Goal: Task Accomplishment & Management: Use online tool/utility

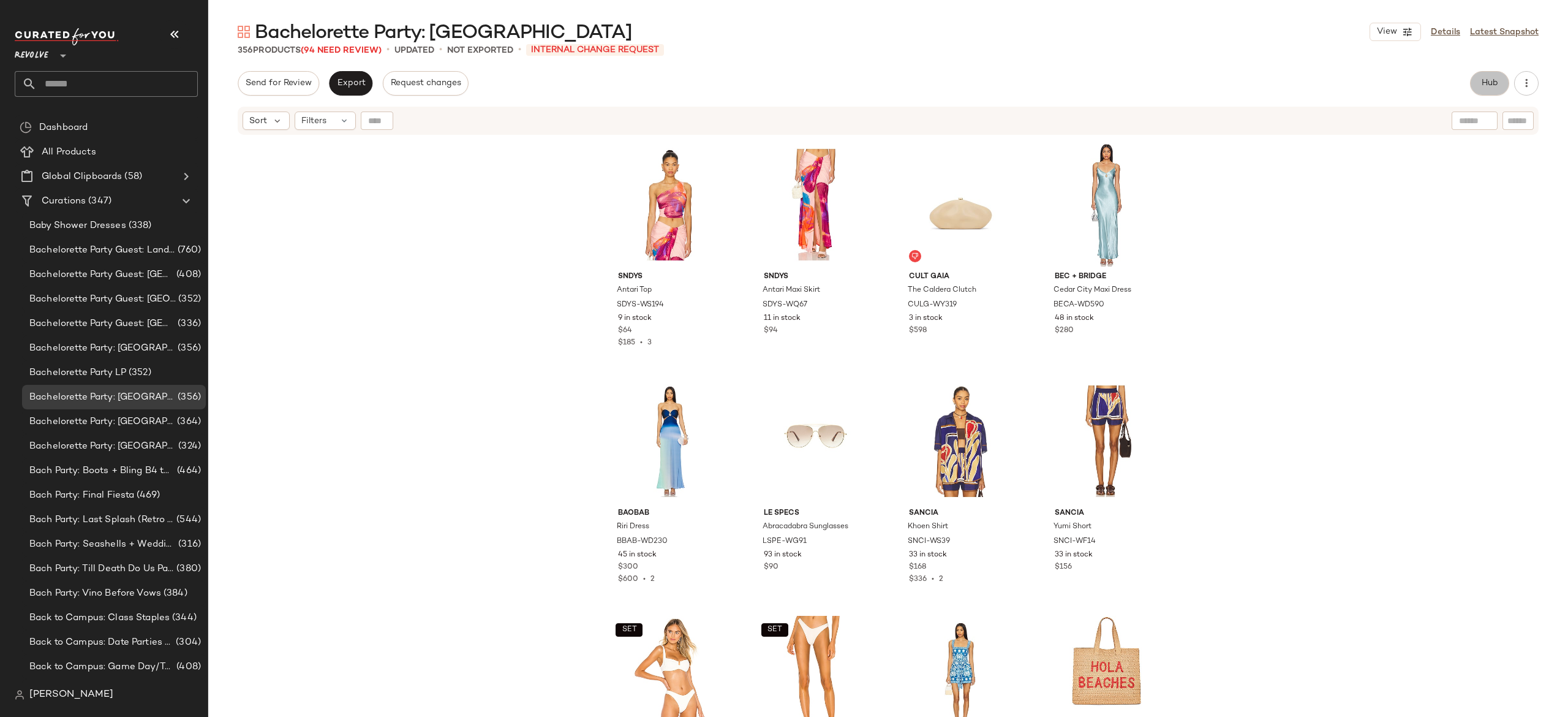
click at [1482, 86] on span "Hub" at bounding box center [1489, 83] width 17 height 10
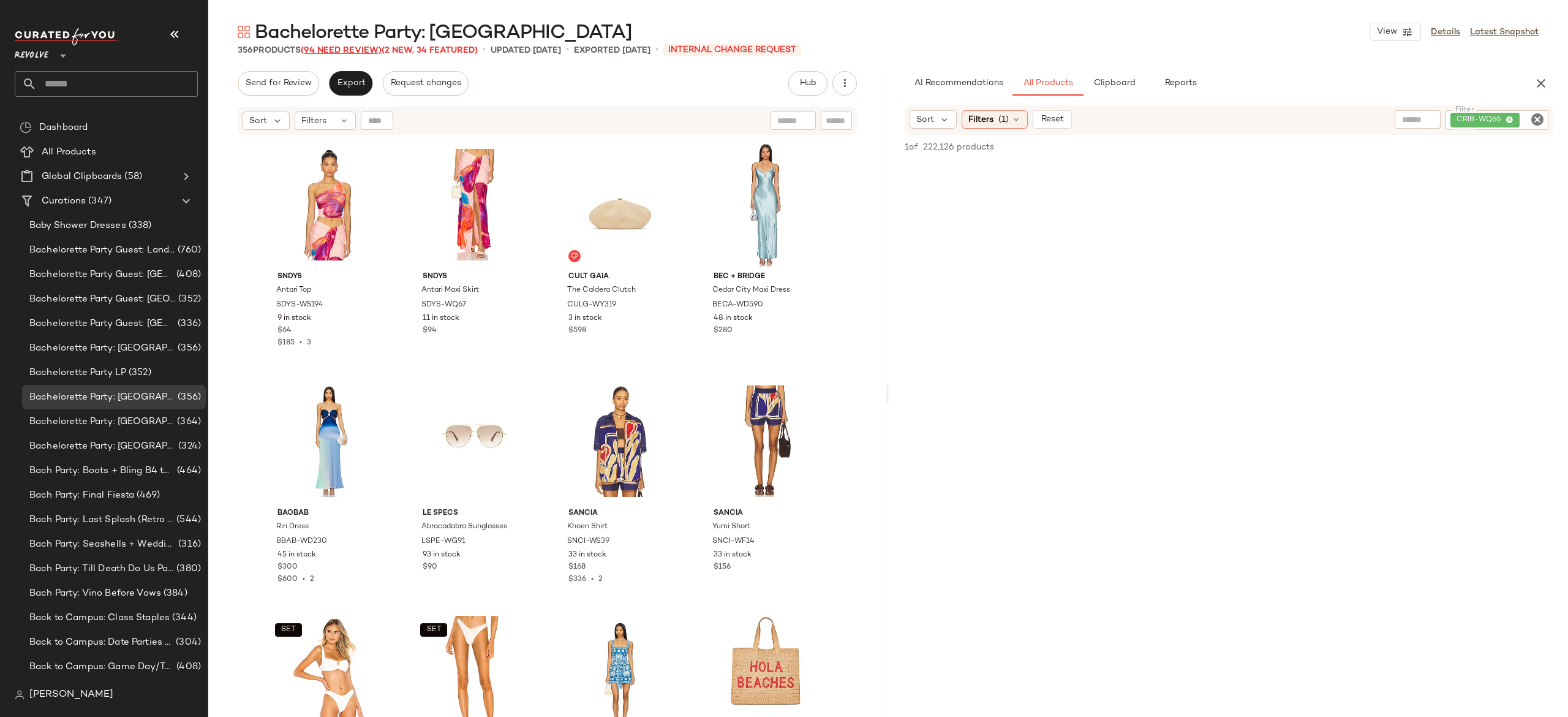
click at [376, 49] on span "(94 Need Review)" at bounding box center [341, 51] width 80 height 9
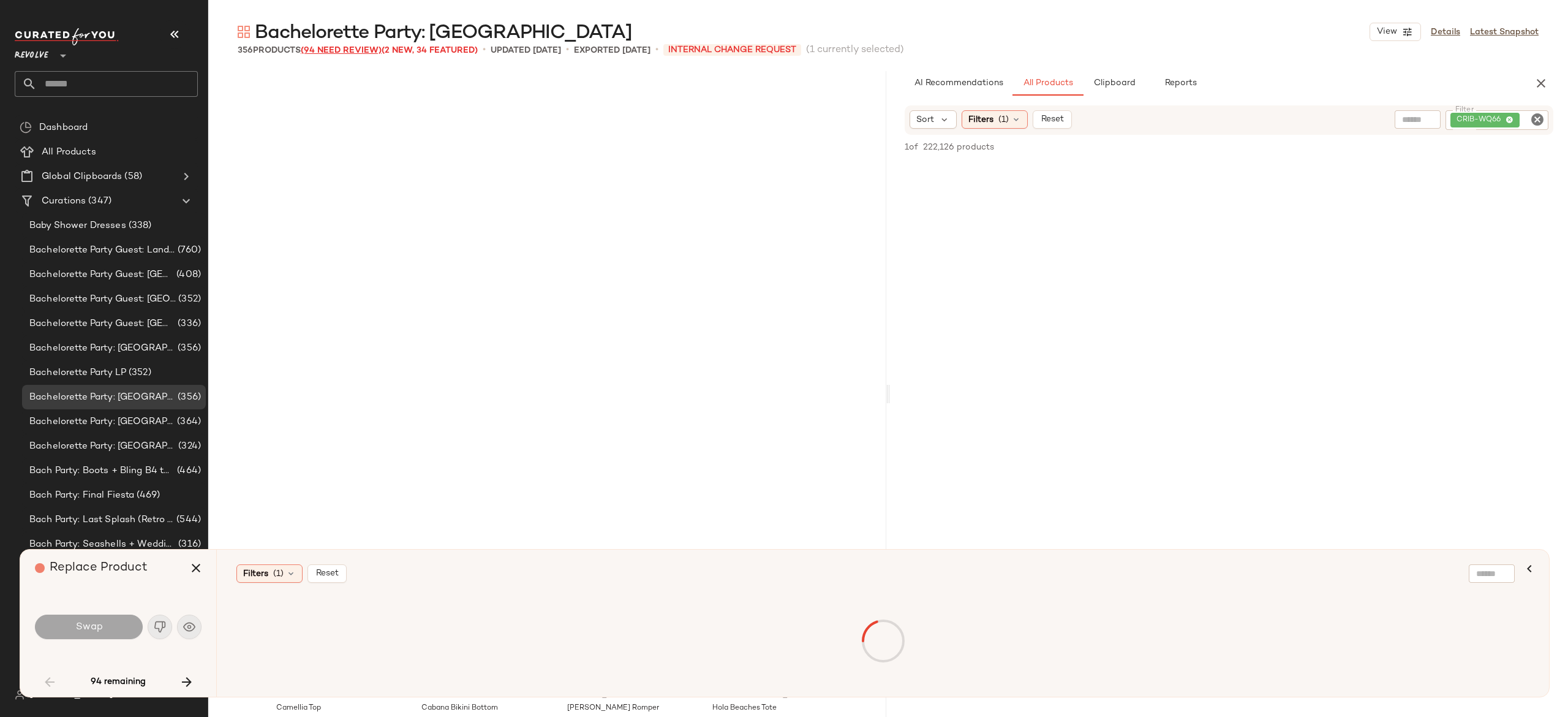
scroll to position [483, 0]
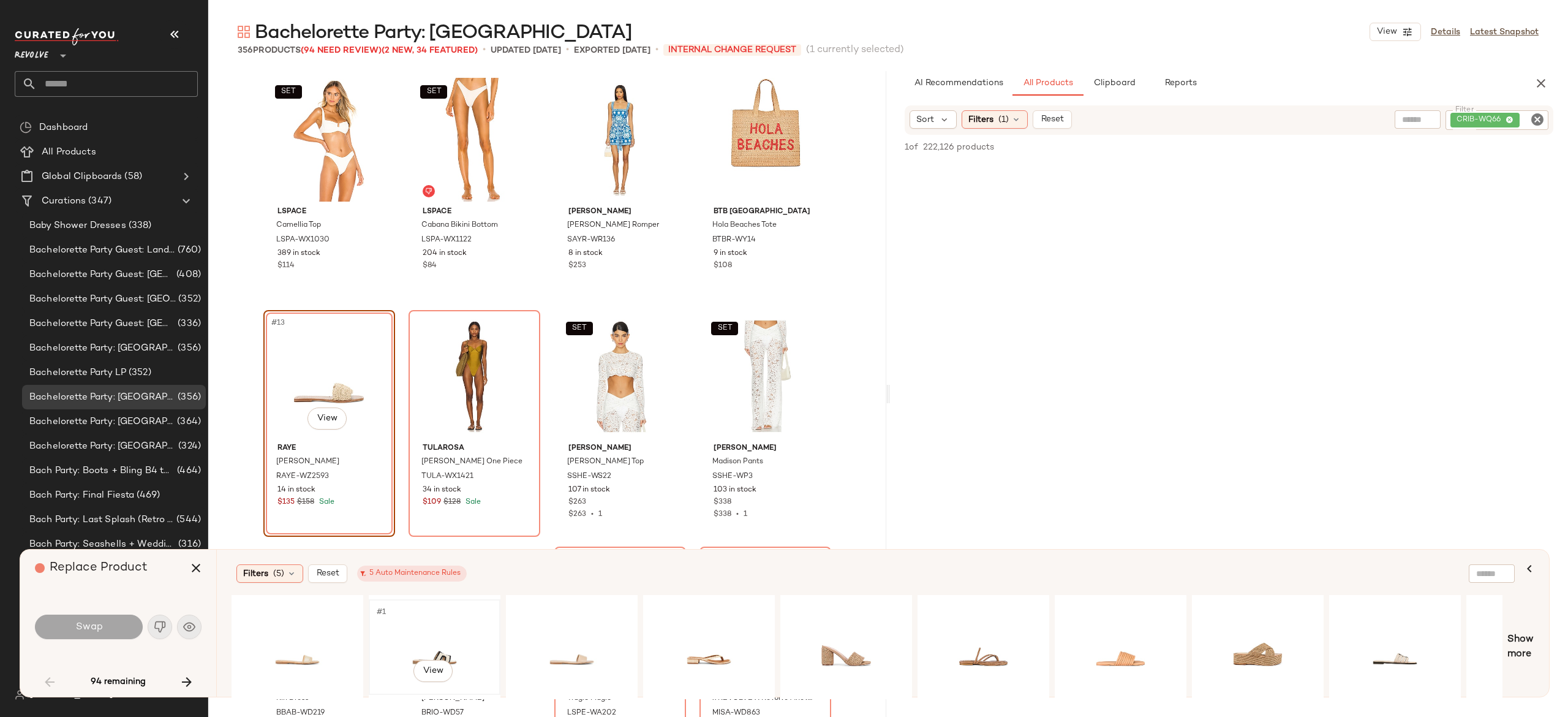
click at [453, 634] on div "#1 View" at bounding box center [434, 647] width 123 height 87
click at [126, 620] on button "Swap" at bounding box center [89, 626] width 108 height 25
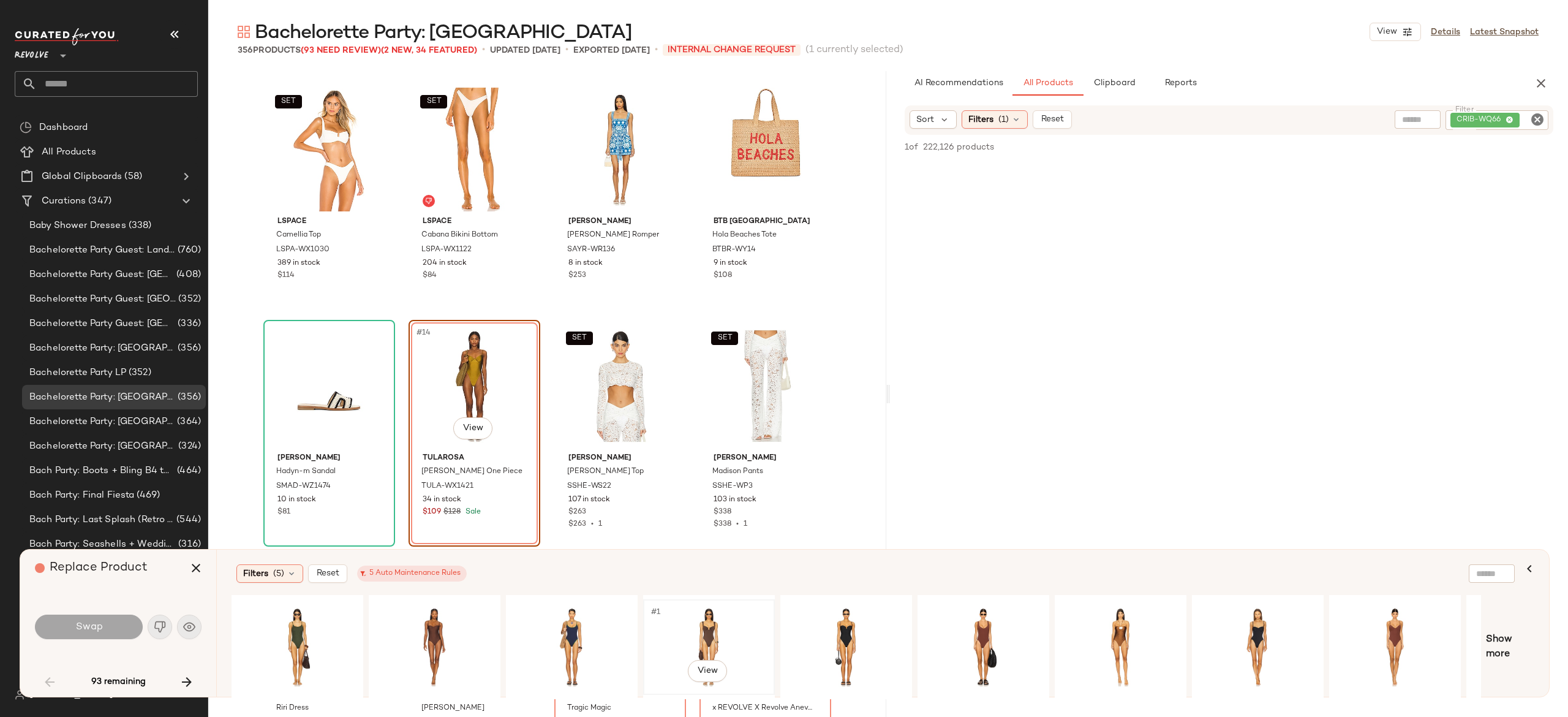
scroll to position [0, 116]
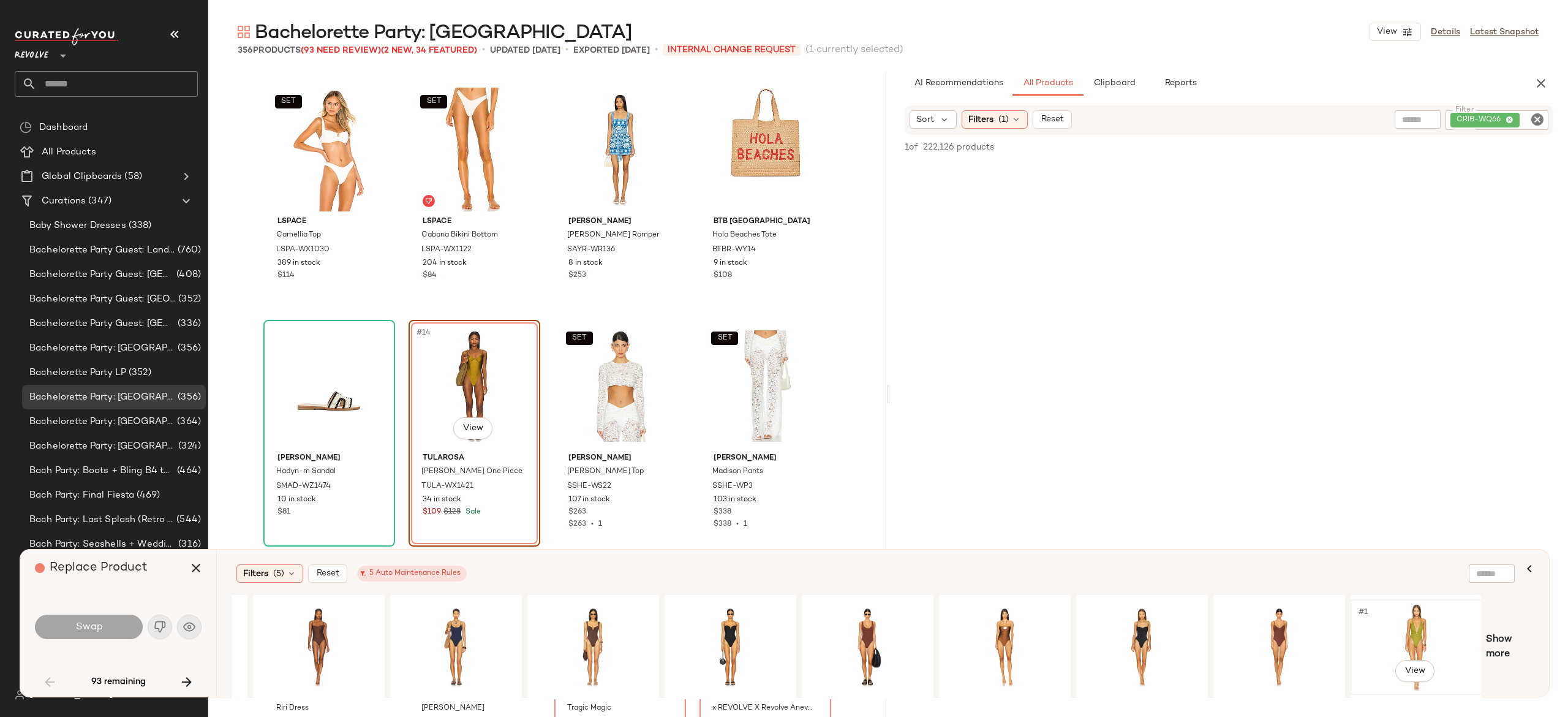
click at [1398, 622] on div "#1 View" at bounding box center [1416, 647] width 123 height 87
click at [587, 628] on div "#1 View" at bounding box center [592, 647] width 123 height 87
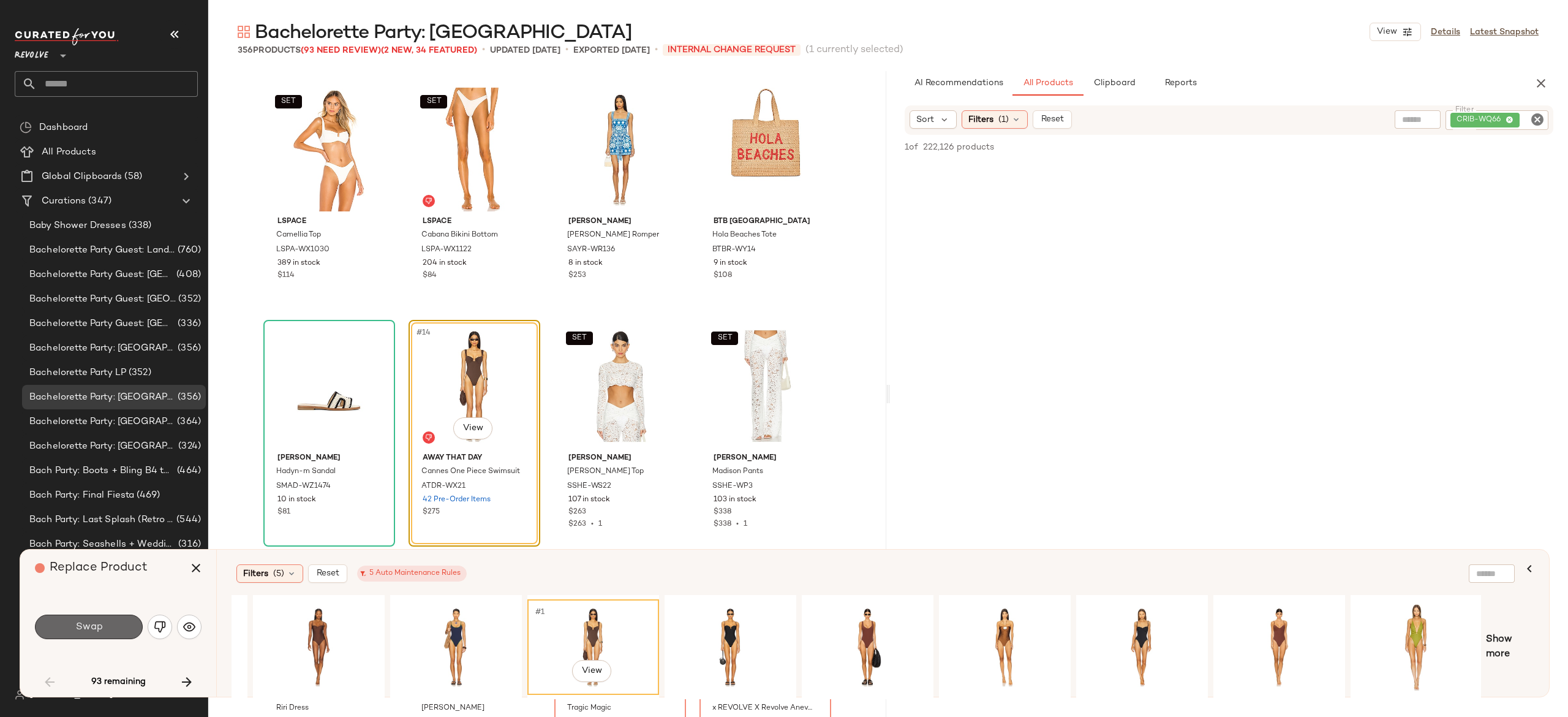
click at [125, 621] on button "Swap" at bounding box center [89, 626] width 108 height 25
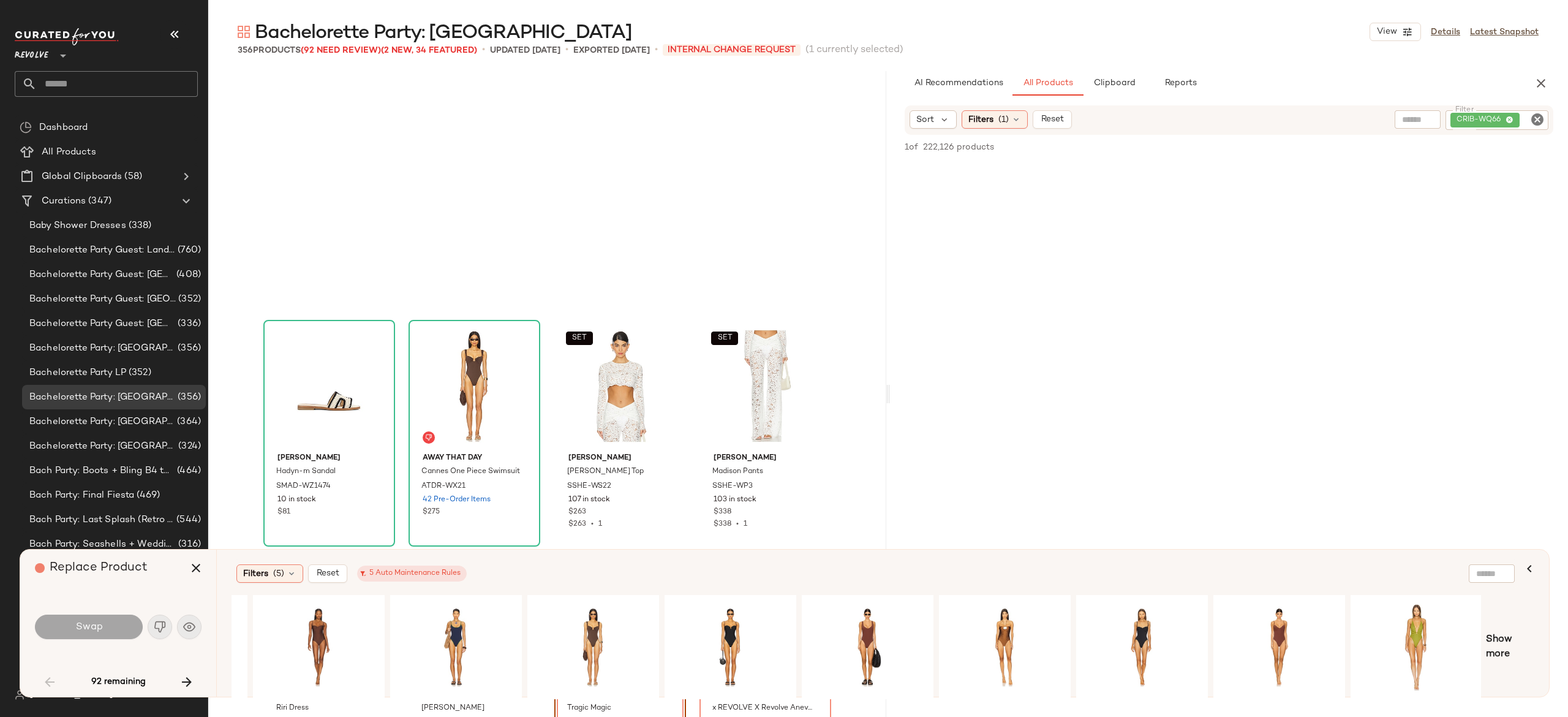
scroll to position [710, 0]
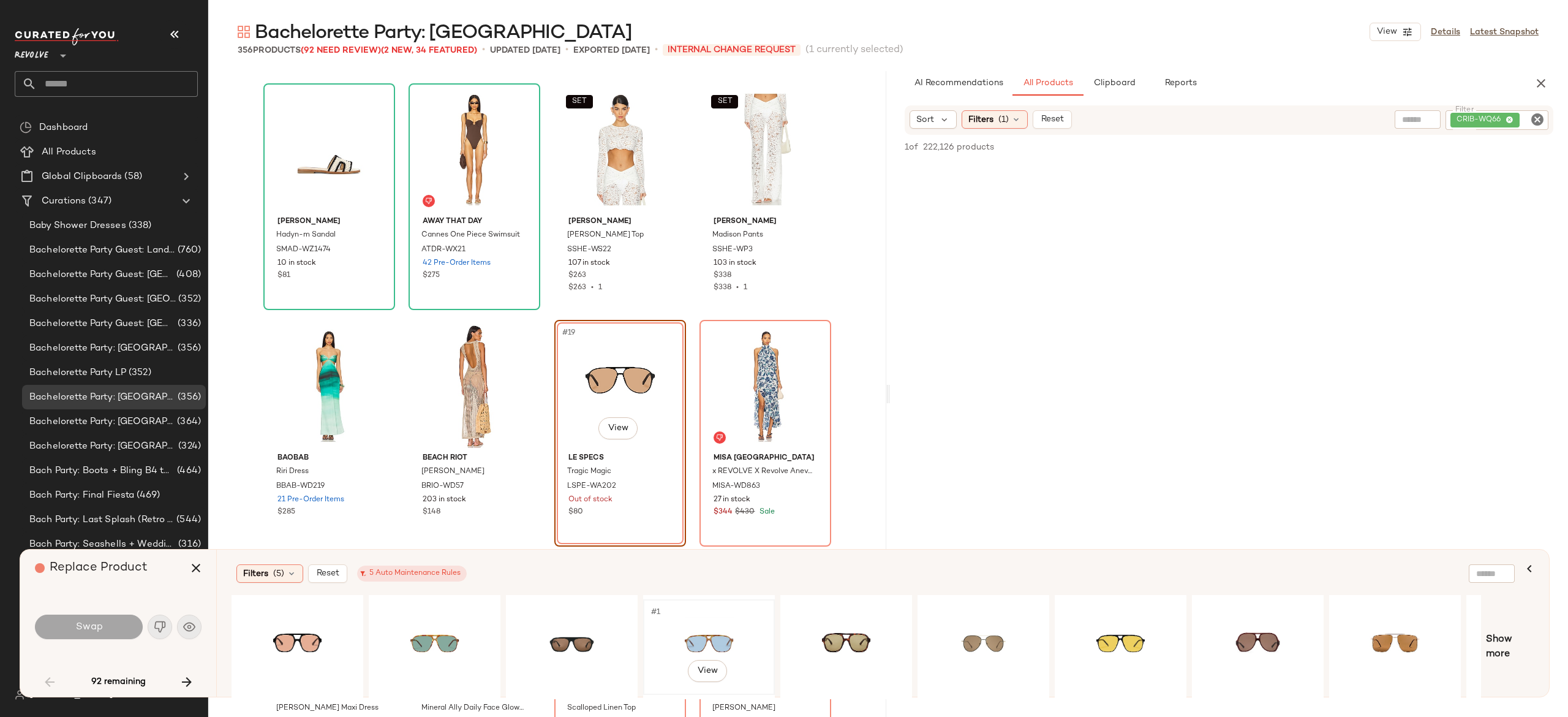
click at [689, 639] on div "#1 View" at bounding box center [709, 647] width 123 height 87
click at [130, 625] on button "Swap" at bounding box center [89, 626] width 108 height 25
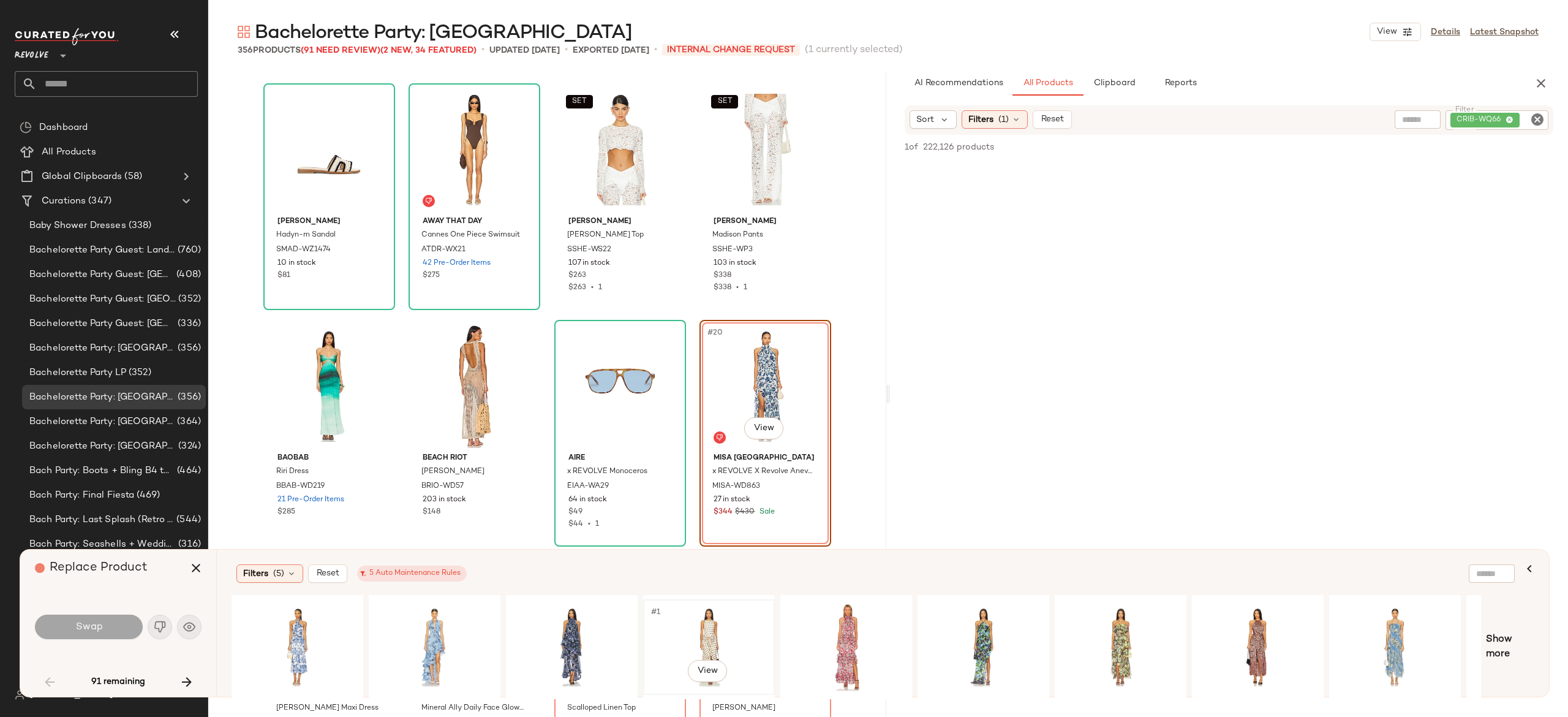
click at [704, 614] on div "#1 View" at bounding box center [709, 647] width 123 height 87
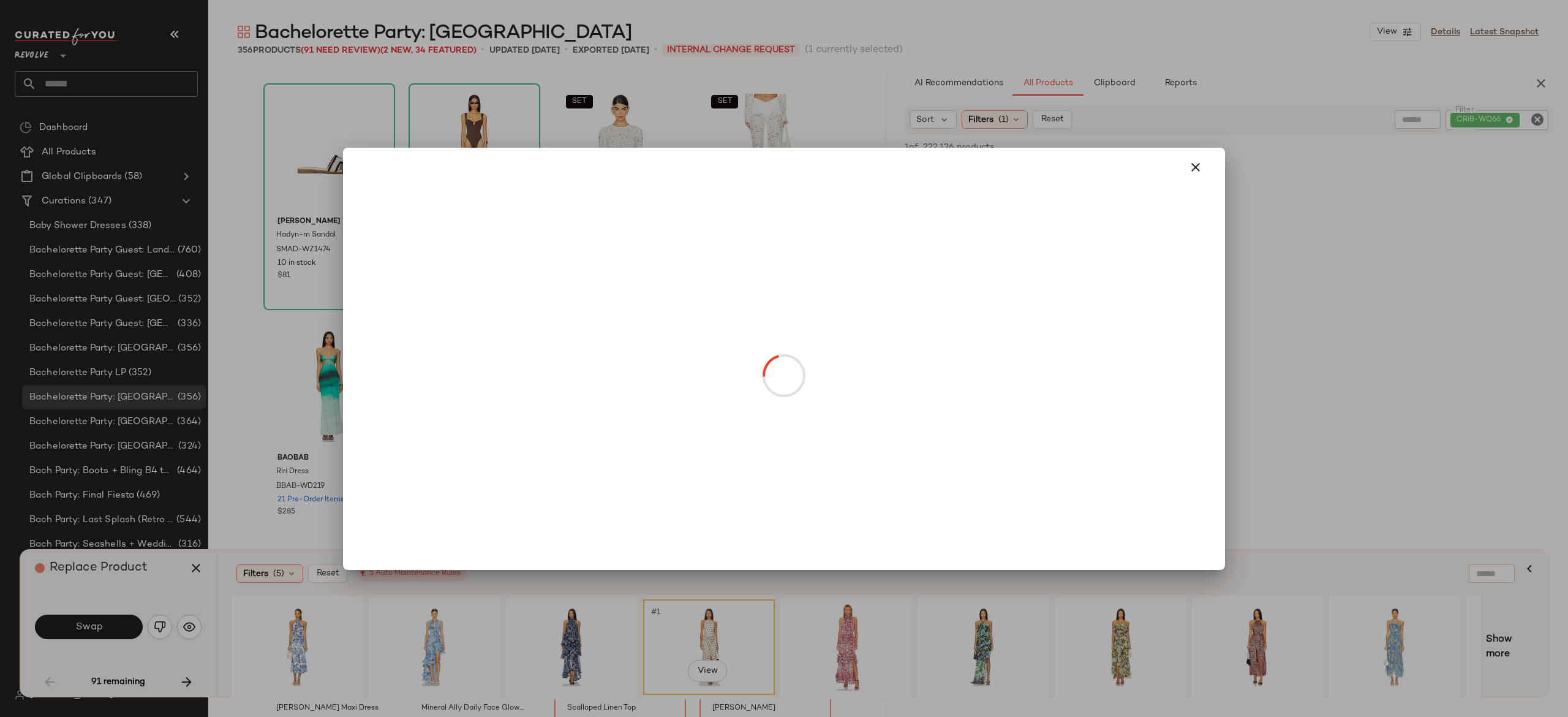
click at [755, 423] on body "Revolve ** Dashboard All Products Global Clipboards (58) Curations (347) Baby S…" at bounding box center [784, 358] width 1568 height 717
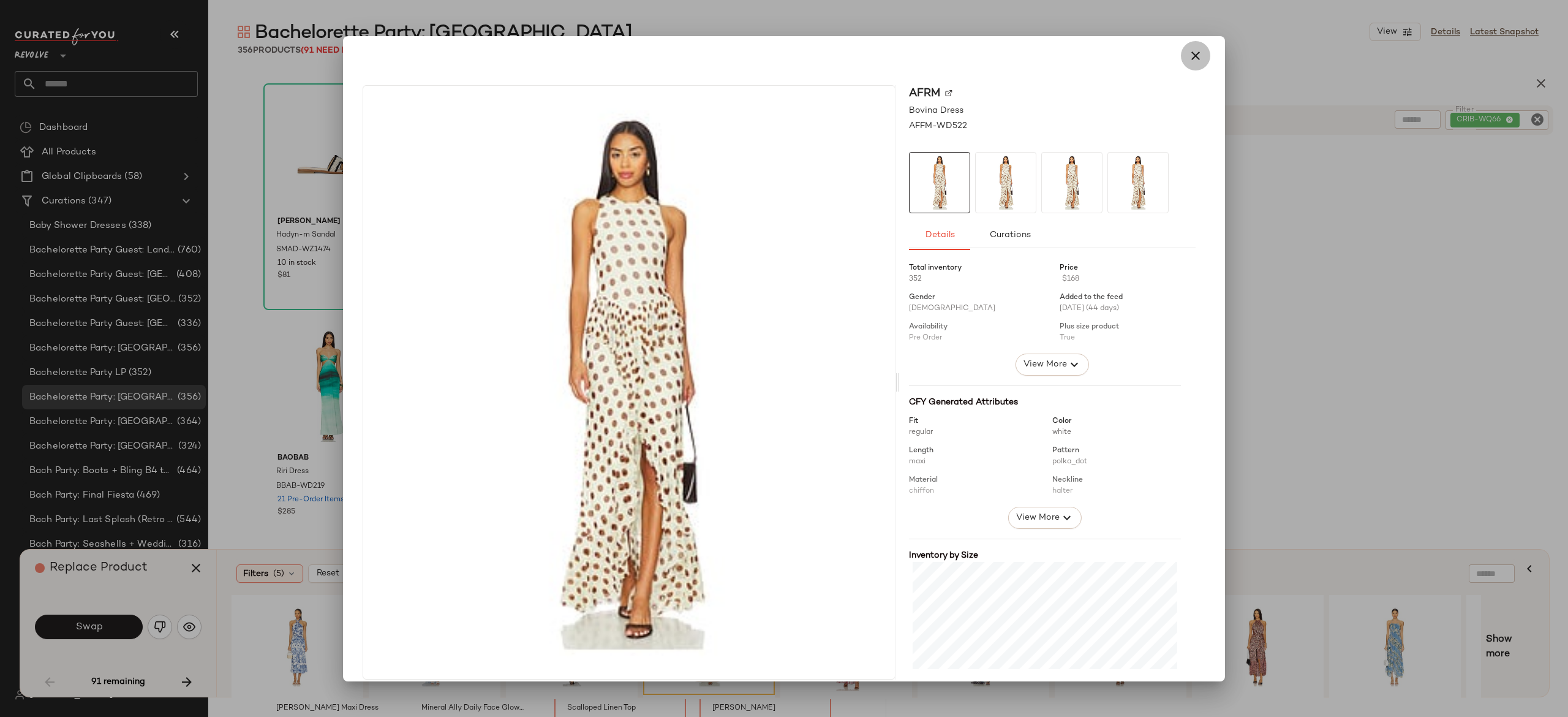
click at [1189, 63] on icon "button" at bounding box center [1196, 56] width 15 height 15
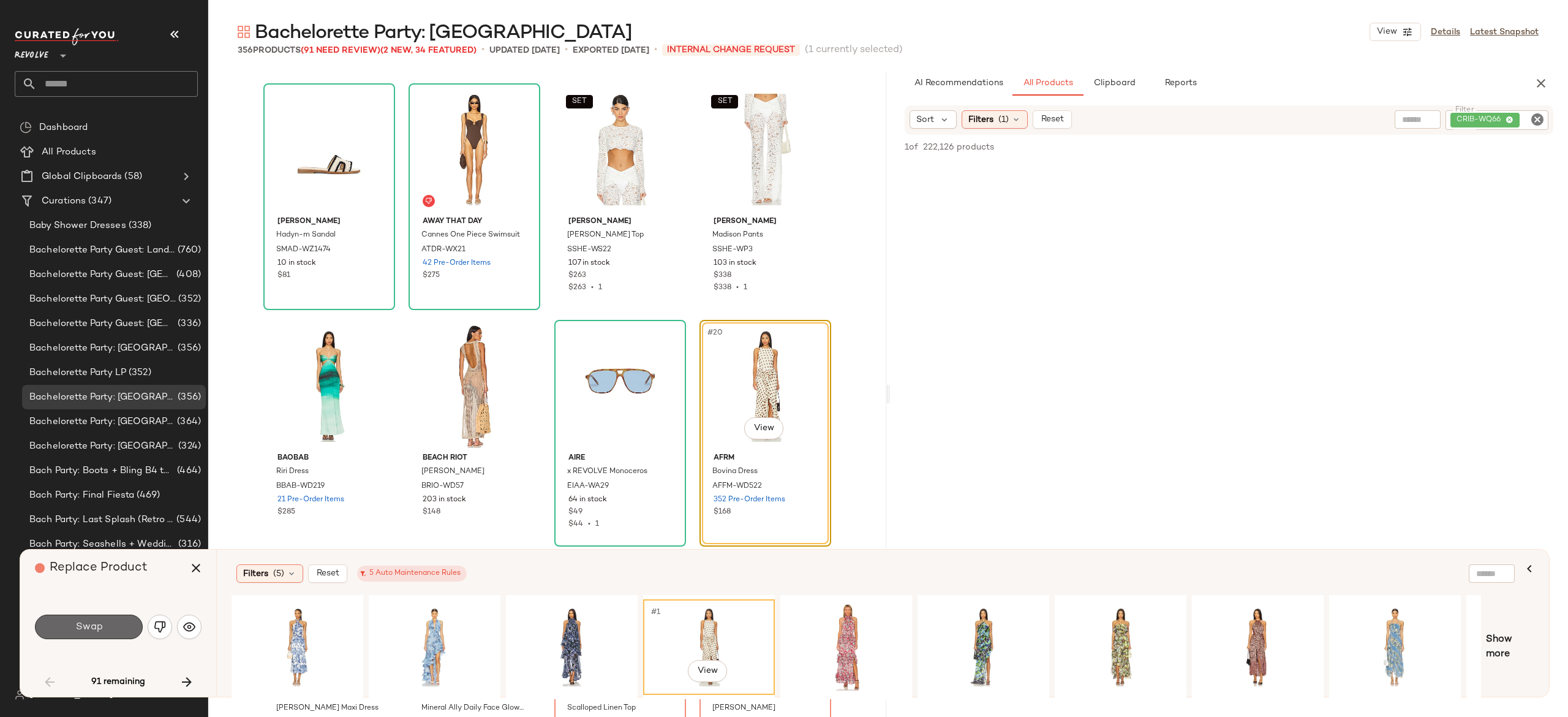
click at [133, 615] on button "Swap" at bounding box center [89, 626] width 108 height 25
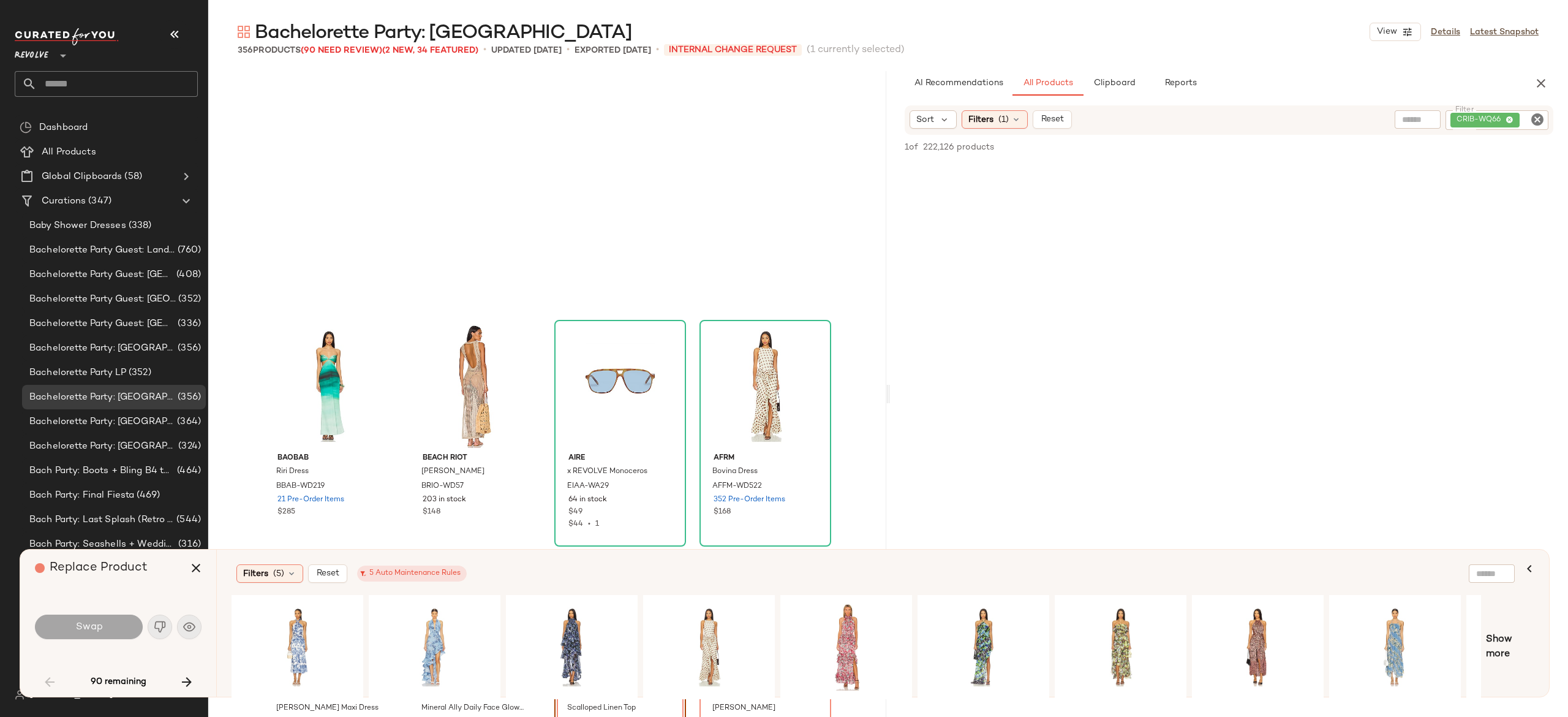
scroll to position [946, 0]
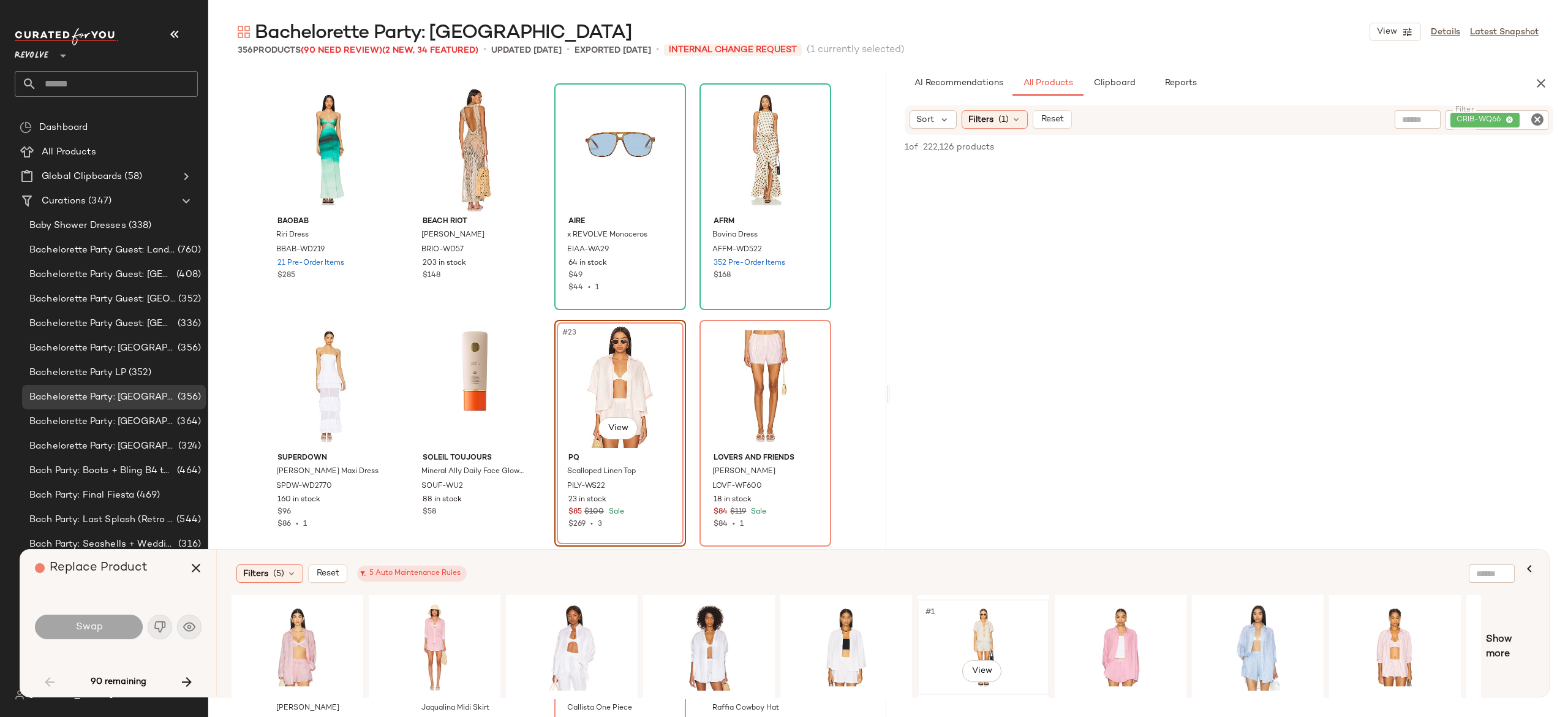
click at [979, 622] on div "#1 View" at bounding box center [983, 647] width 123 height 87
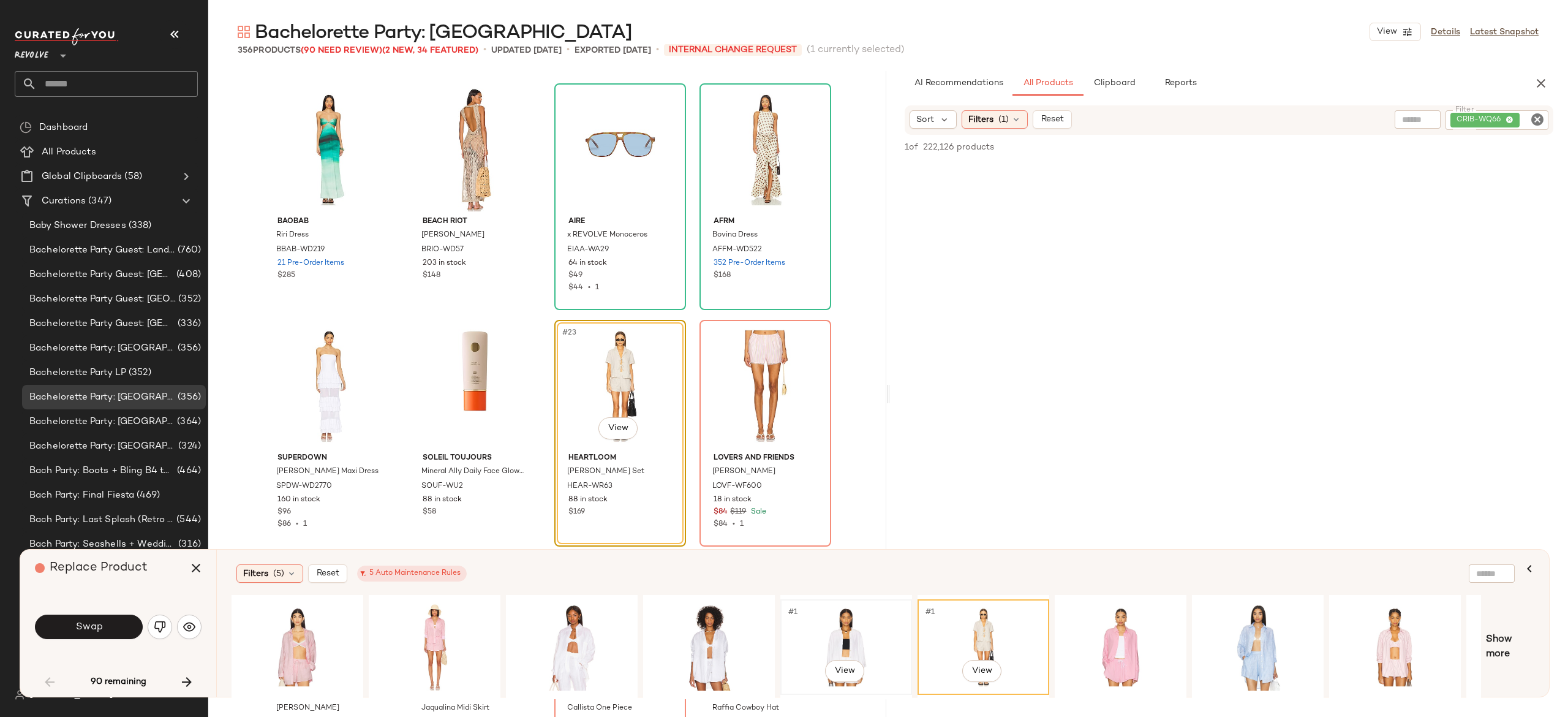
scroll to position [0, 116]
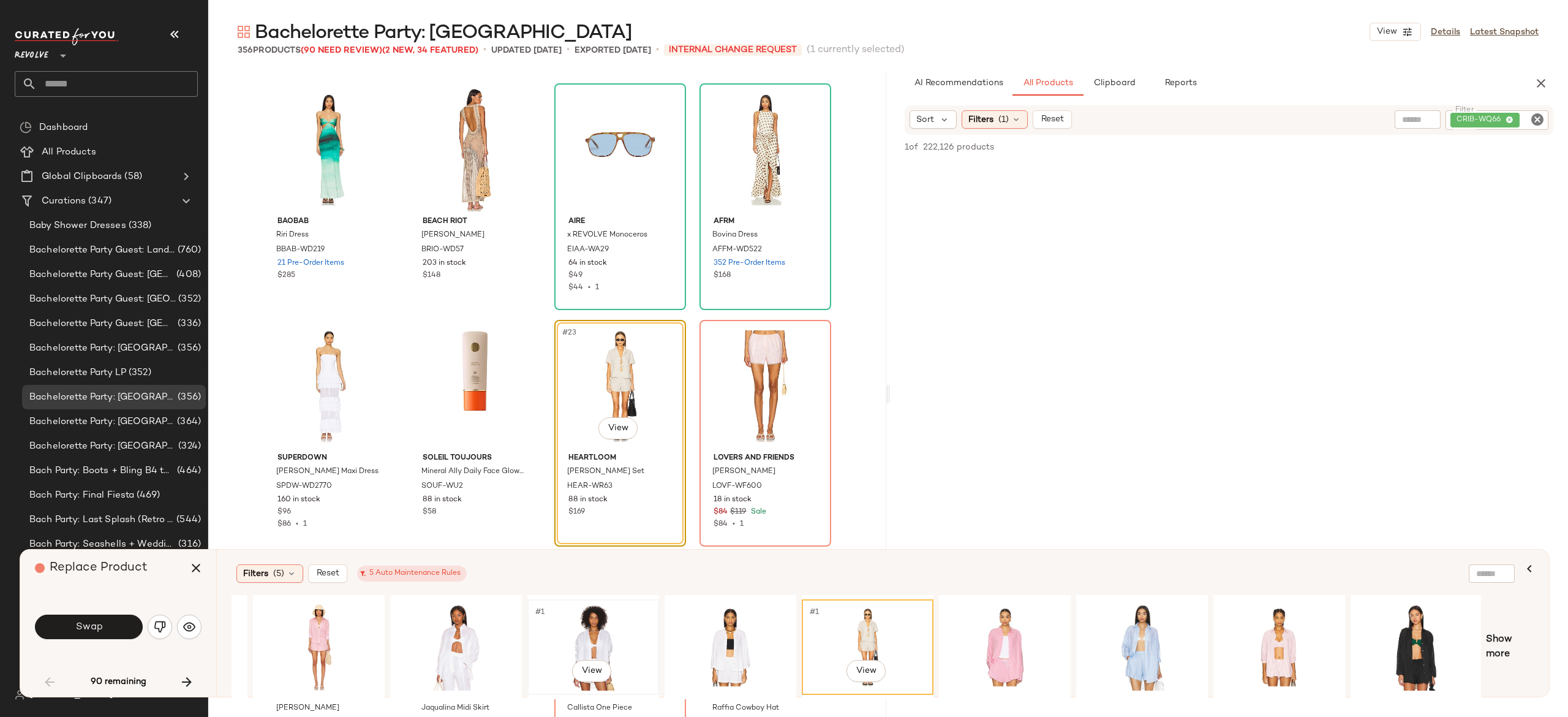
click at [601, 631] on div "#1 View" at bounding box center [592, 647] width 123 height 87
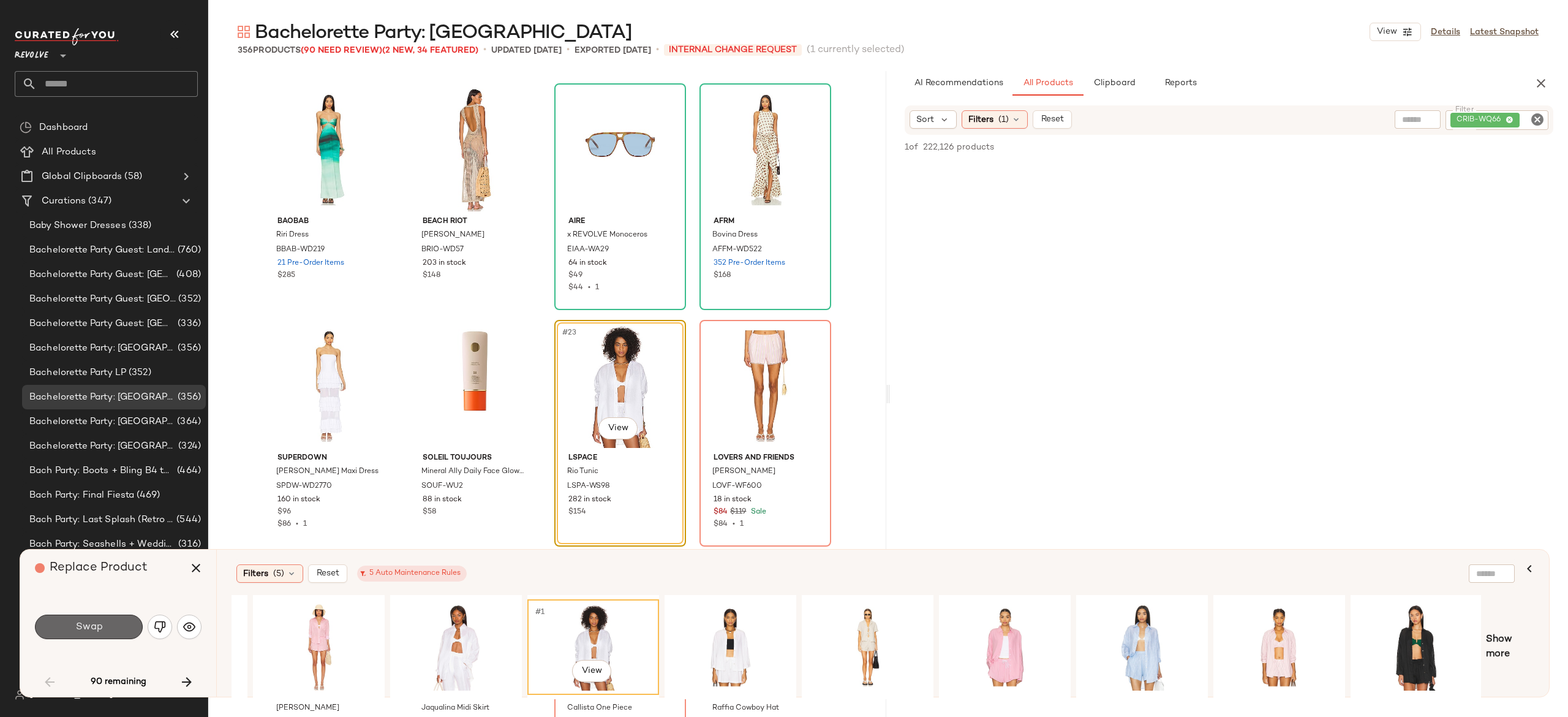
click at [116, 628] on button "Swap" at bounding box center [89, 626] width 108 height 25
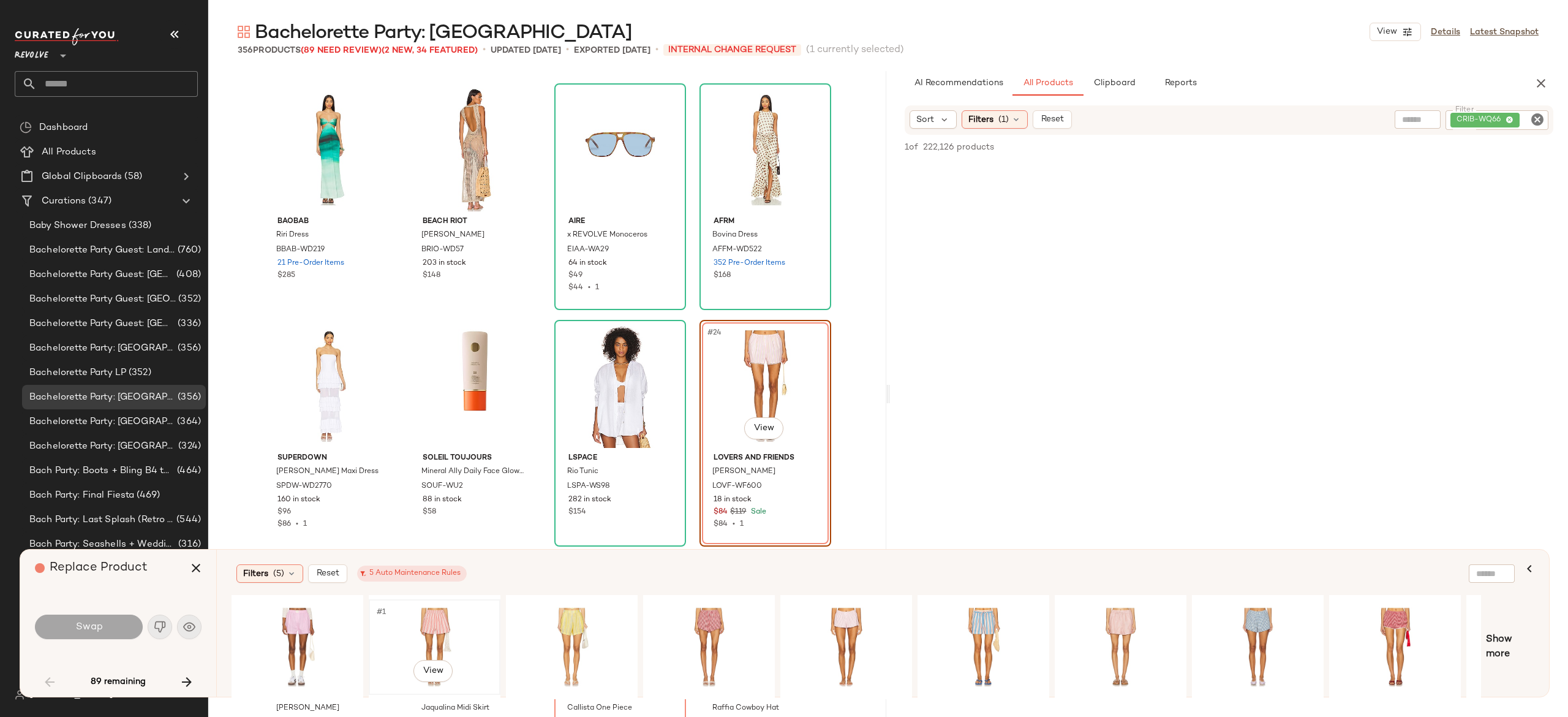
scroll to position [0, 116]
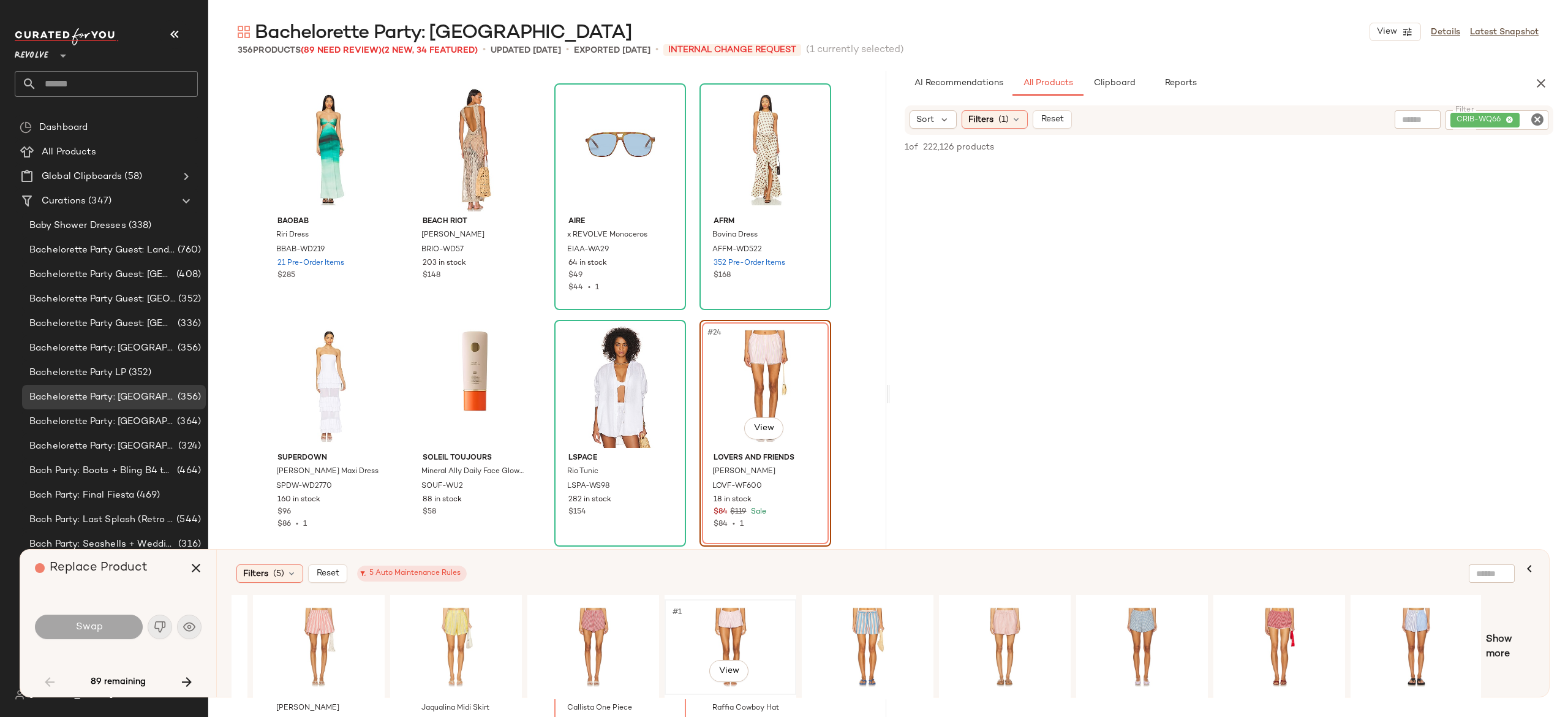
click at [724, 618] on div "#1 View" at bounding box center [730, 647] width 123 height 87
click at [114, 628] on button "Swap" at bounding box center [89, 626] width 108 height 25
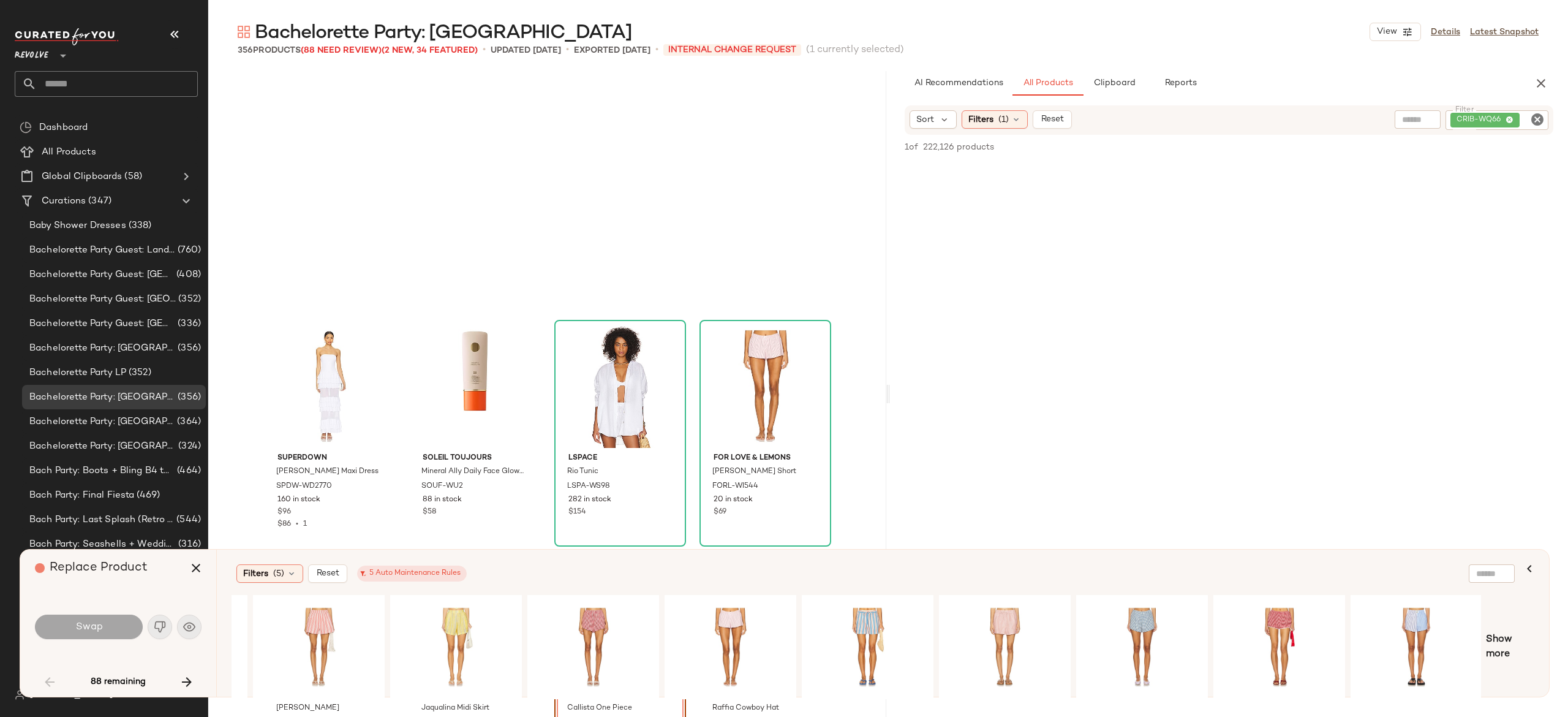
scroll to position [1182, 0]
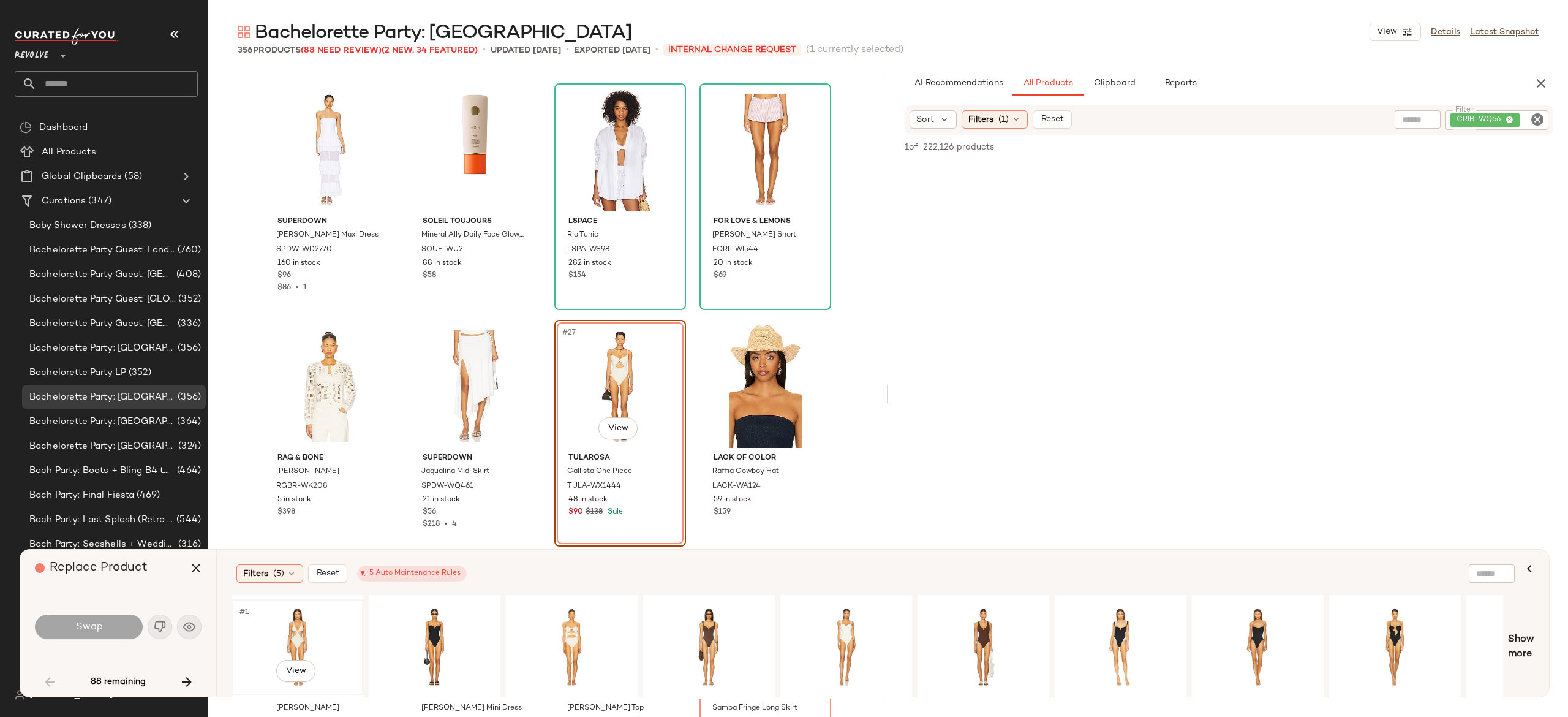
click at [290, 625] on div "#1 View" at bounding box center [297, 647] width 123 height 87
click at [843, 631] on div "#1 View" at bounding box center [846, 647] width 123 height 87
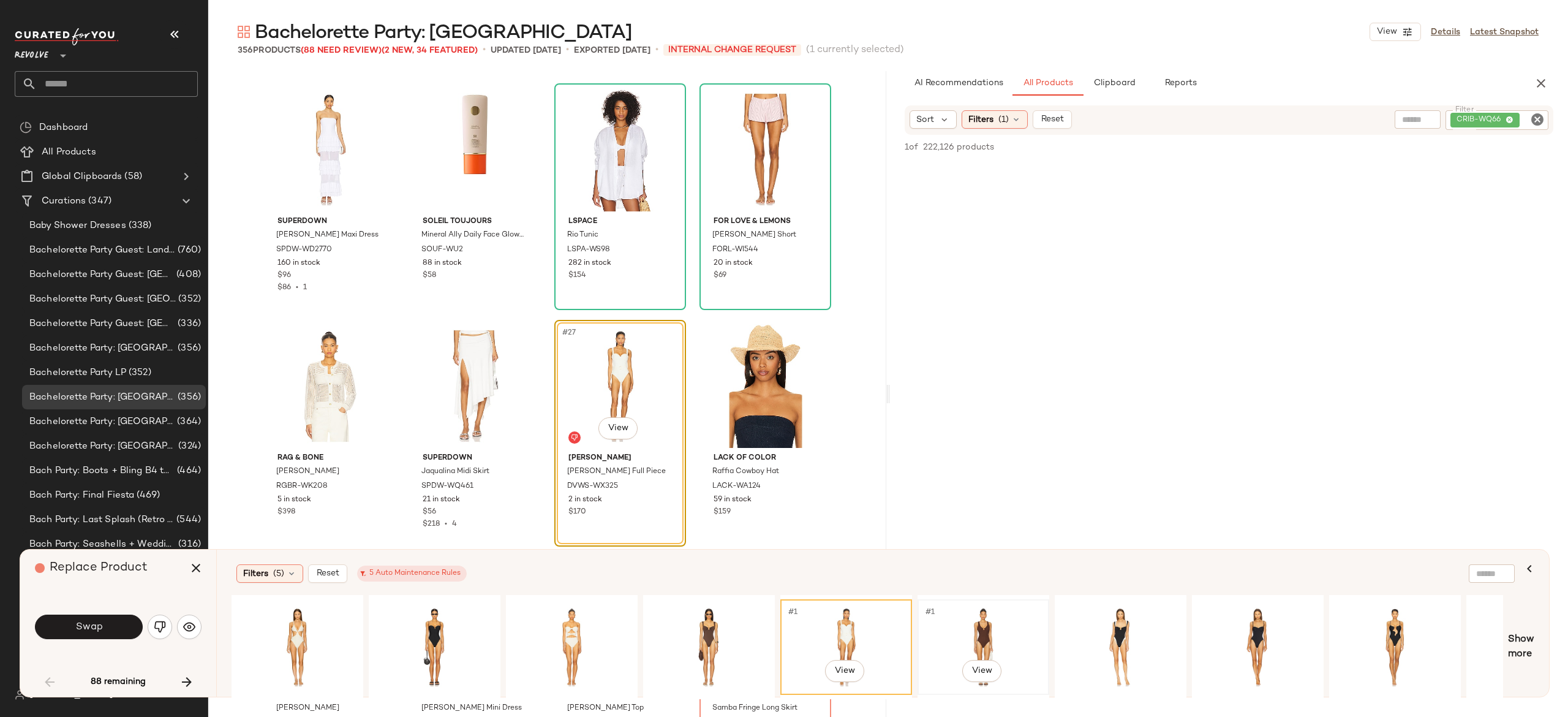
click at [986, 630] on div "#1 View" at bounding box center [983, 647] width 123 height 87
click at [121, 622] on button "Swap" at bounding box center [89, 626] width 108 height 25
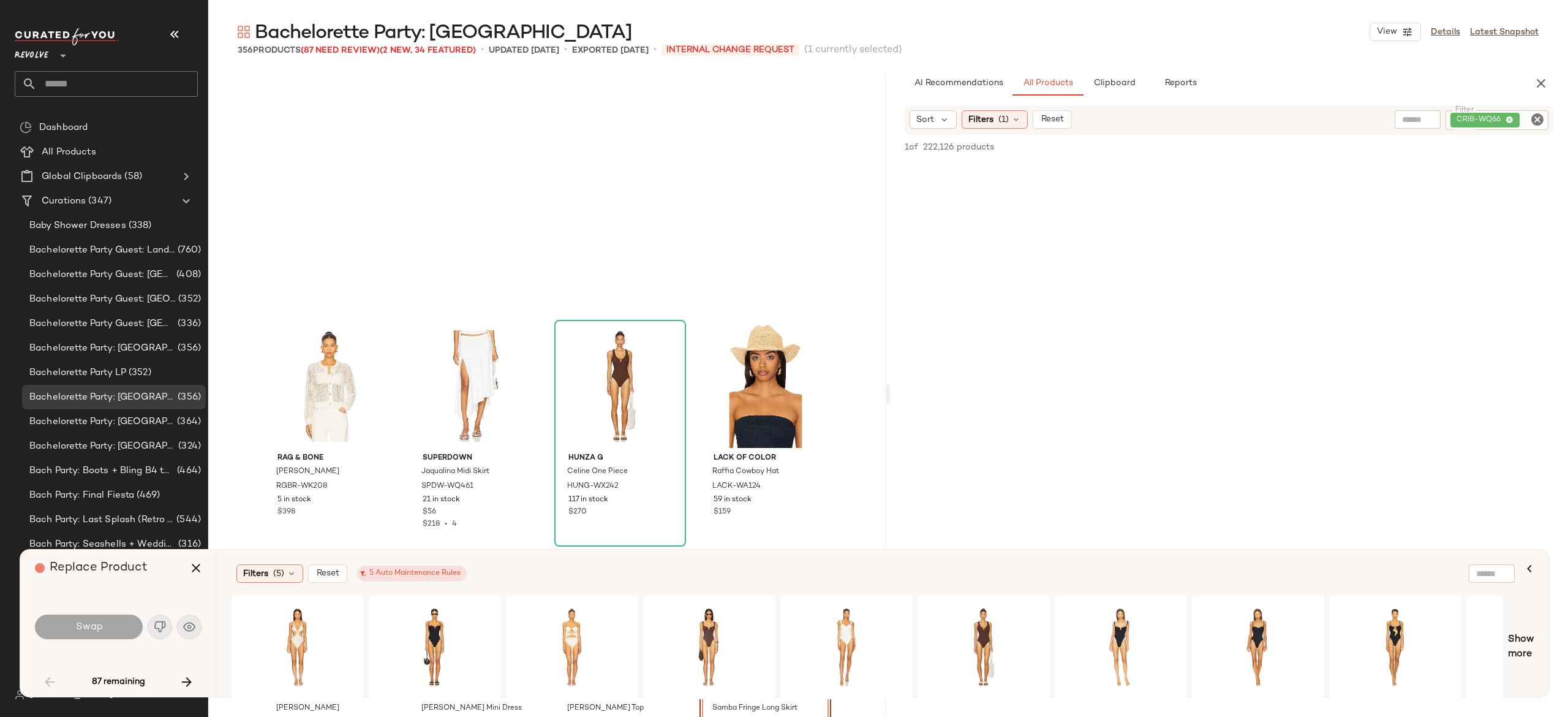
scroll to position [1419, 0]
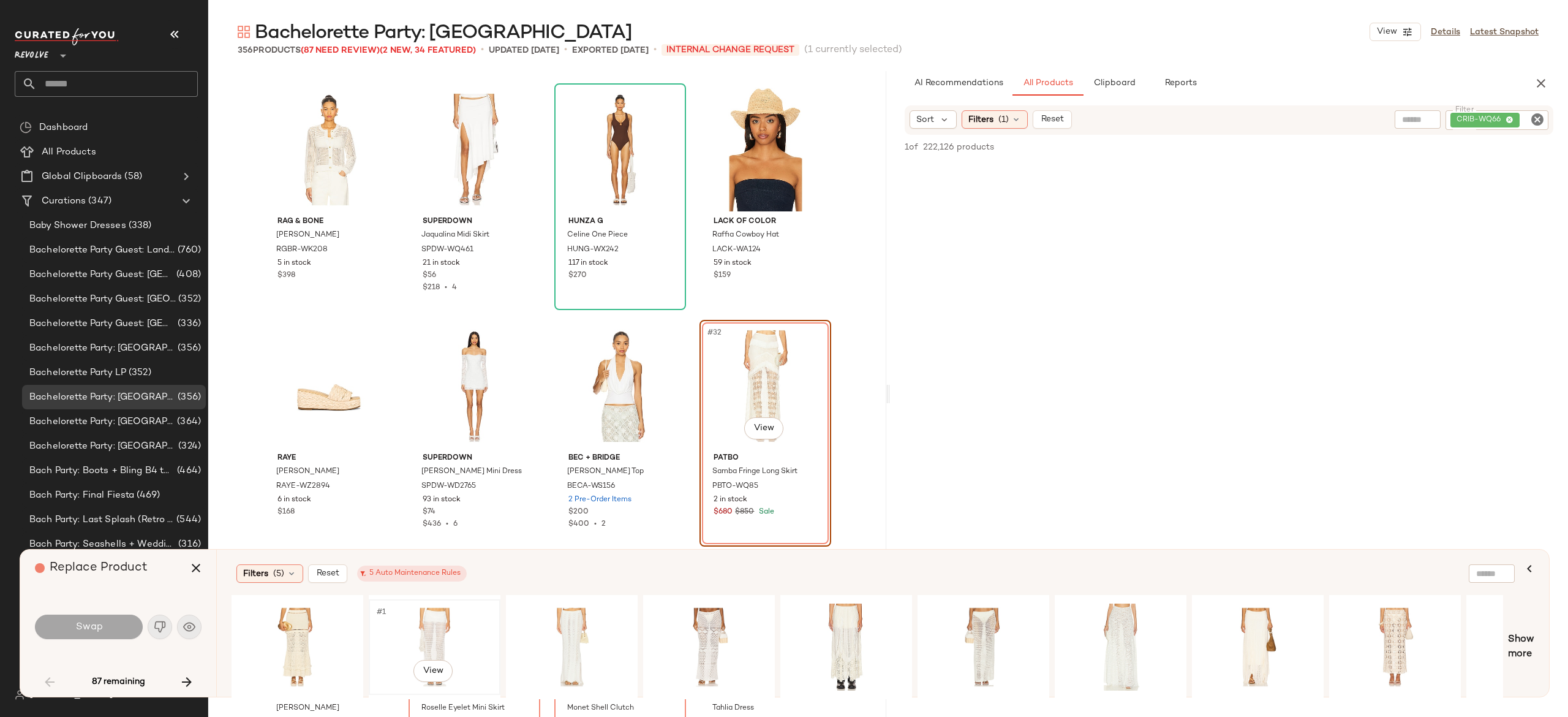
click at [420, 632] on div "#1 View" at bounding box center [434, 647] width 123 height 87
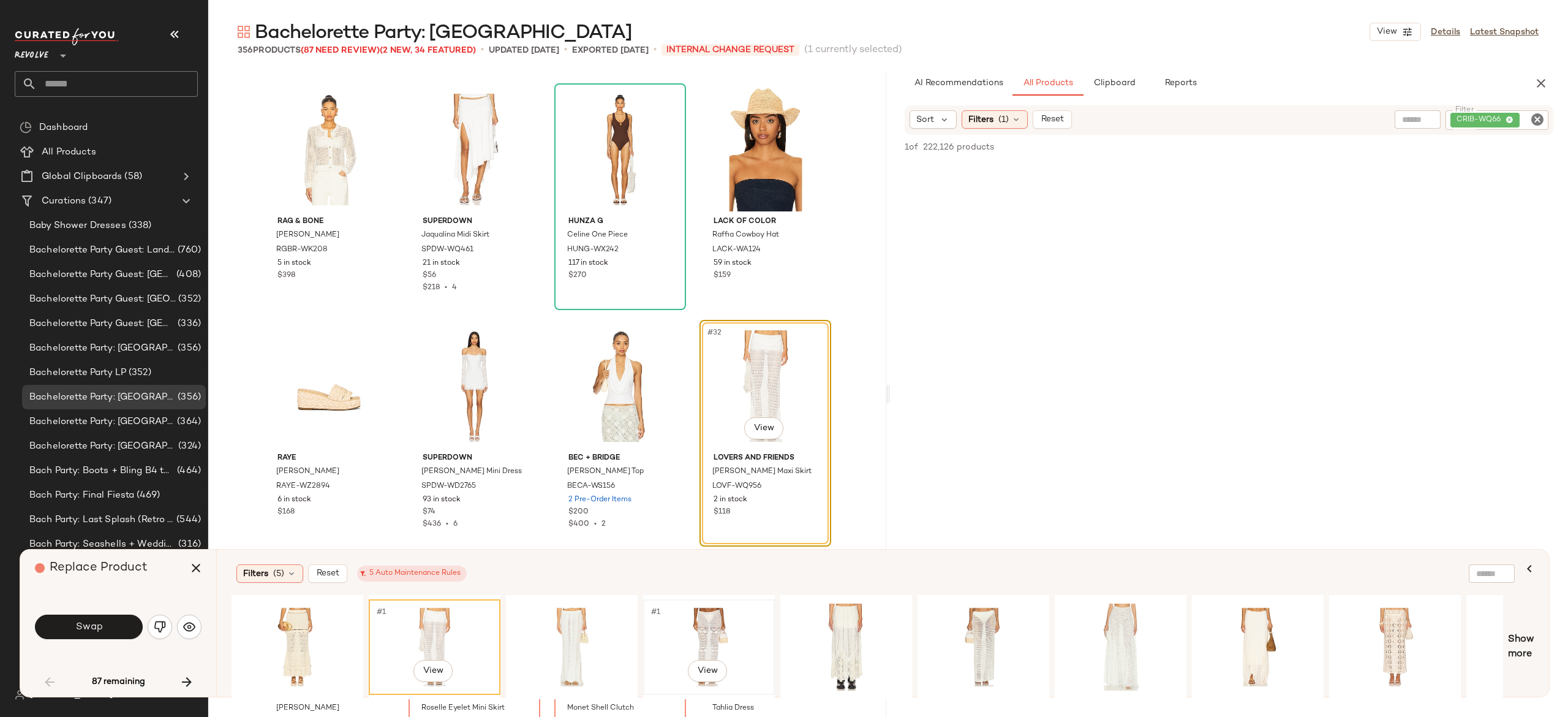
click at [702, 631] on div "#1 View" at bounding box center [709, 647] width 123 height 87
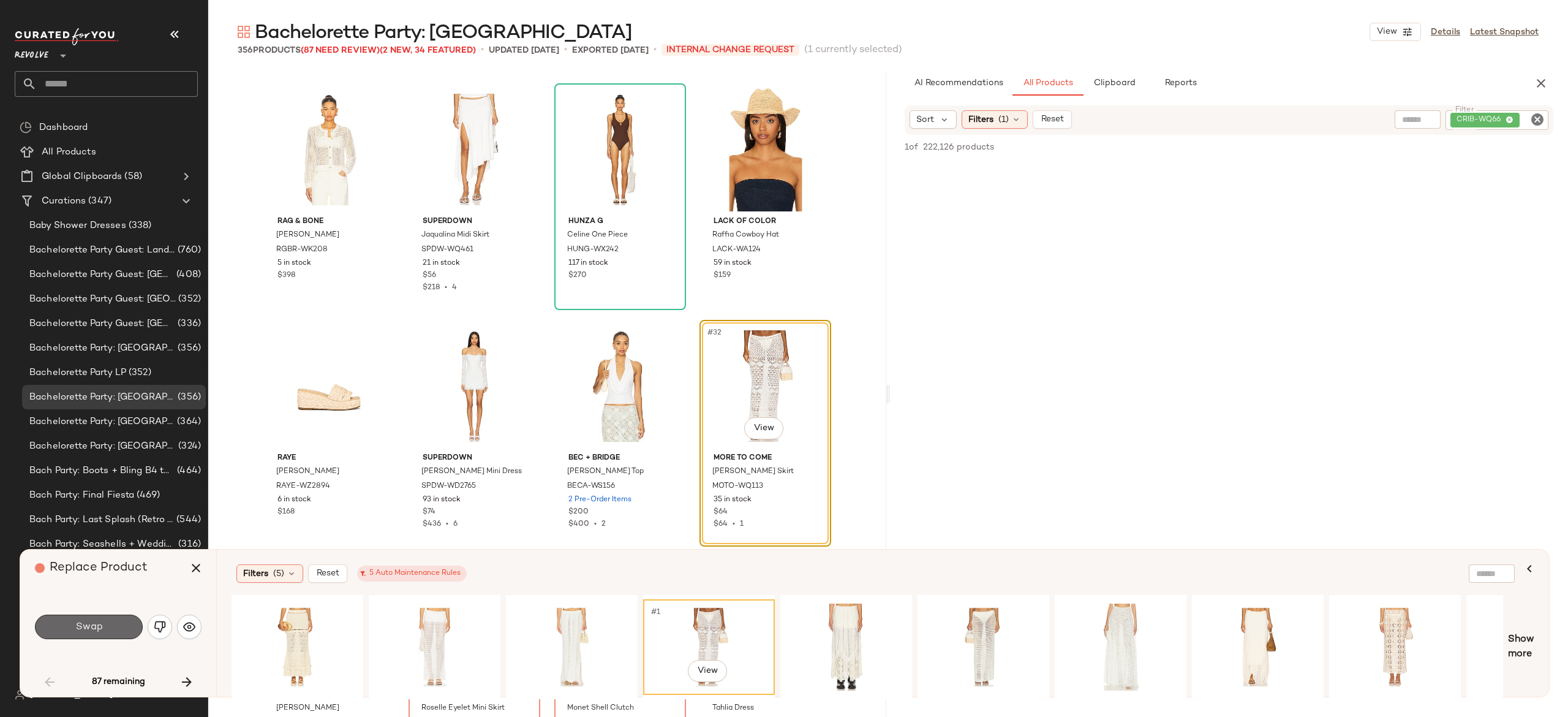
click at [124, 626] on button "Swap" at bounding box center [89, 626] width 108 height 25
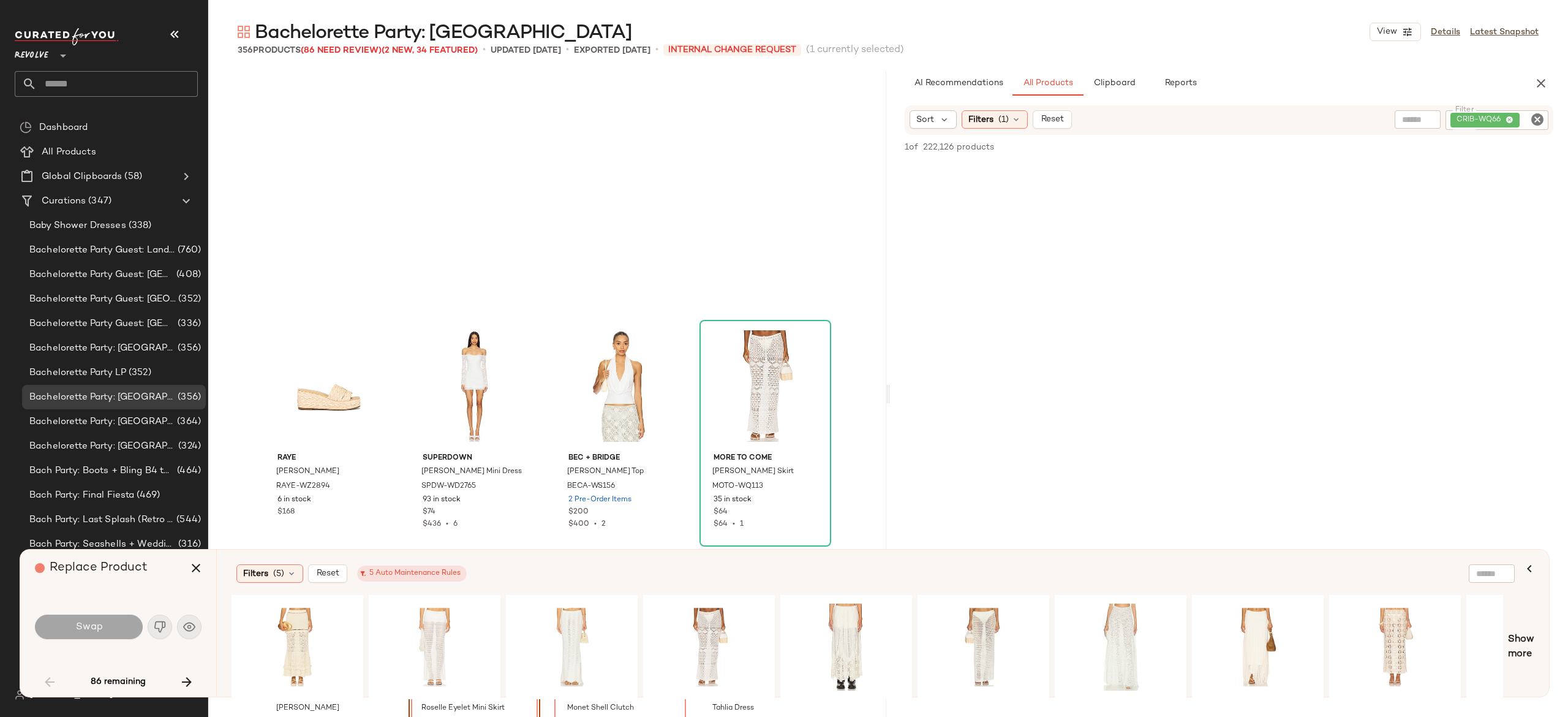
scroll to position [1655, 0]
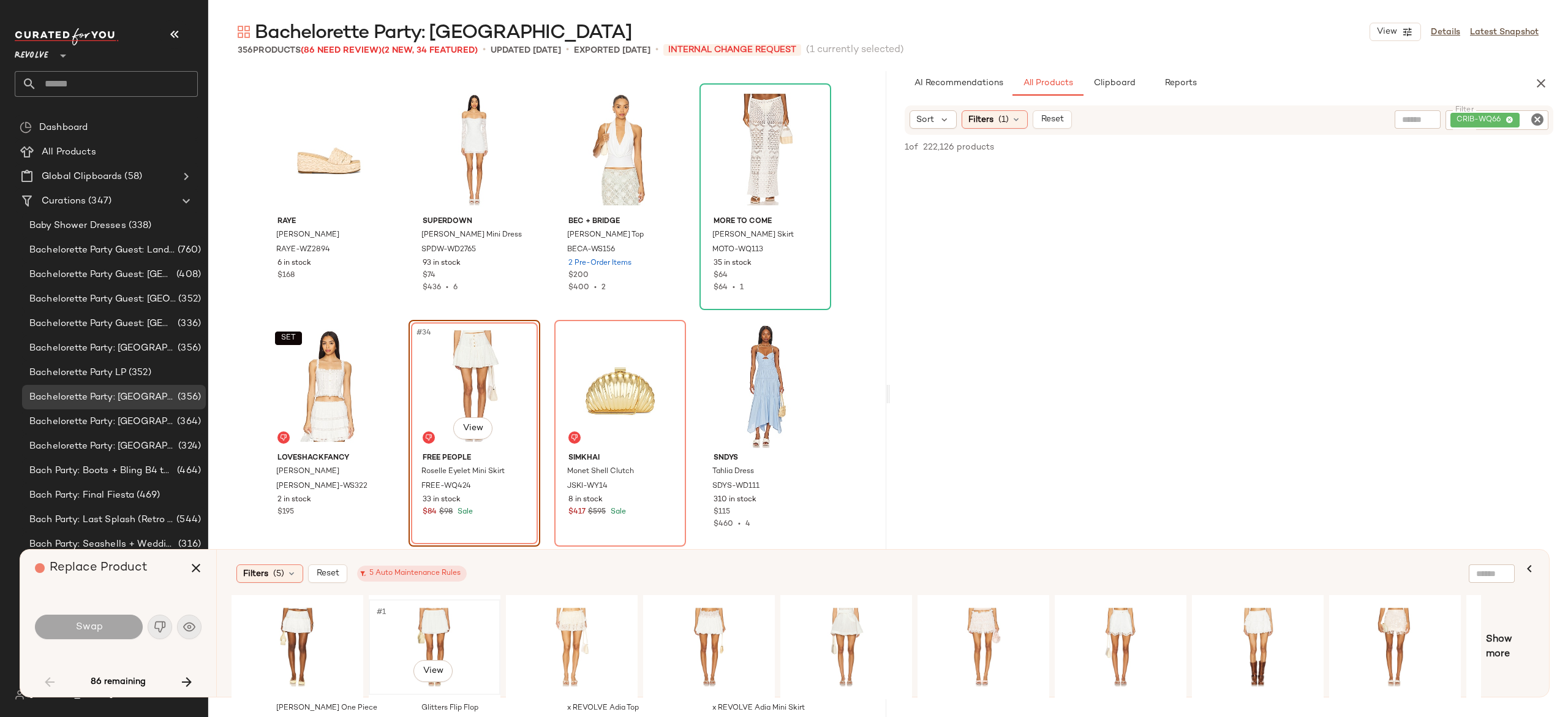
click at [415, 615] on div "#1 View" at bounding box center [434, 647] width 123 height 87
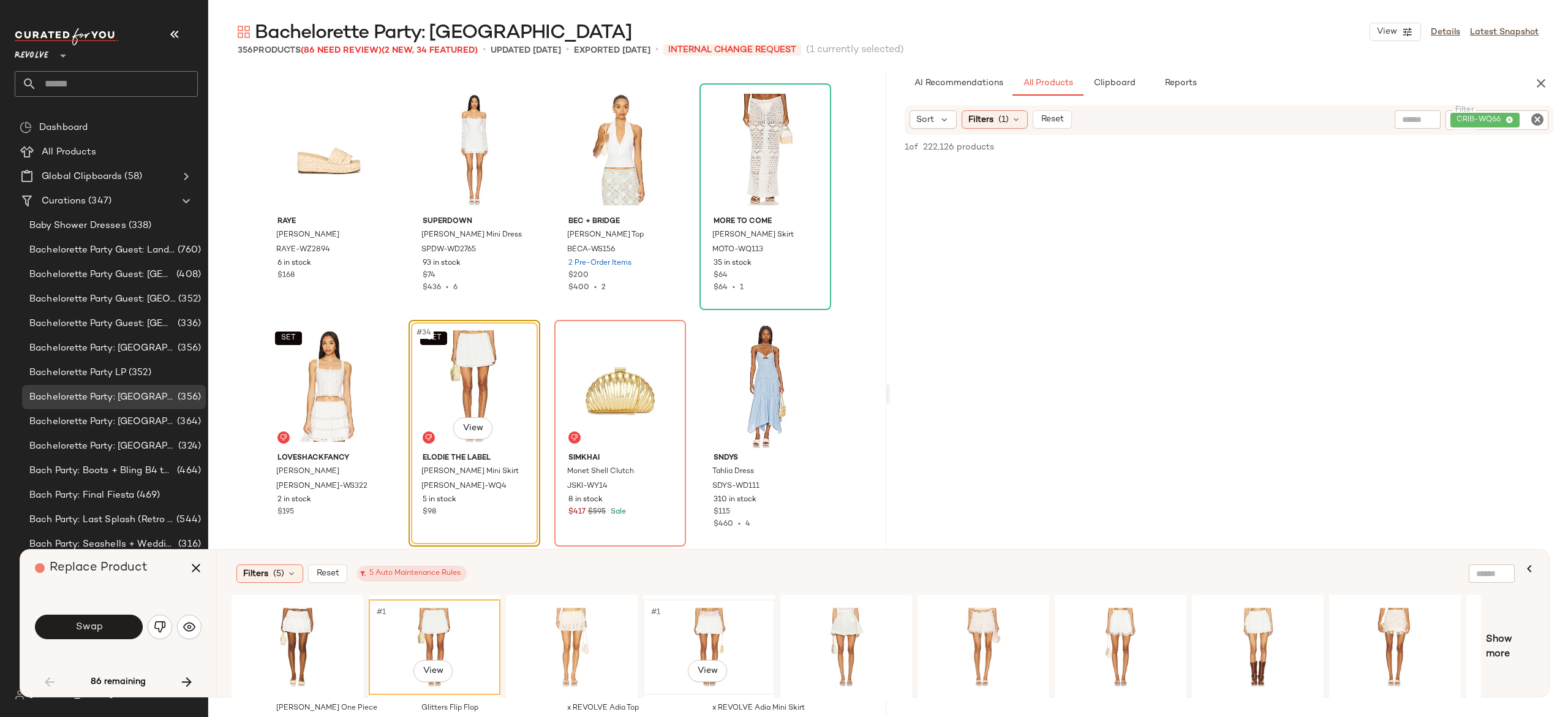
click at [709, 619] on div "#1 View" at bounding box center [709, 647] width 123 height 87
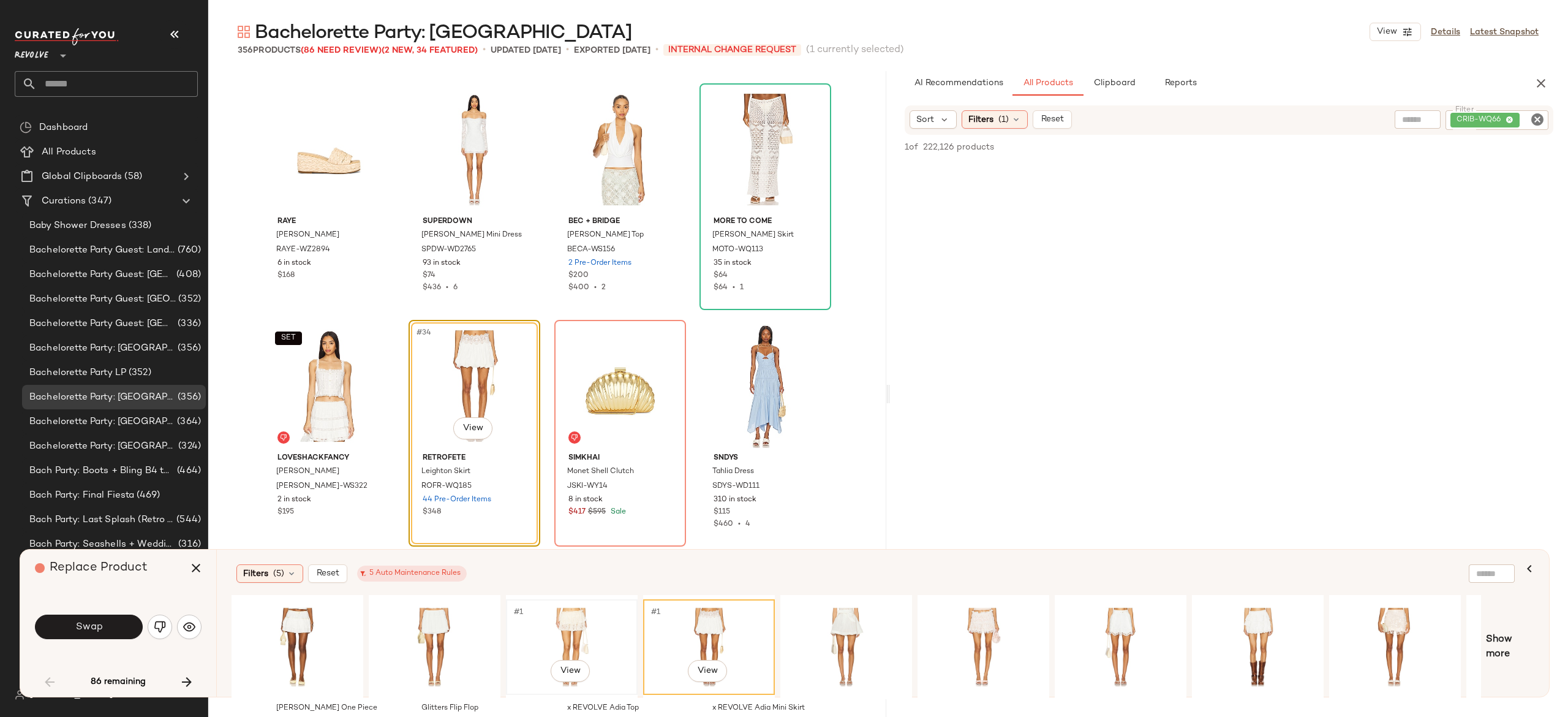
click at [566, 613] on div "#1 View" at bounding box center [572, 647] width 123 height 87
click at [704, 614] on div "#1 View" at bounding box center [709, 647] width 123 height 87
click at [121, 624] on button "Swap" at bounding box center [89, 626] width 108 height 25
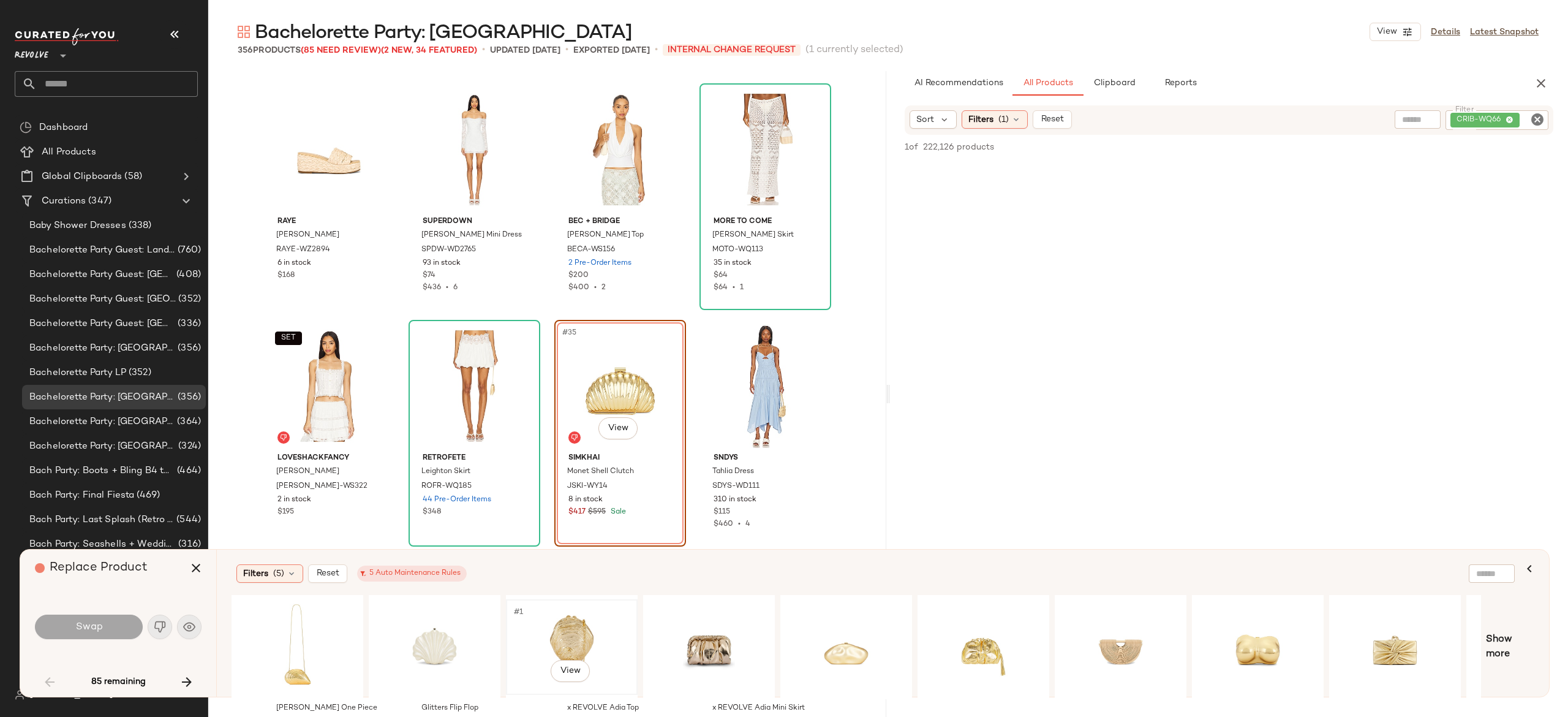
click at [555, 627] on div "#1 View" at bounding box center [572, 647] width 123 height 87
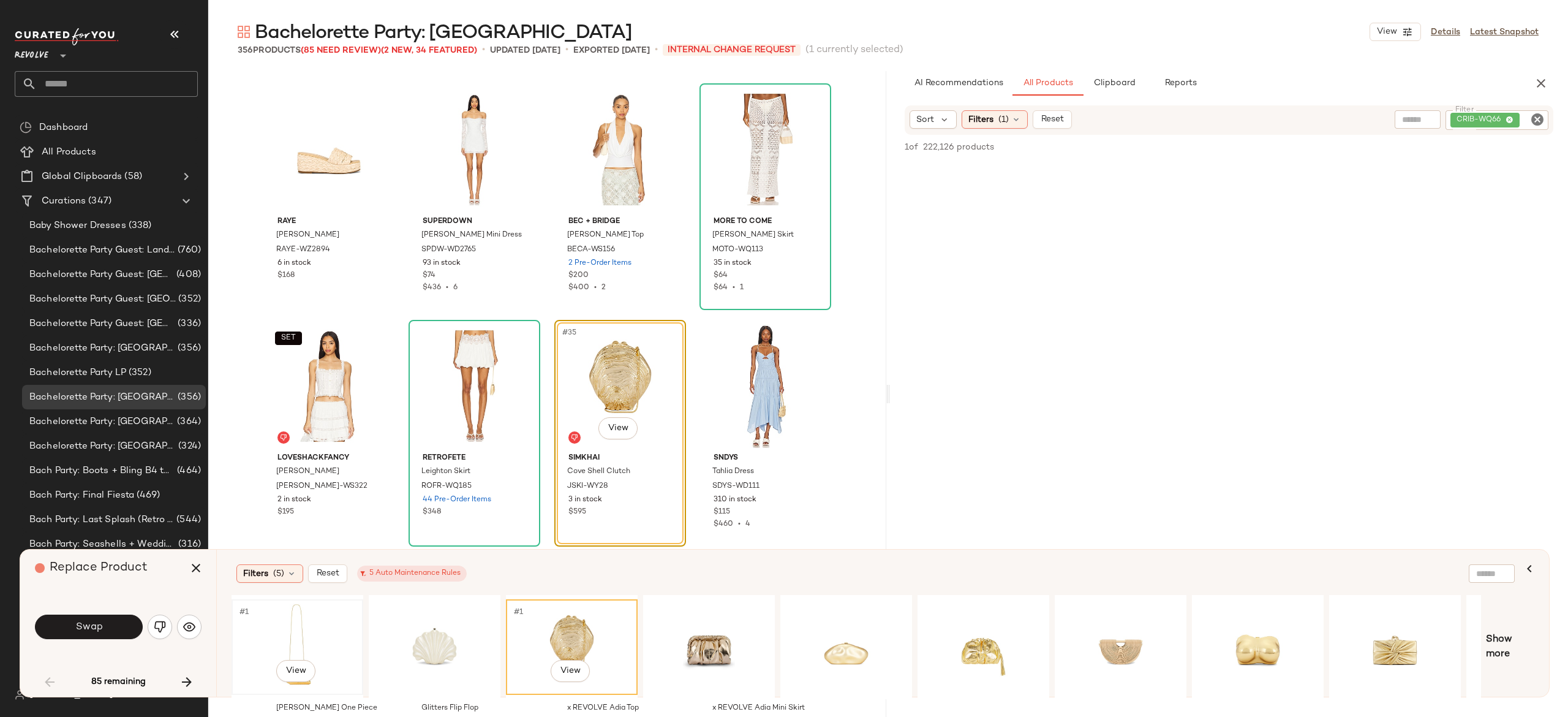
click at [297, 655] on div "#1 View" at bounding box center [297, 647] width 123 height 87
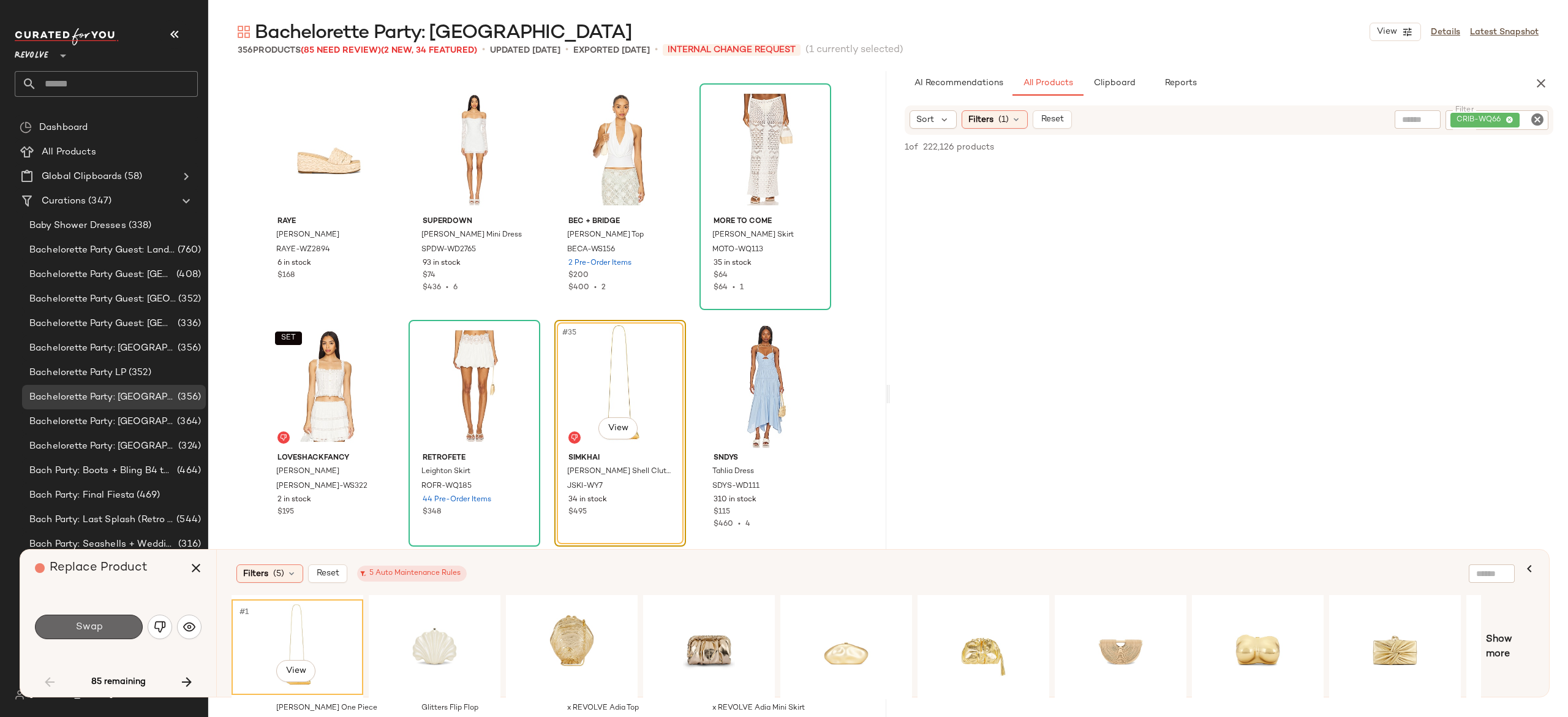
click at [106, 622] on button "Swap" at bounding box center [89, 626] width 108 height 25
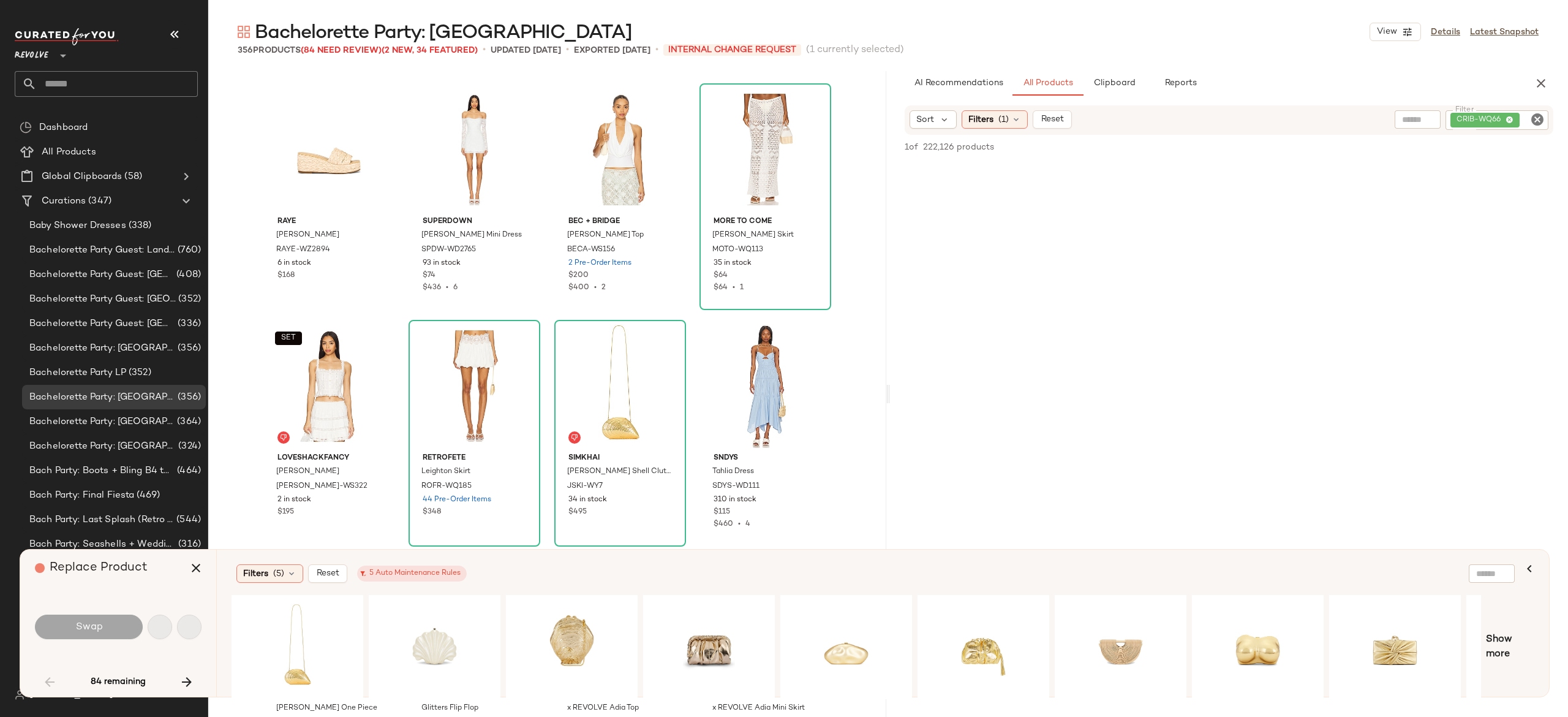
scroll to position [2128, 0]
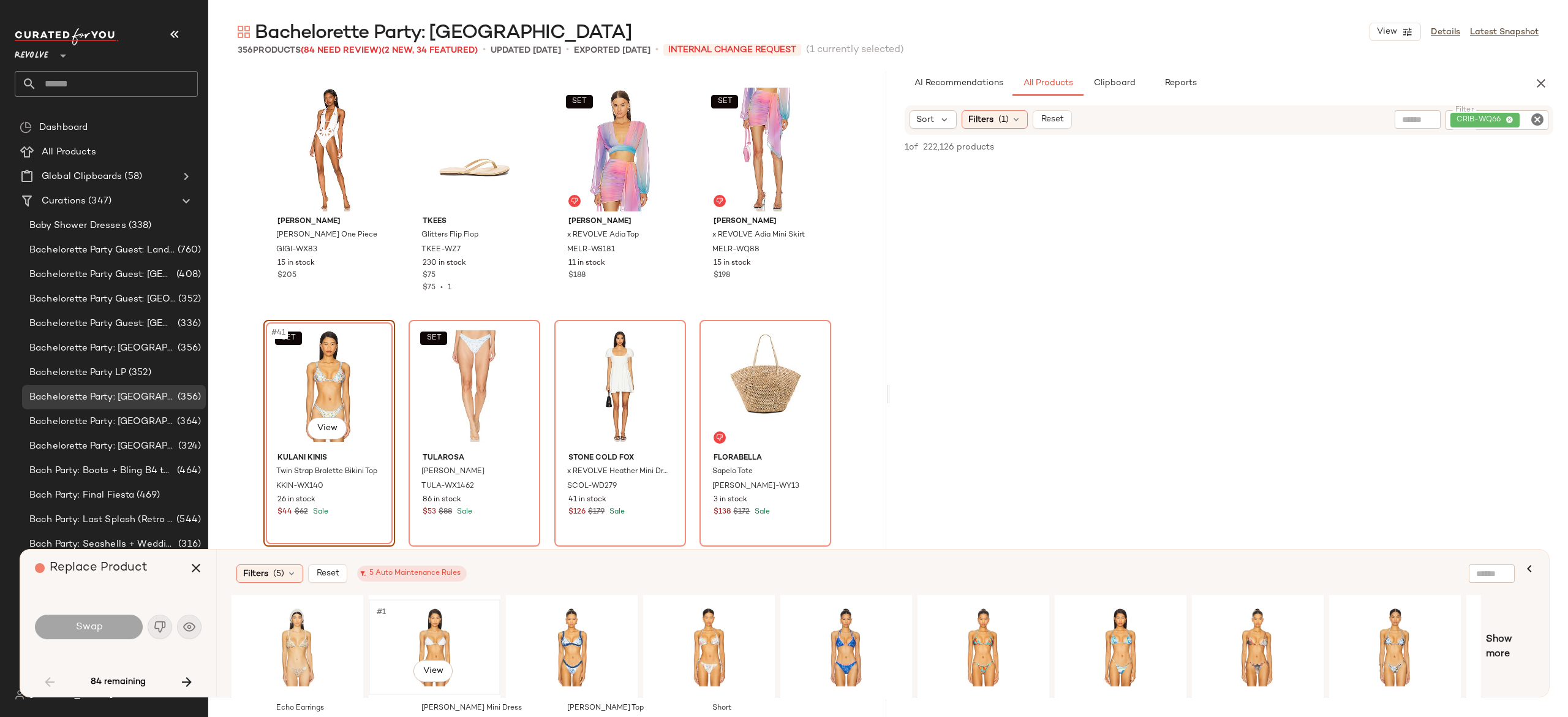
click at [455, 621] on div "#1 View" at bounding box center [434, 647] width 123 height 87
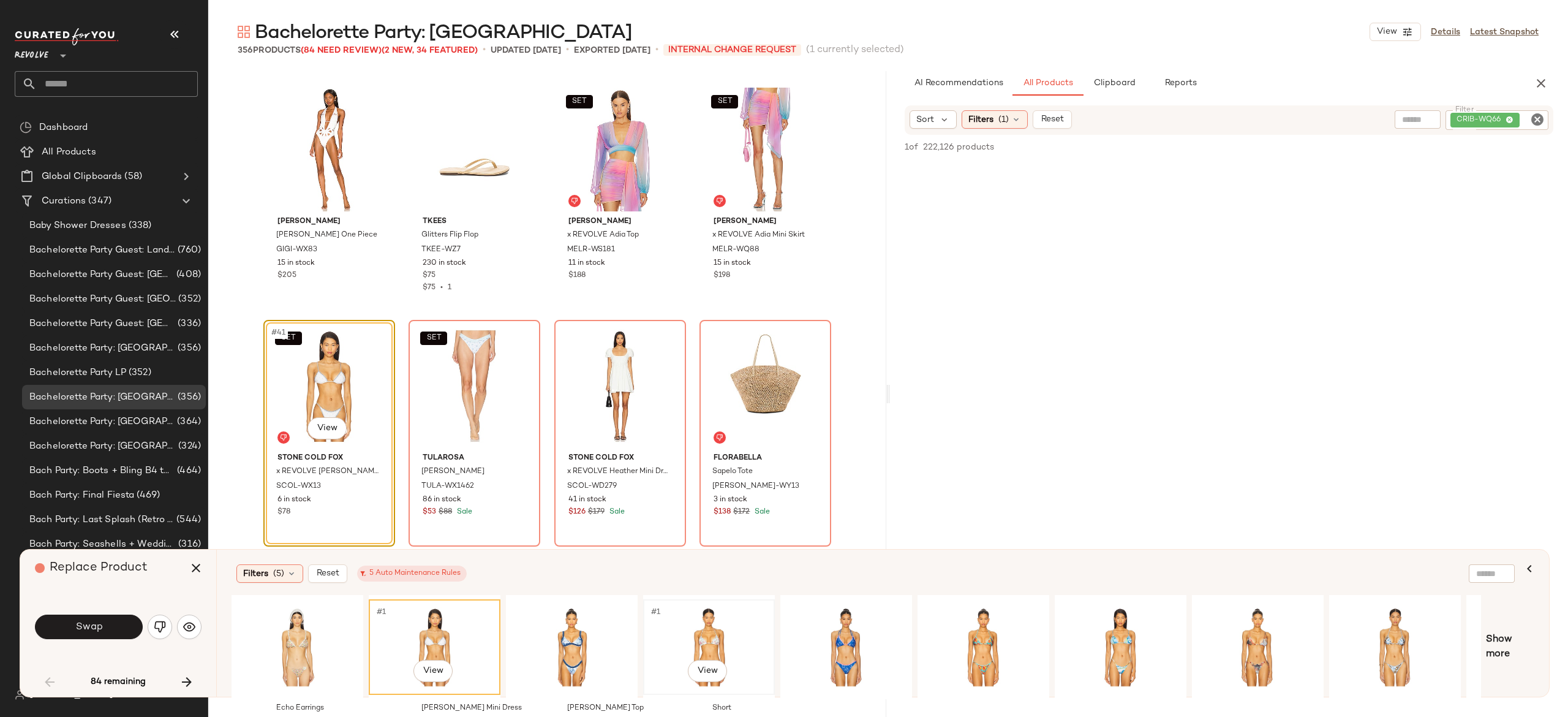
scroll to position [0, 116]
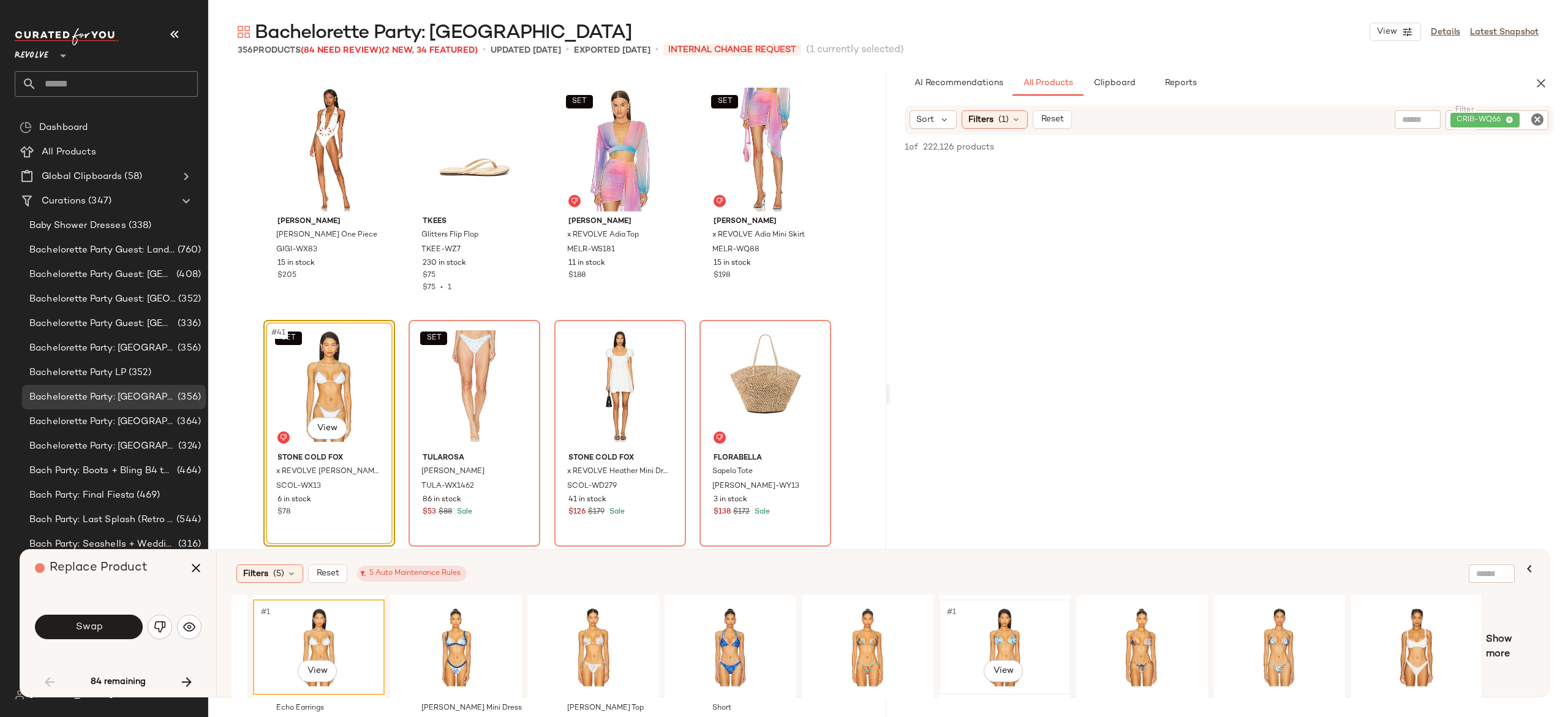
click at [996, 627] on div "#1 View" at bounding box center [1005, 647] width 123 height 87
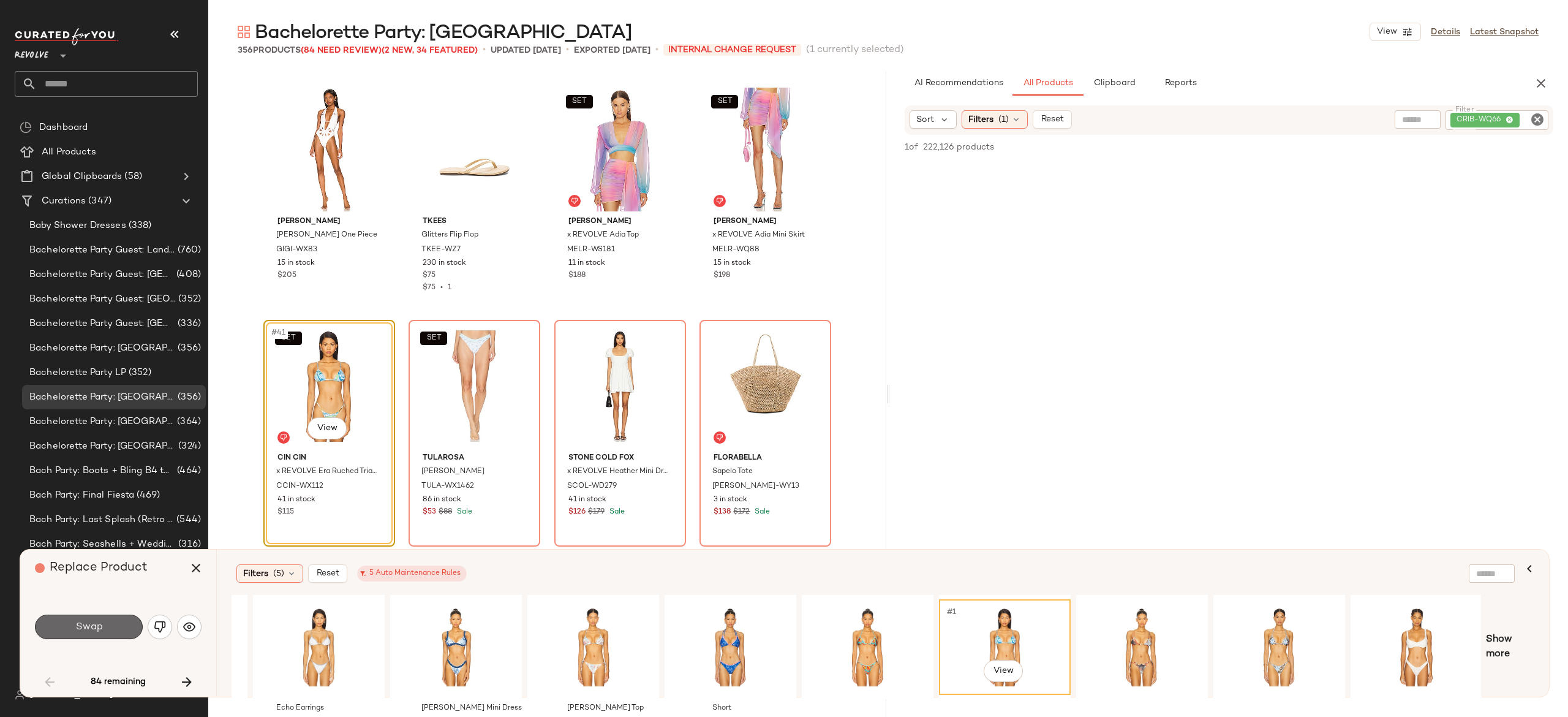
click at [124, 624] on button "Swap" at bounding box center [89, 626] width 108 height 25
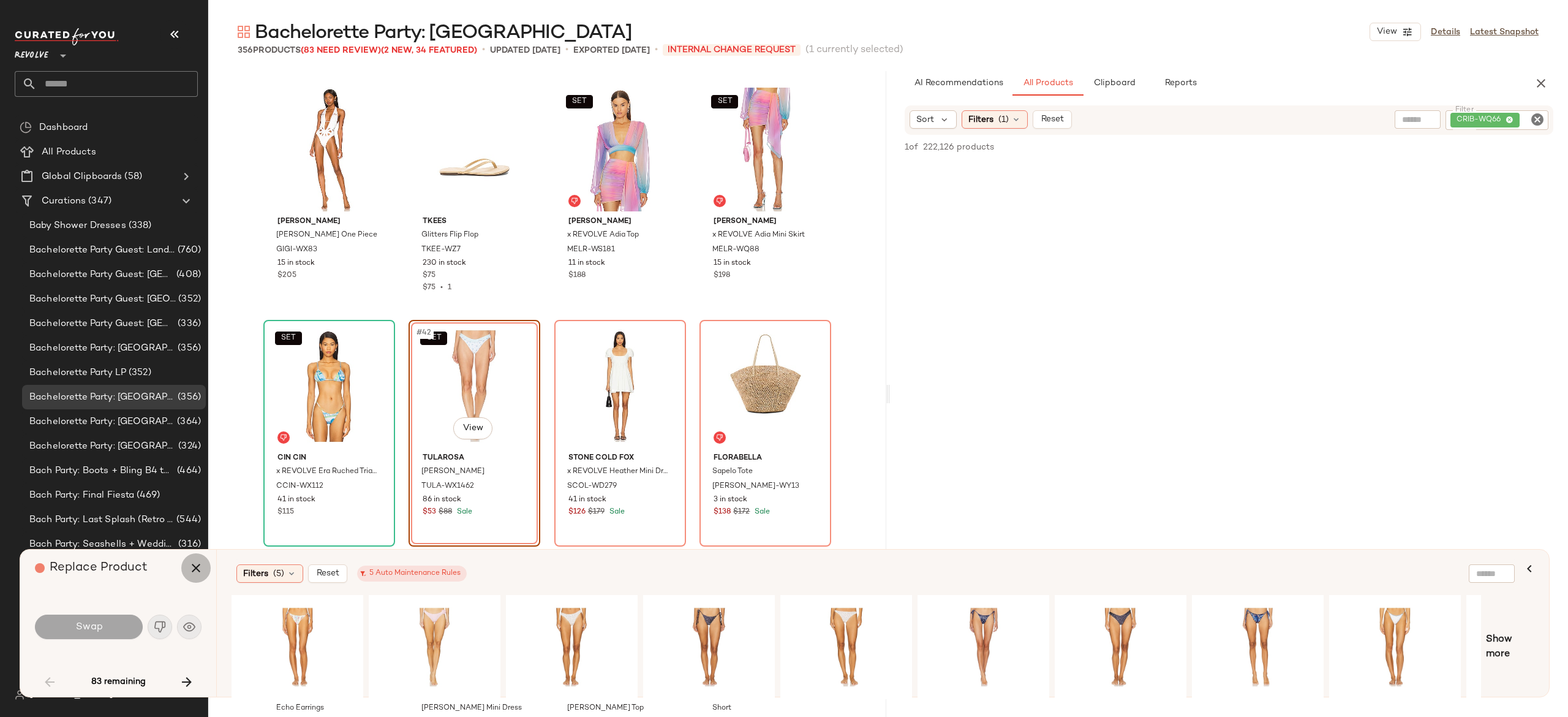
click at [196, 566] on icon "button" at bounding box center [196, 568] width 15 height 15
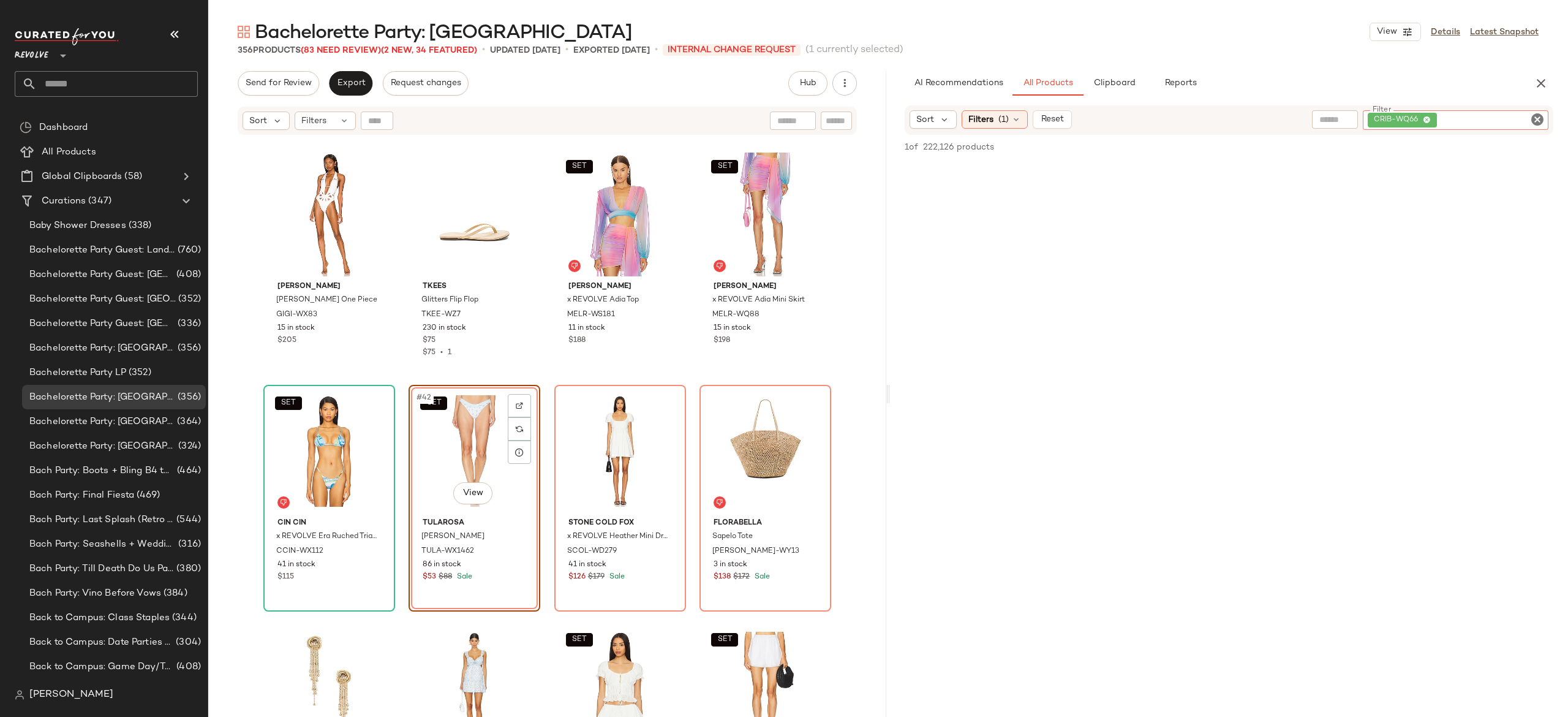
click at [1461, 113] on div "CRIB-WQ66" at bounding box center [1455, 120] width 186 height 19
click at [1015, 117] on icon at bounding box center [1016, 119] width 10 height 10
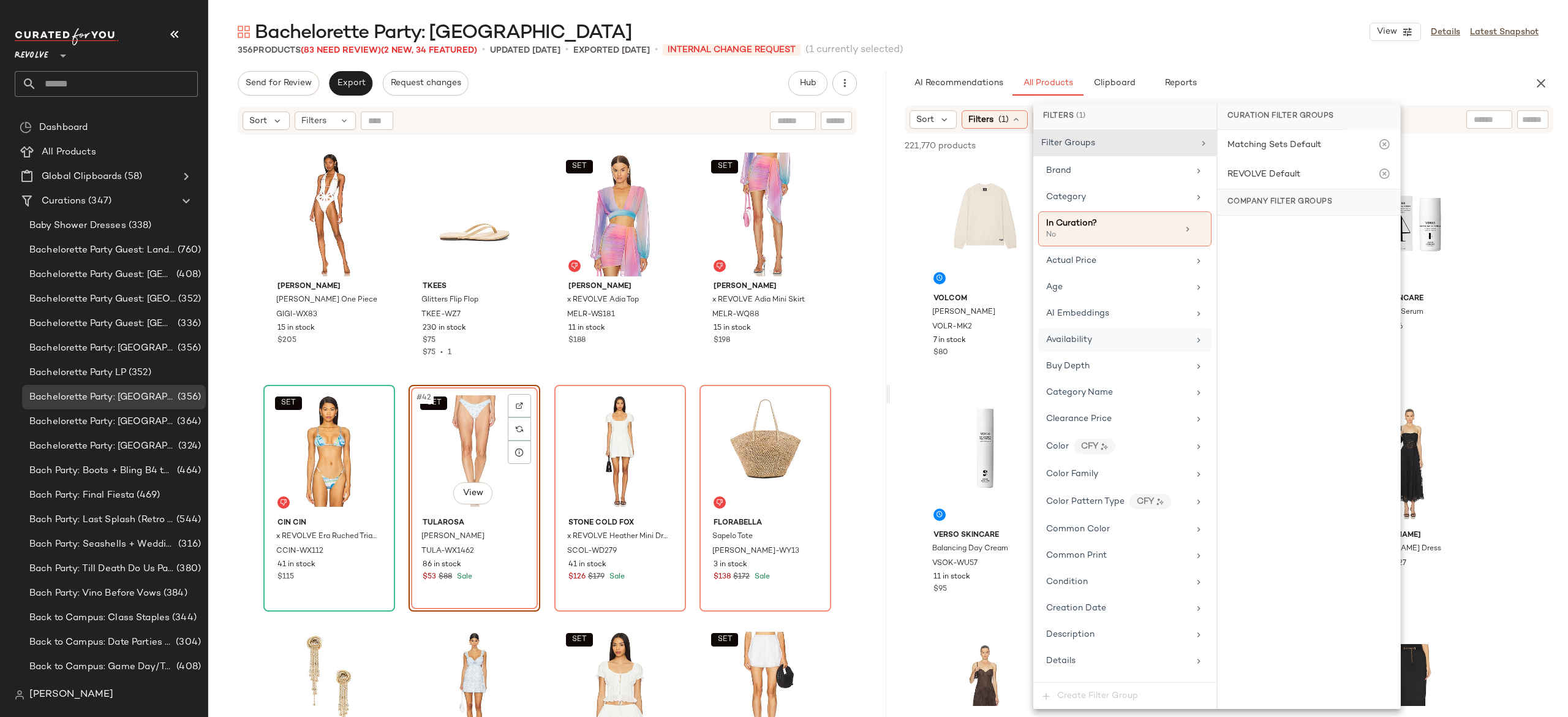
click at [1127, 342] on div "Availability" at bounding box center [1118, 339] width 143 height 13
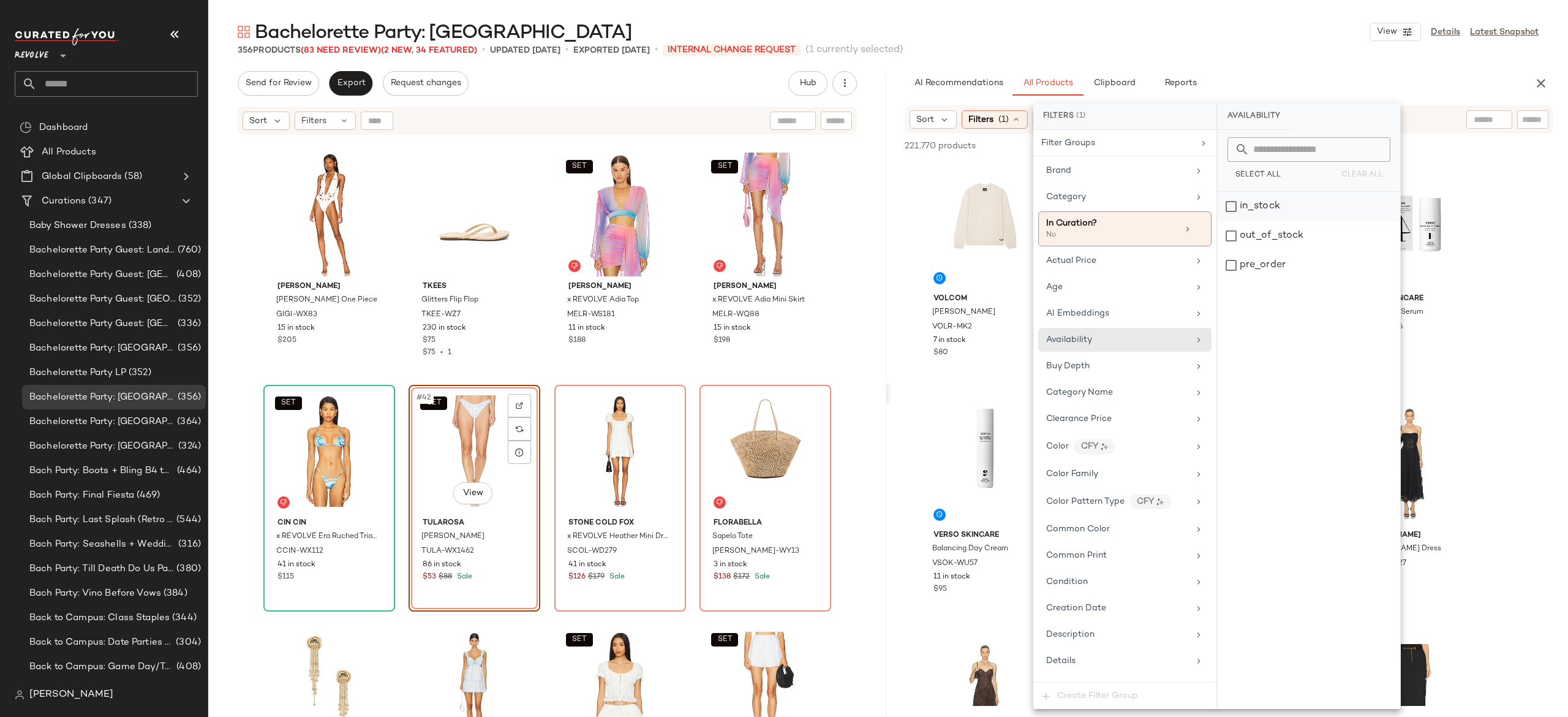
click at [1251, 208] on div "in_stock" at bounding box center [1309, 206] width 183 height 29
click at [1248, 270] on div "pre_order" at bounding box center [1309, 265] width 183 height 29
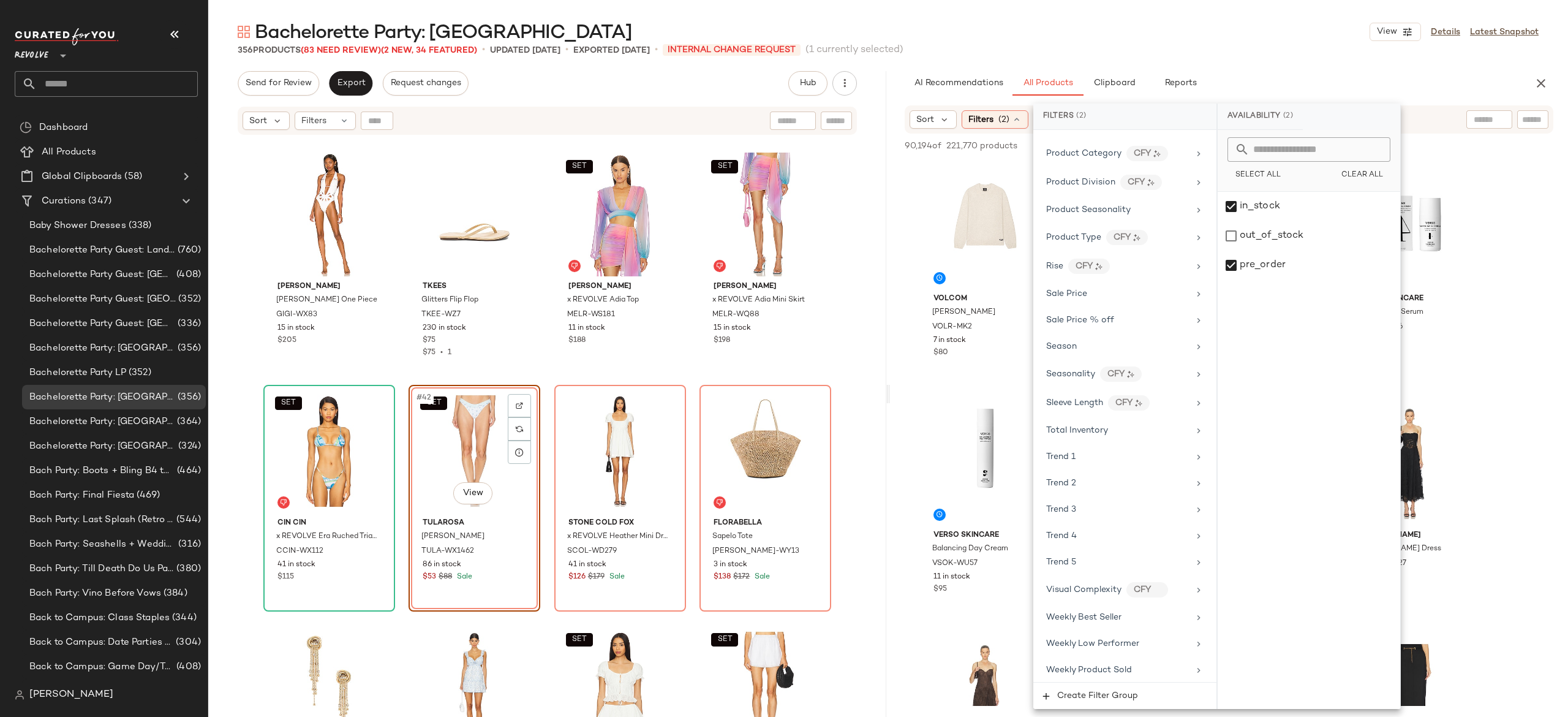
scroll to position [1127, 0]
click at [1111, 297] on div "Sale Price" at bounding box center [1118, 290] width 143 height 13
click at [1265, 173] on div "Not on sale" at bounding box center [1309, 168] width 173 height 22
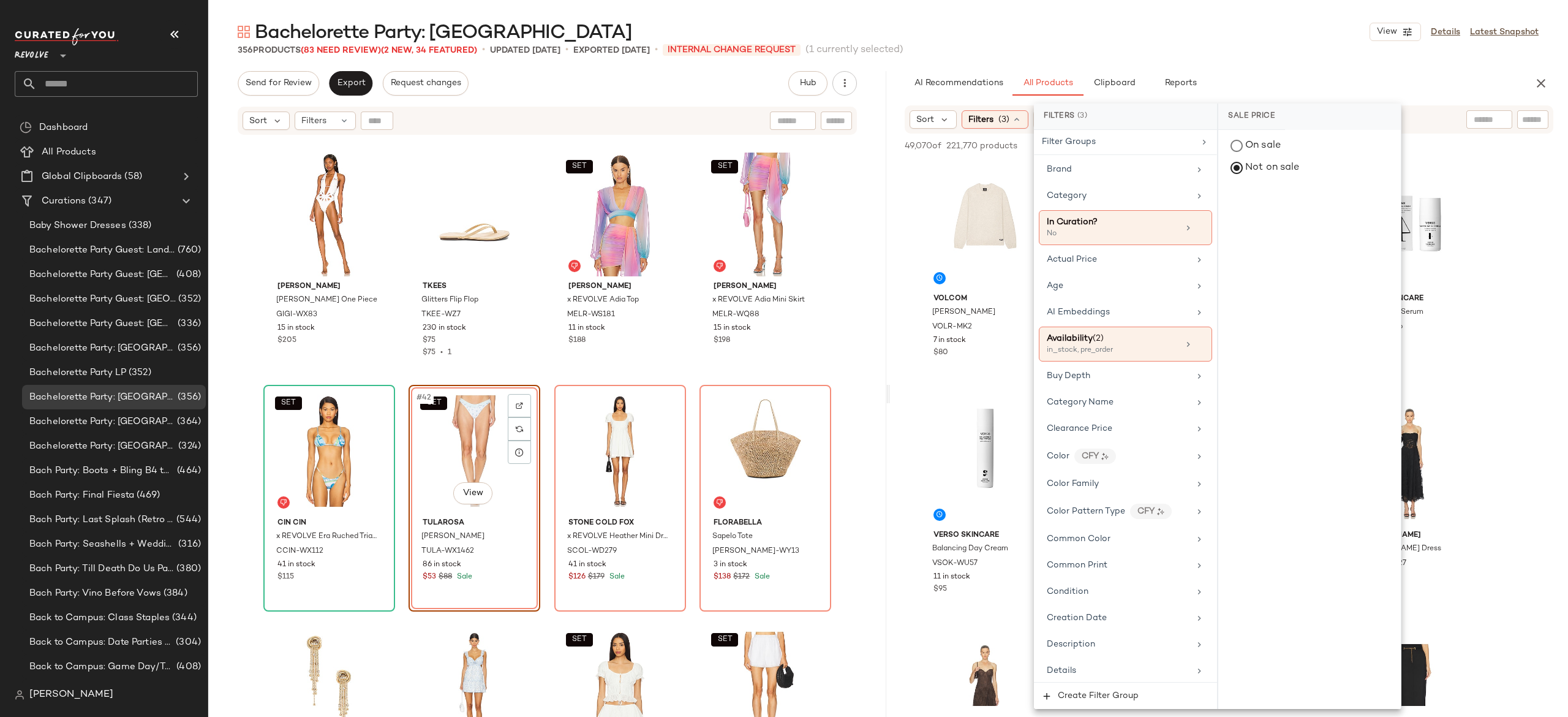
scroll to position [0, 0]
click at [1120, 298] on div "Age" at bounding box center [1125, 287] width 174 height 24
click at [1262, 212] on div "adult" at bounding box center [1309, 206] width 183 height 29
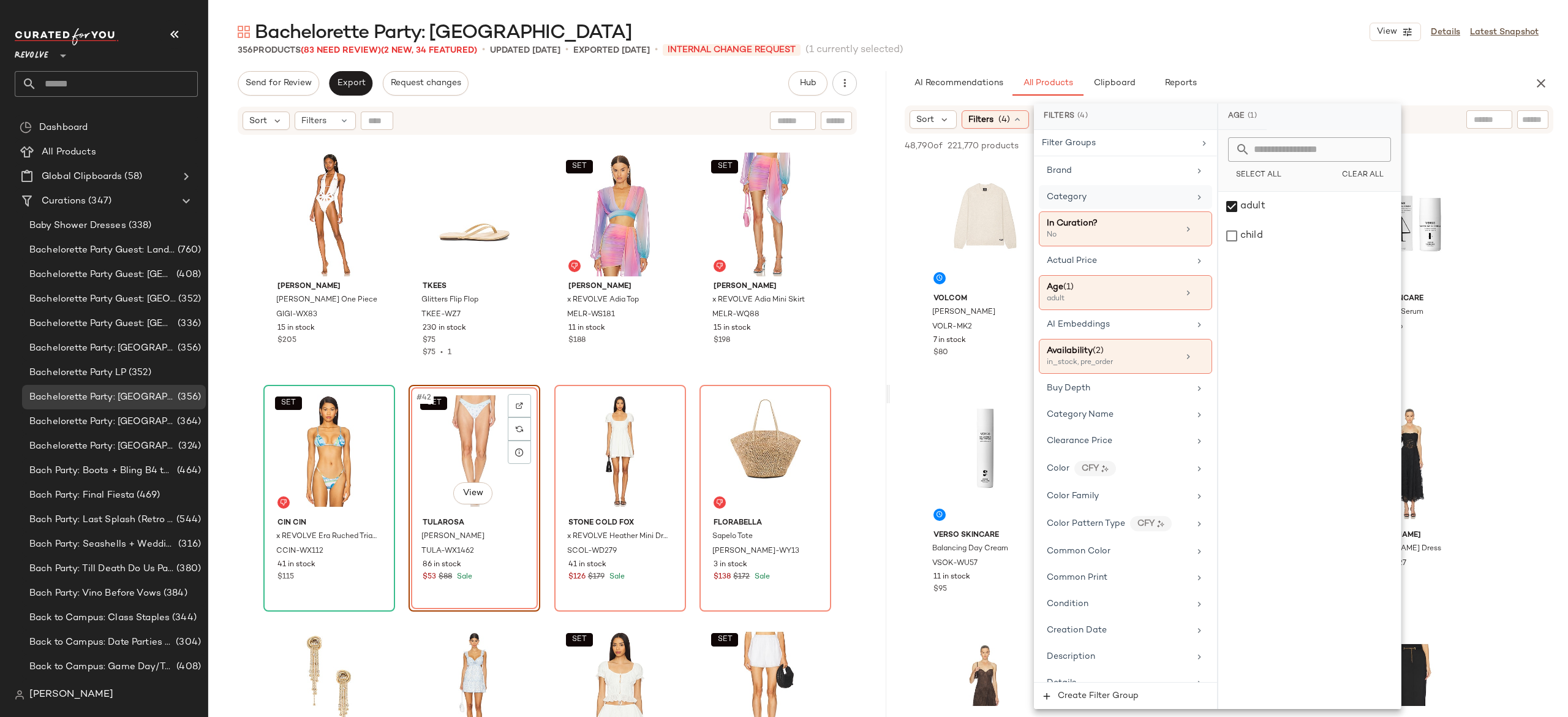
click at [1122, 195] on div "Category" at bounding box center [1119, 197] width 143 height 13
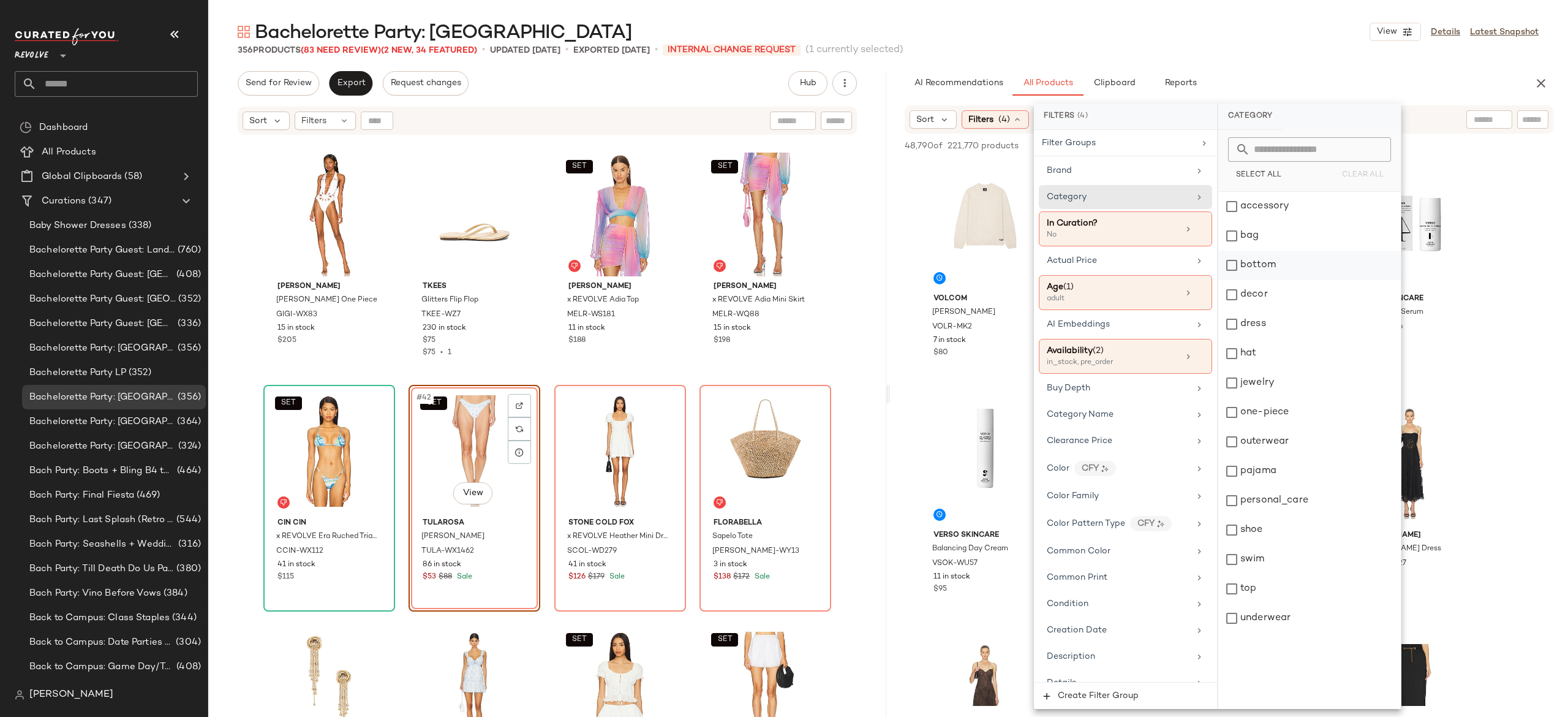
click at [1233, 268] on div "bottom" at bounding box center [1309, 265] width 183 height 29
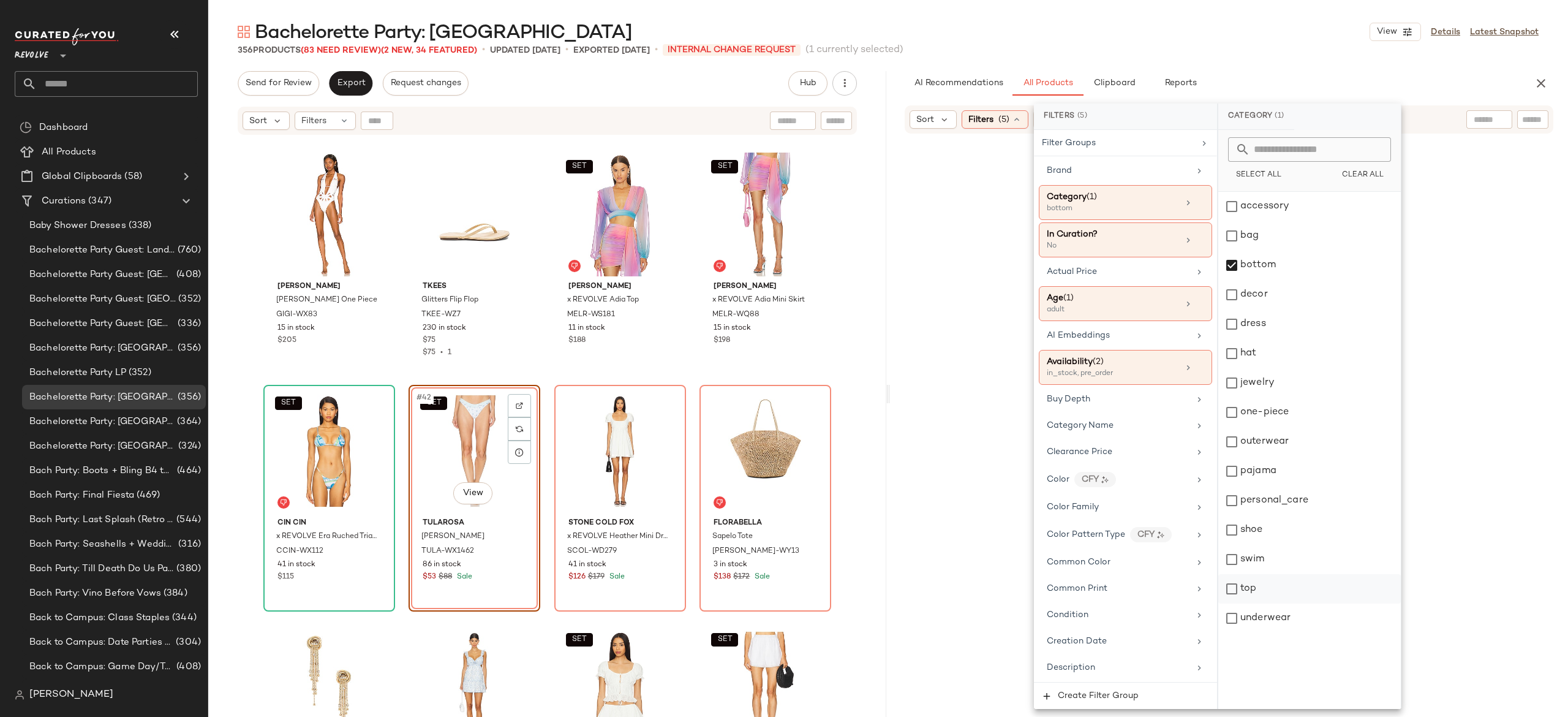
click at [1233, 583] on div "top" at bounding box center [1309, 588] width 183 height 29
click at [1235, 556] on div "swim" at bounding box center [1309, 559] width 183 height 29
click at [1235, 411] on div "one-piece" at bounding box center [1309, 411] width 183 height 29
click at [1231, 325] on div "dress" at bounding box center [1309, 323] width 183 height 29
click at [1387, 73] on div "AI Recommendations All Products Clipboard Reports" at bounding box center [1210, 83] width 610 height 25
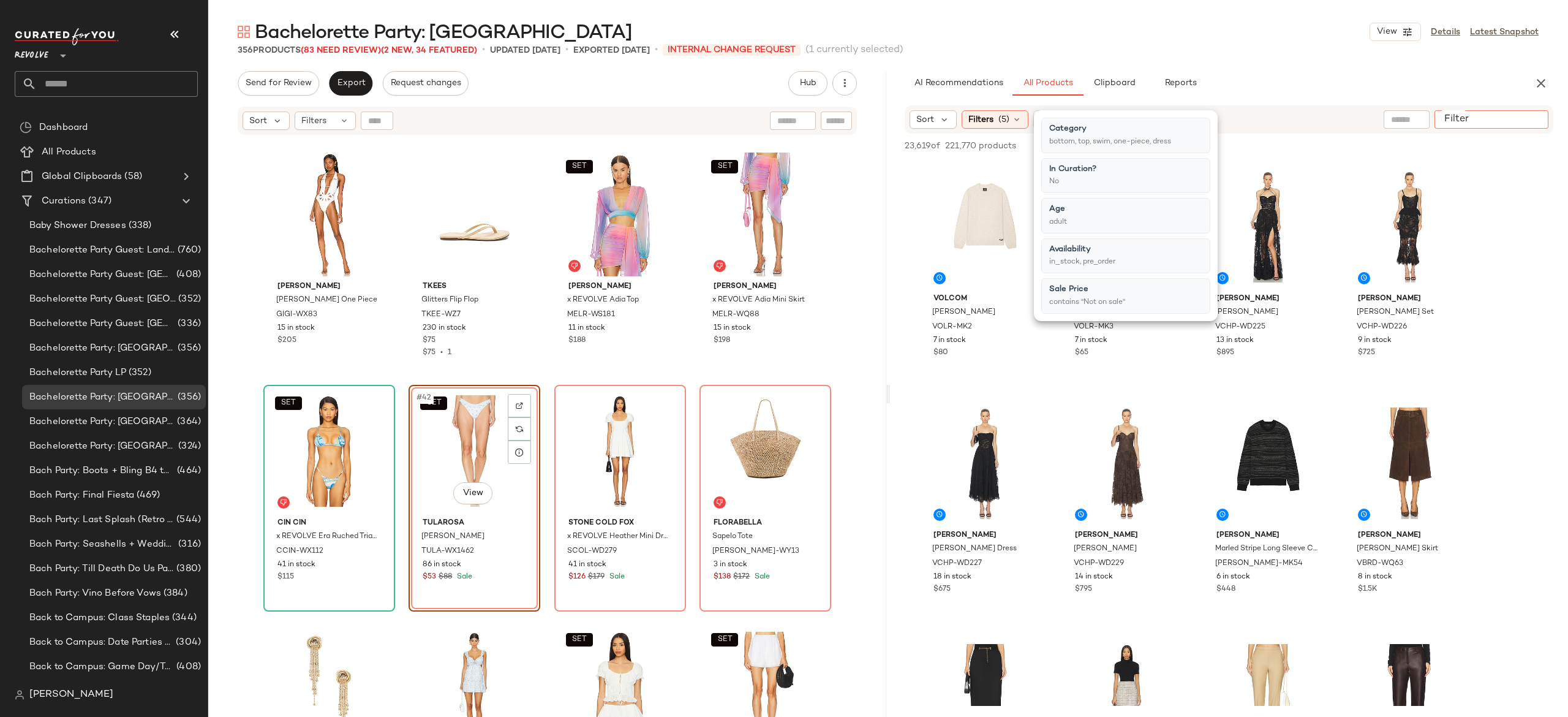
click at [1531, 120] on input "Filter" at bounding box center [1492, 119] width 104 height 13
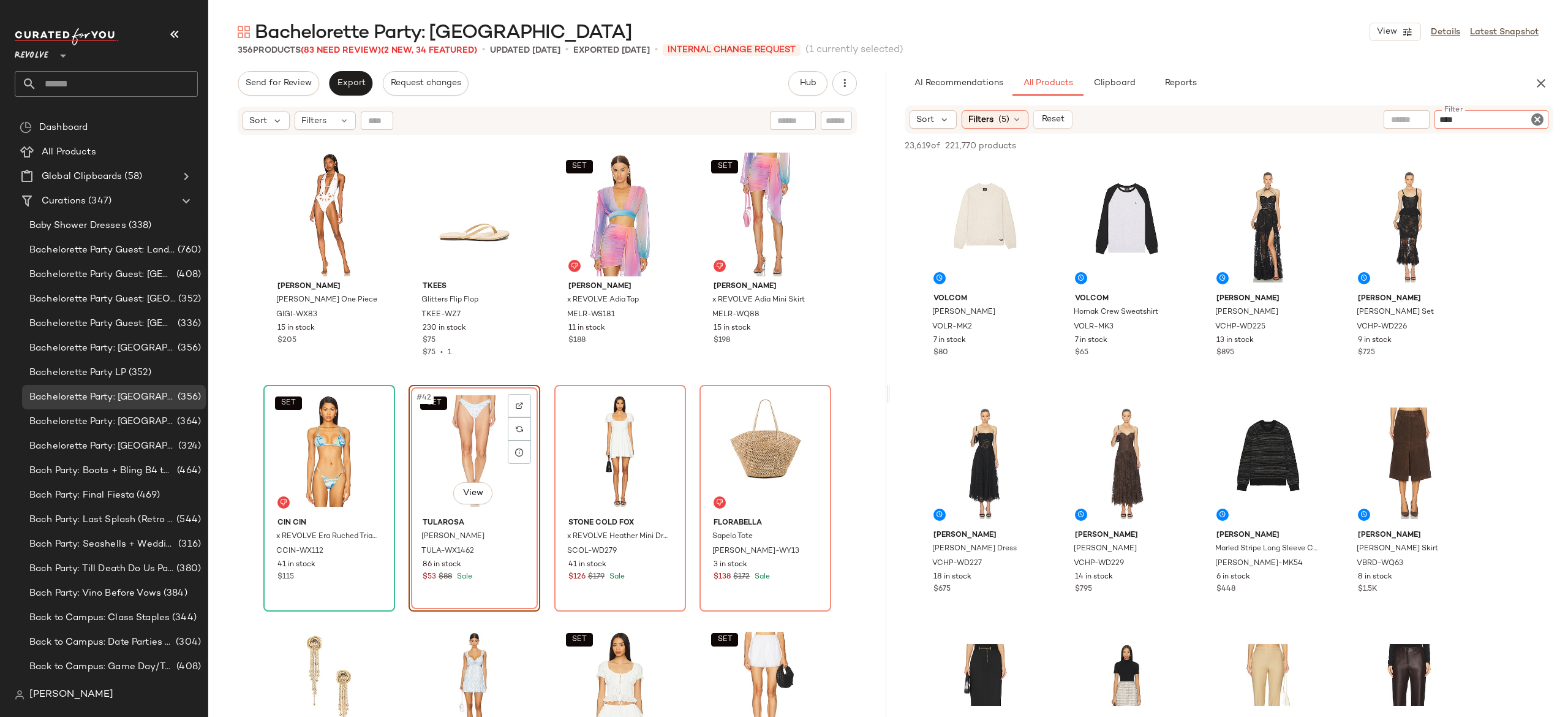
type input "****"
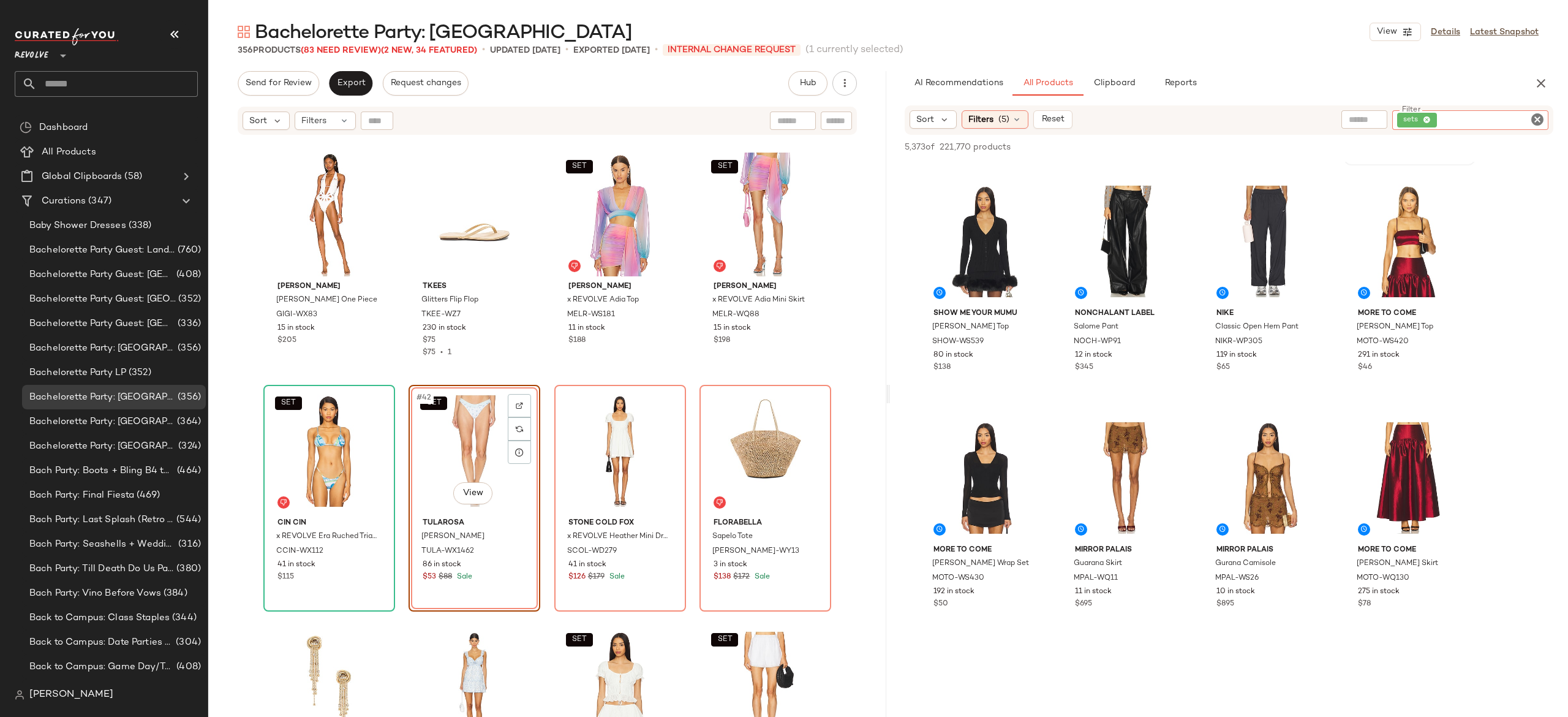
scroll to position [224, 0]
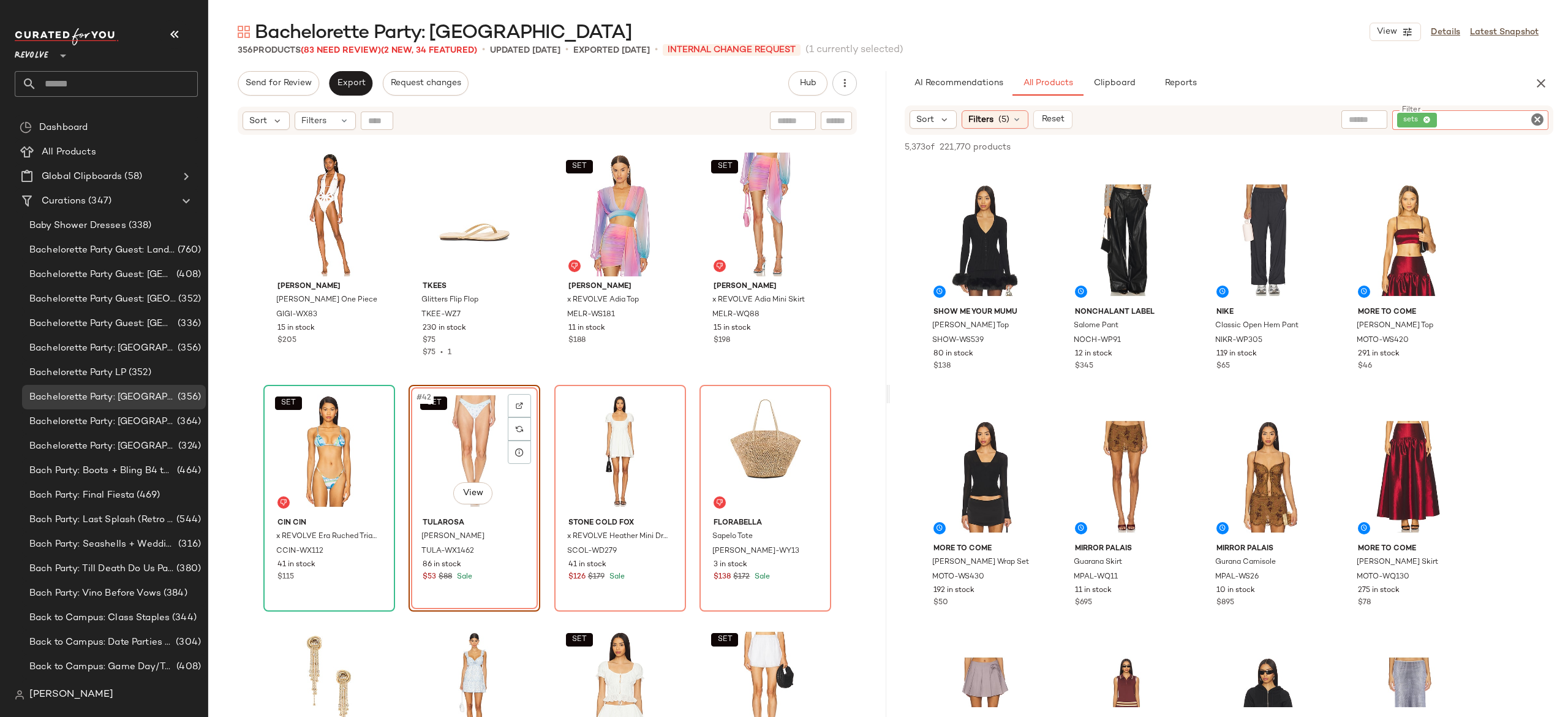
click at [1476, 121] on input "Filter" at bounding box center [1492, 120] width 104 height 13
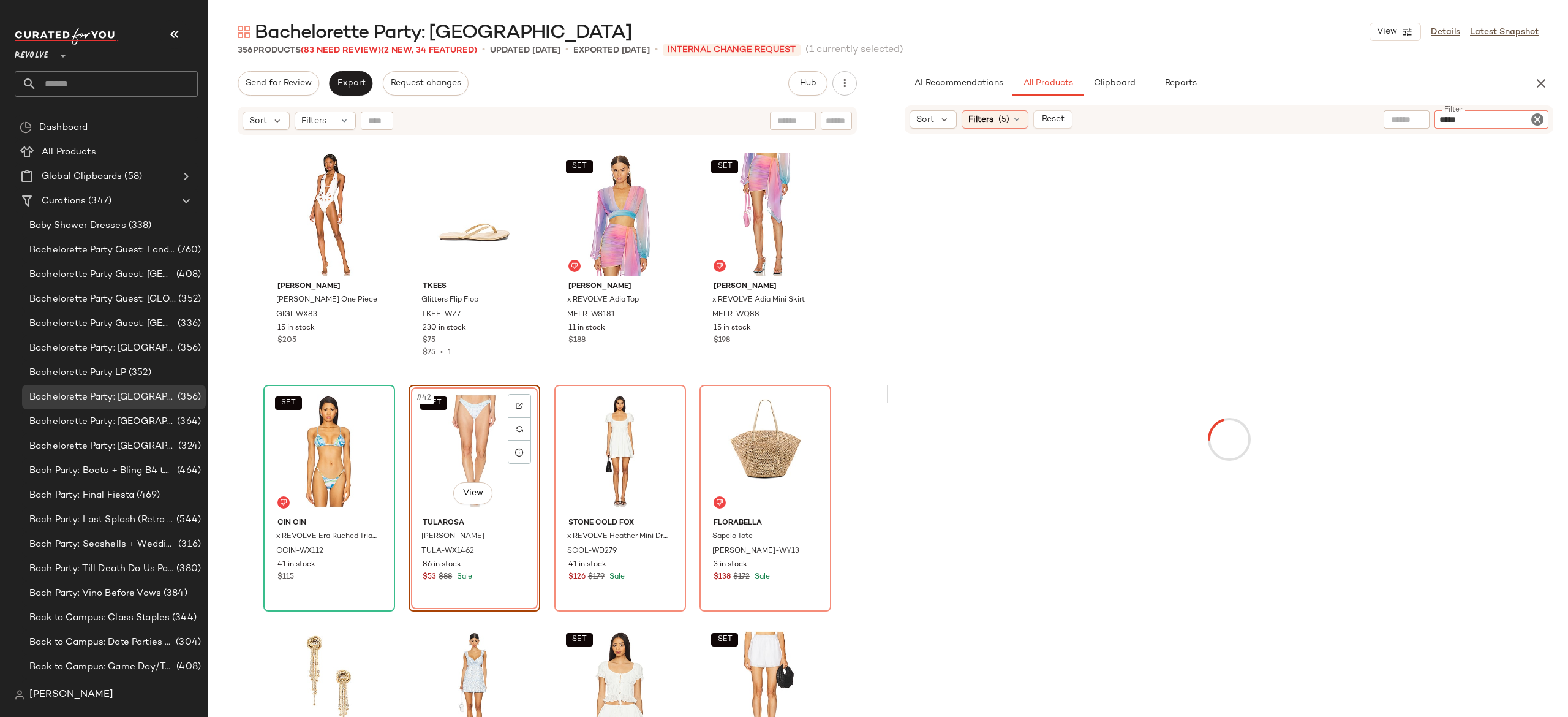
type input "******"
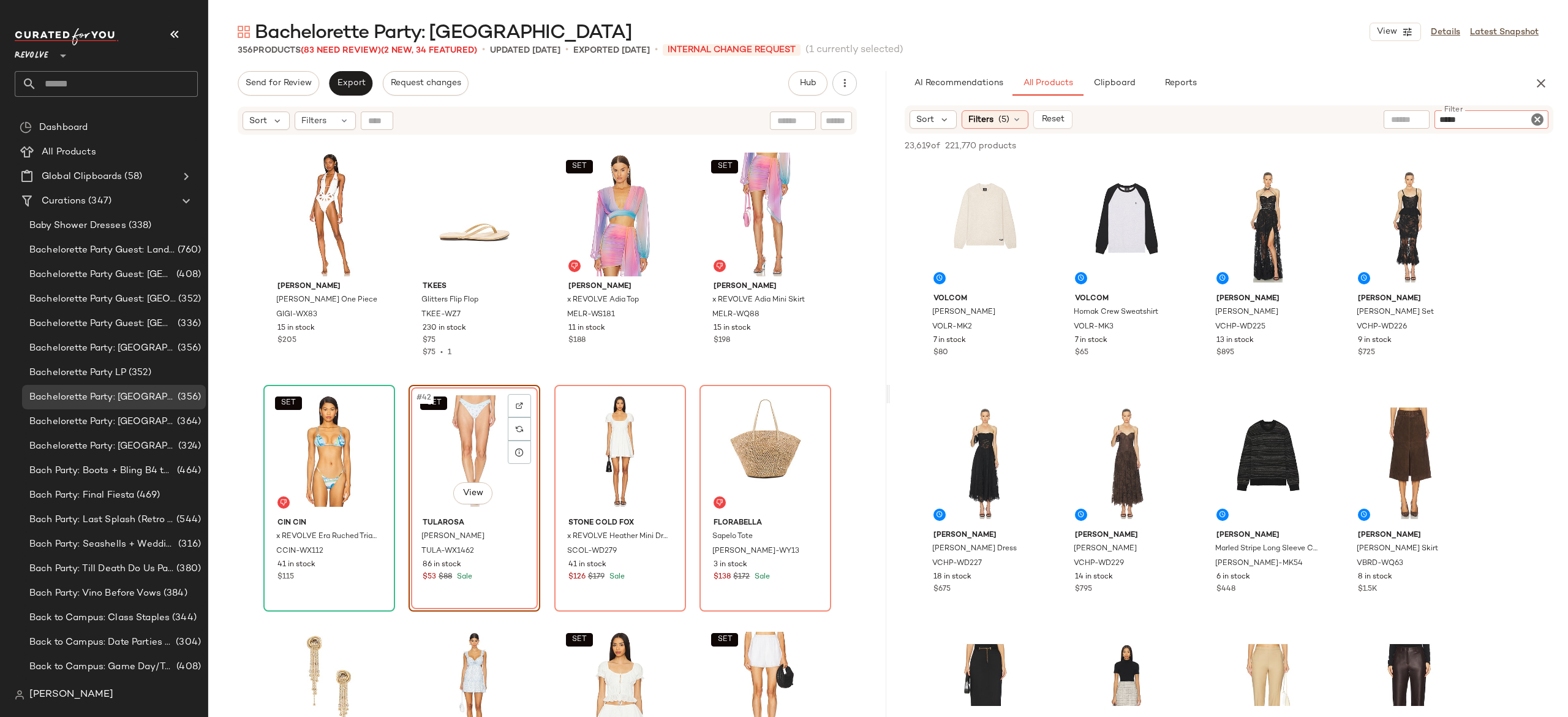
type input "******"
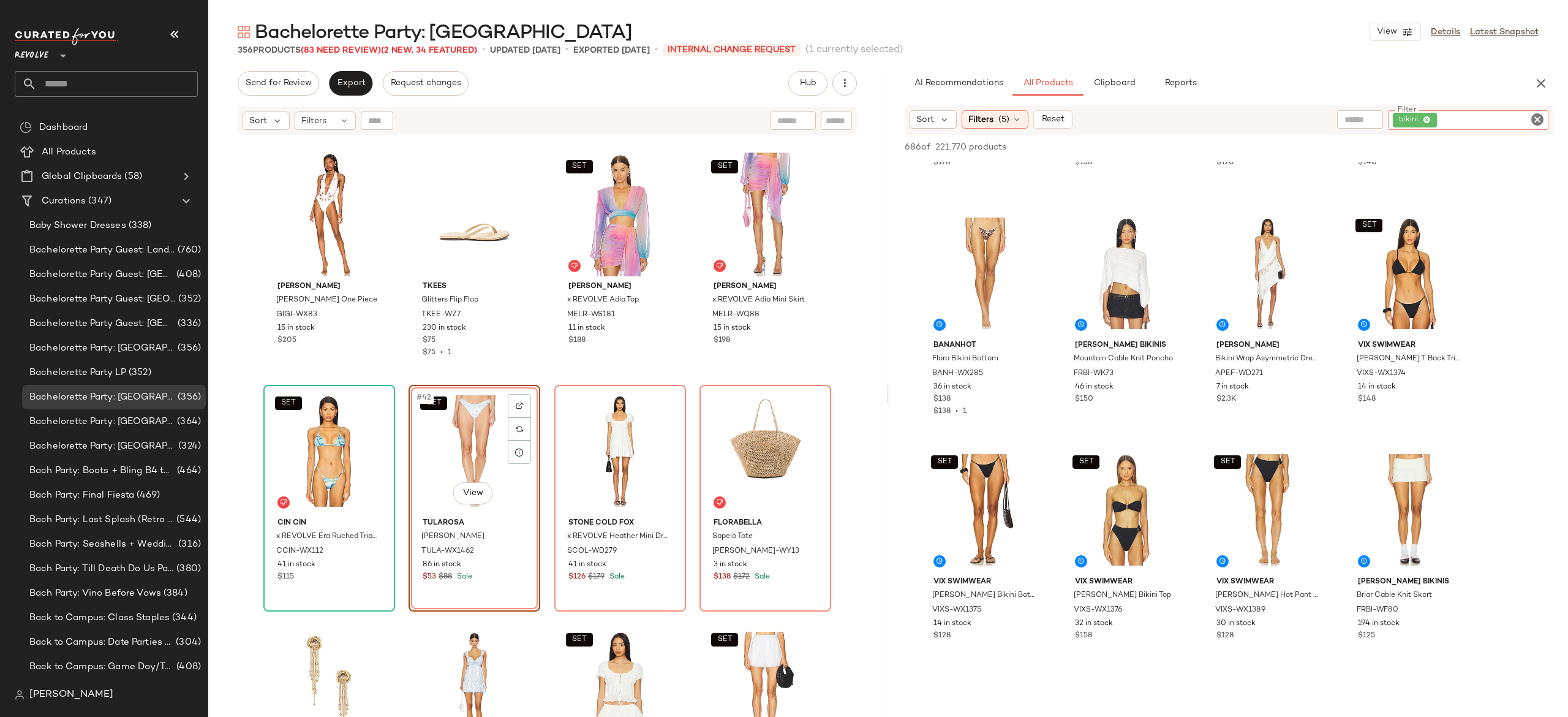
scroll to position [430, 0]
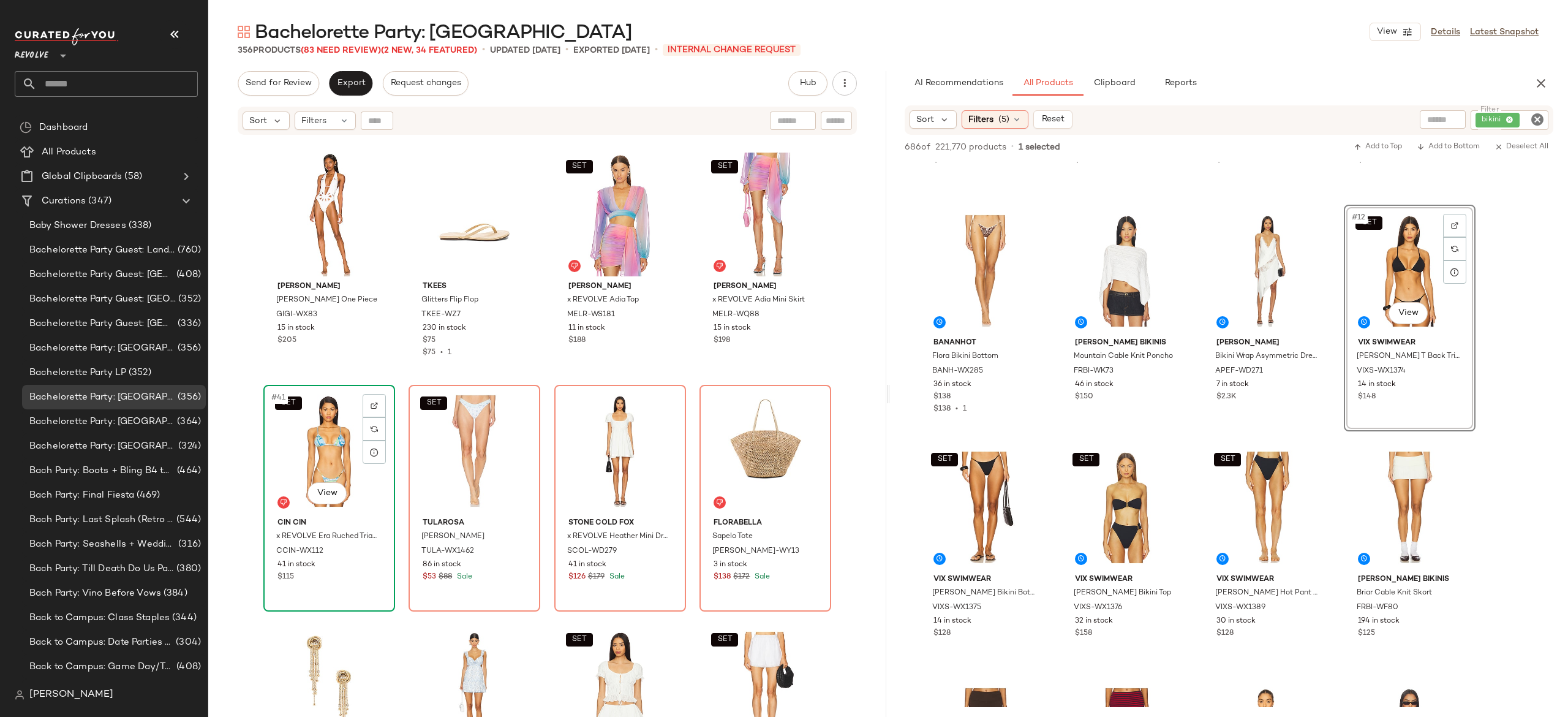
click at [351, 447] on div "SET #41 View" at bounding box center [329, 451] width 123 height 124
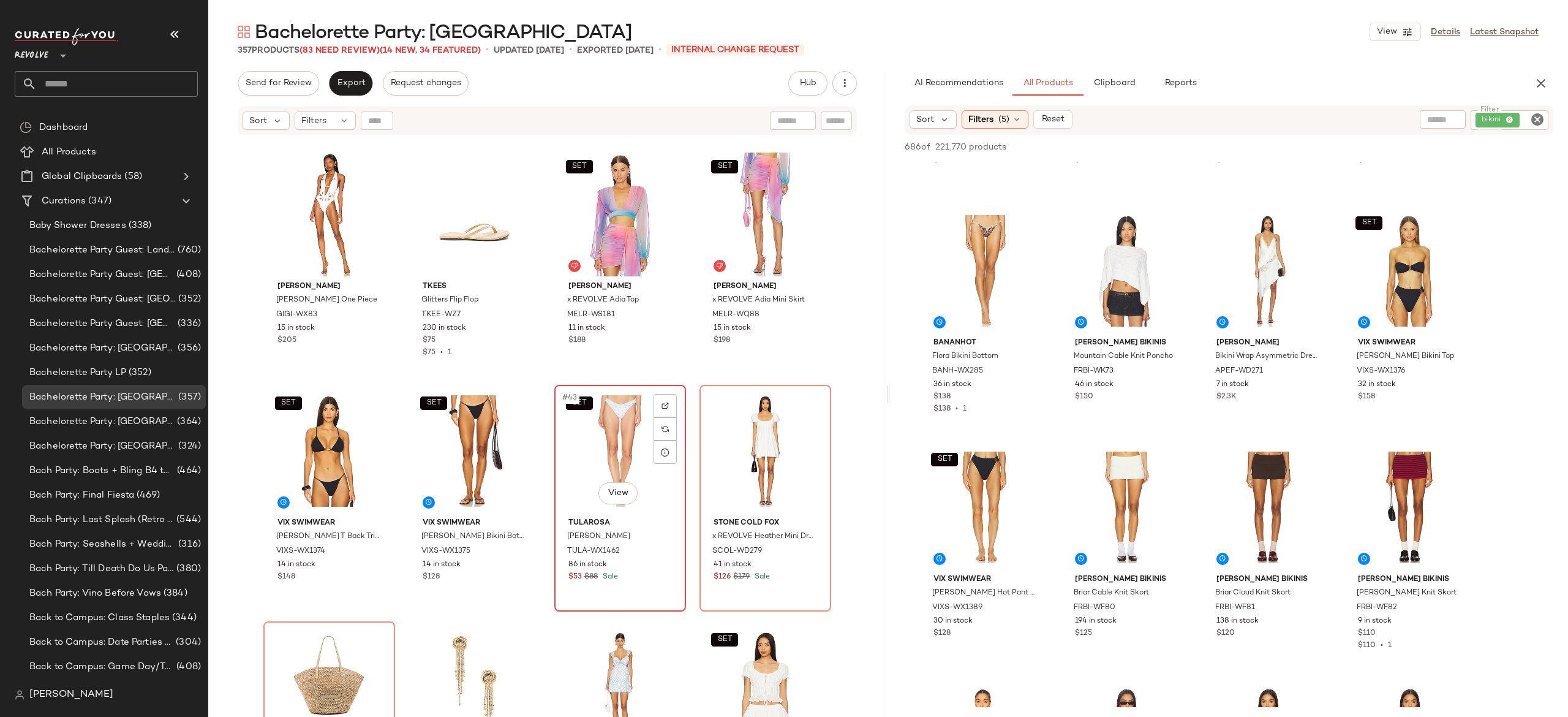
click at [610, 448] on div "SET #43 View" at bounding box center [620, 451] width 123 height 124
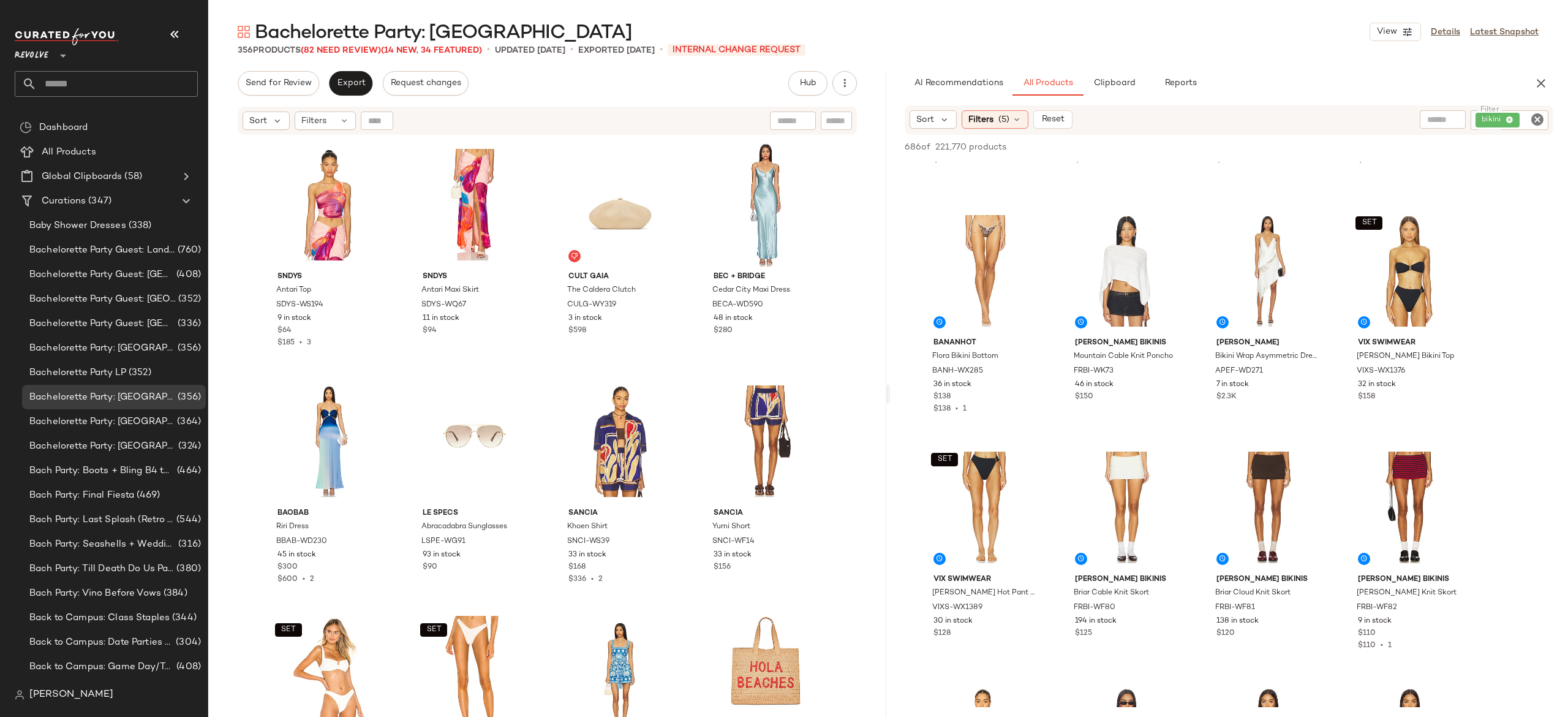
click at [1532, 118] on icon "Clear Filter" at bounding box center [1537, 119] width 15 height 15
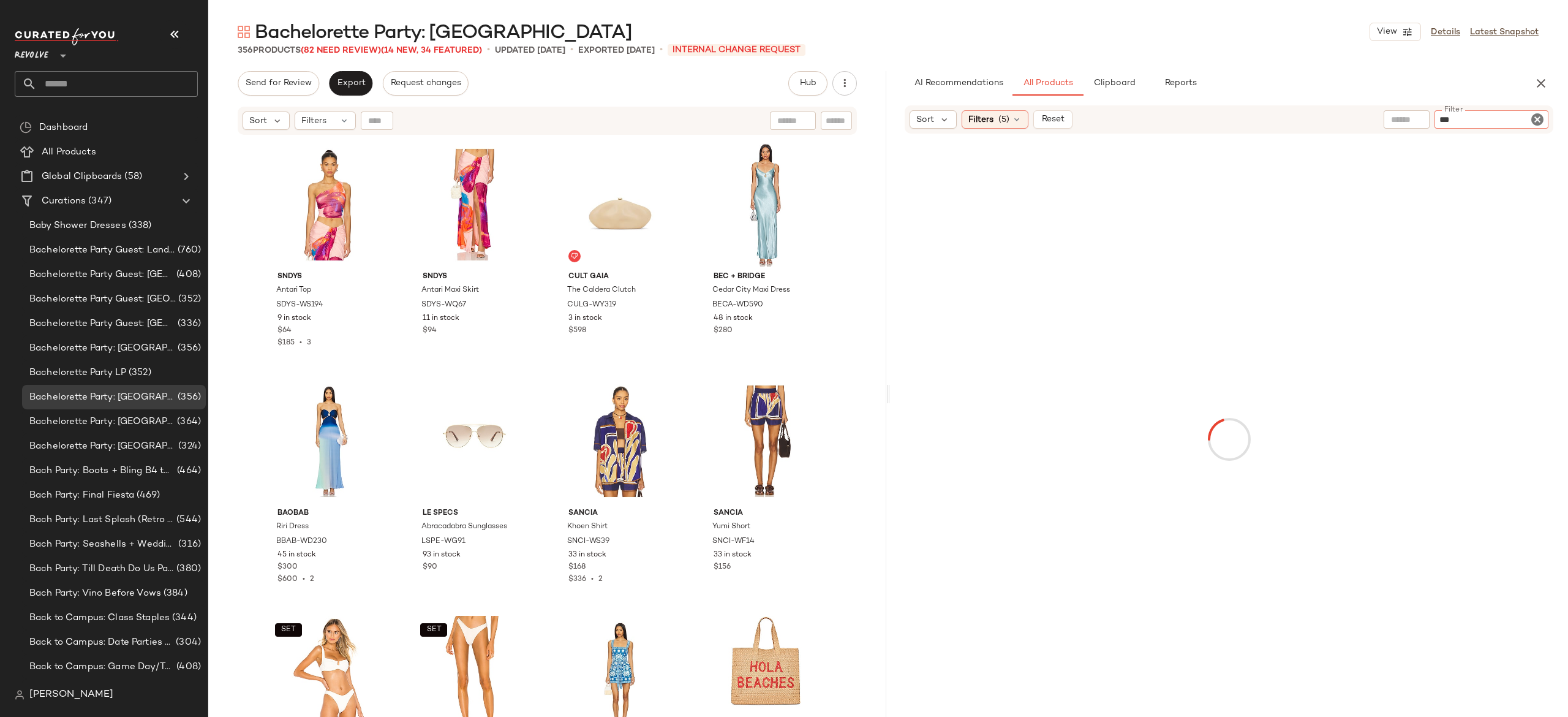
type input "***"
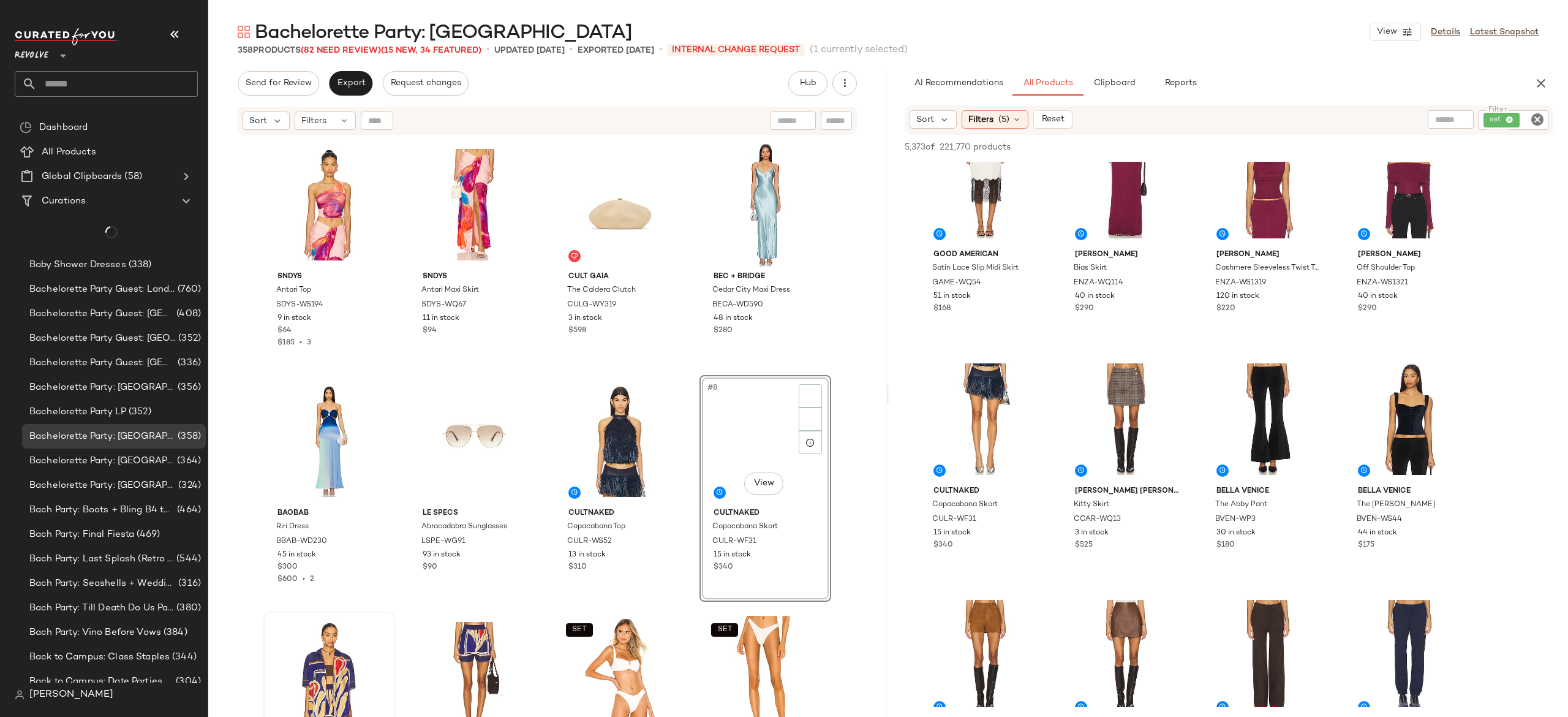
scroll to position [69, 0]
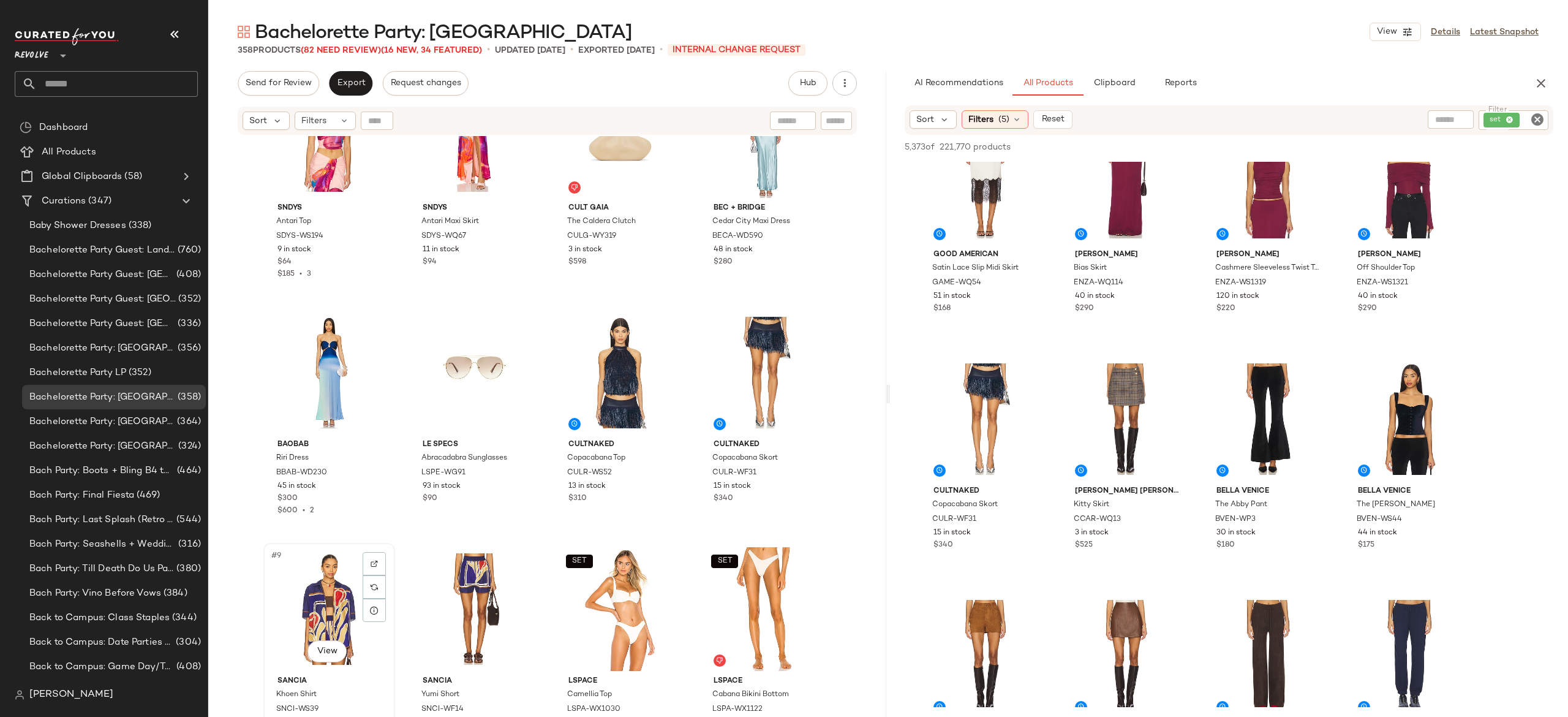
click at [331, 592] on div "#9 View" at bounding box center [329, 609] width 123 height 124
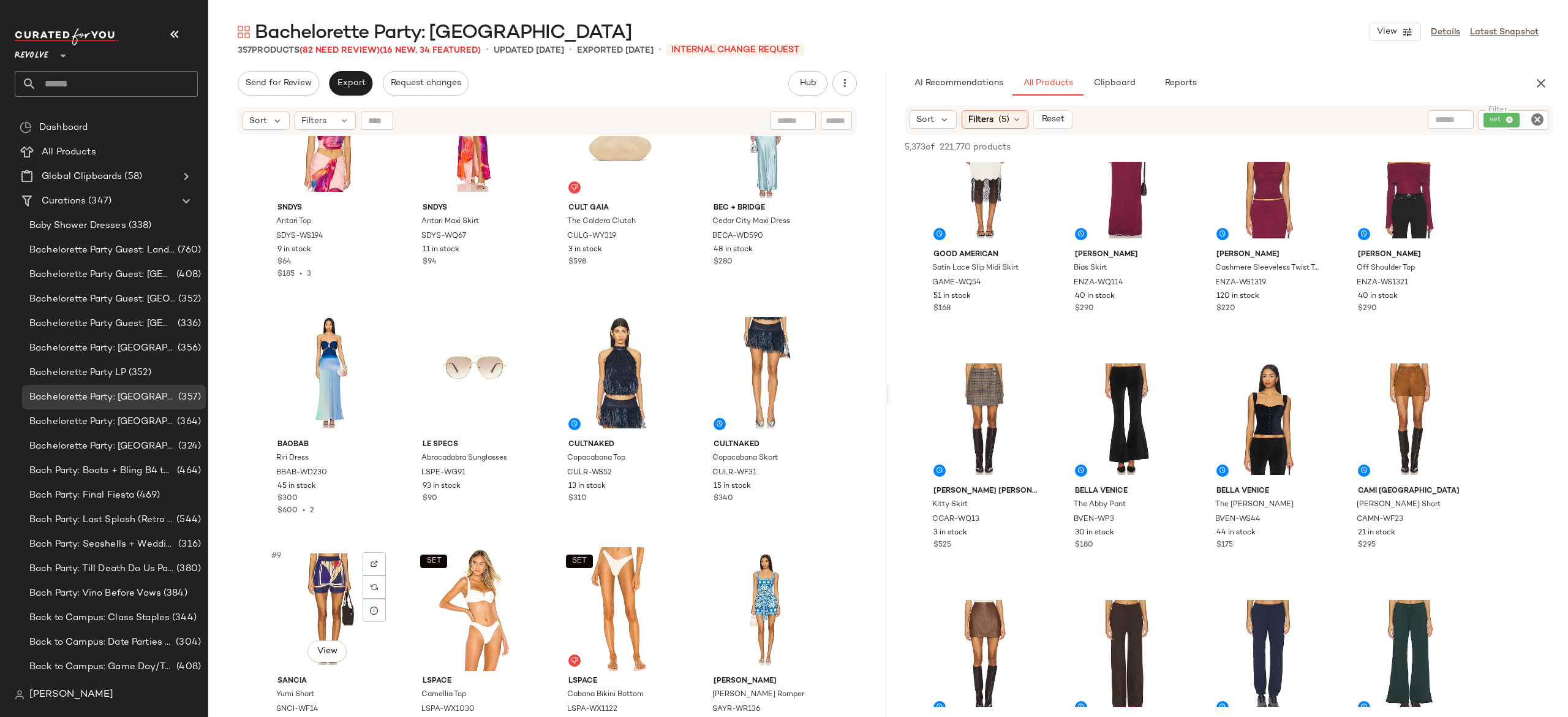
click at [331, 592] on div "#9 View" at bounding box center [329, 609] width 123 height 124
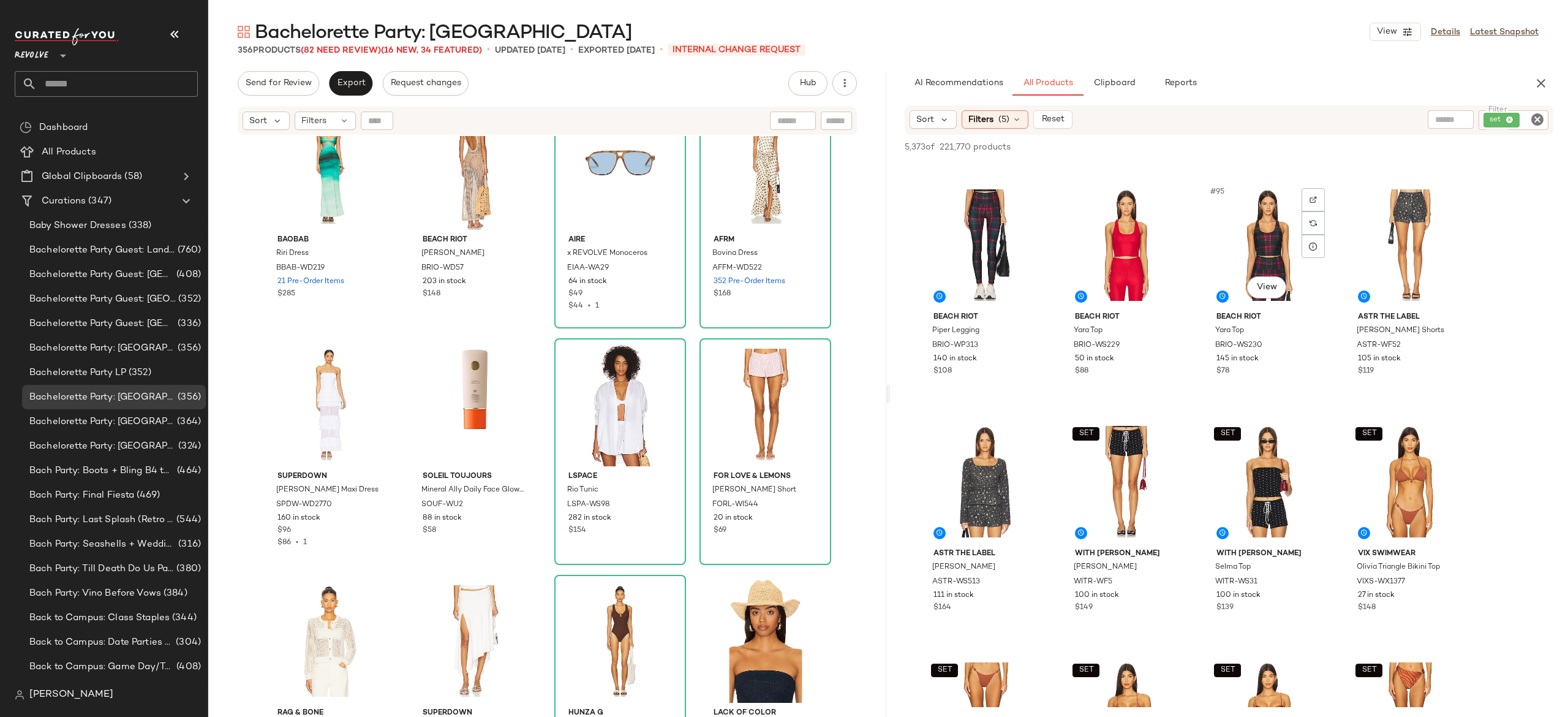
scroll to position [5524, 0]
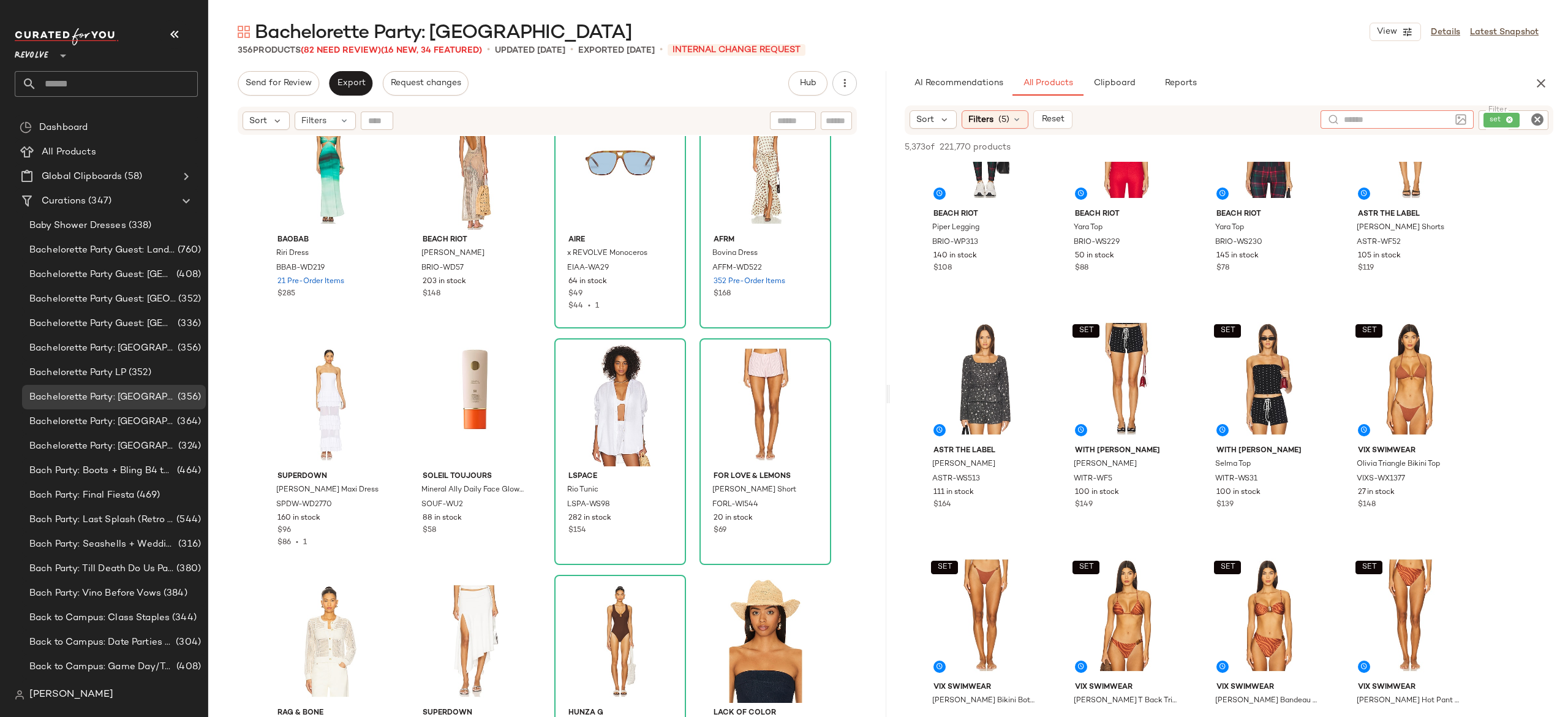
click at [1450, 119] on div at bounding box center [1397, 119] width 153 height 19
type input "*****"
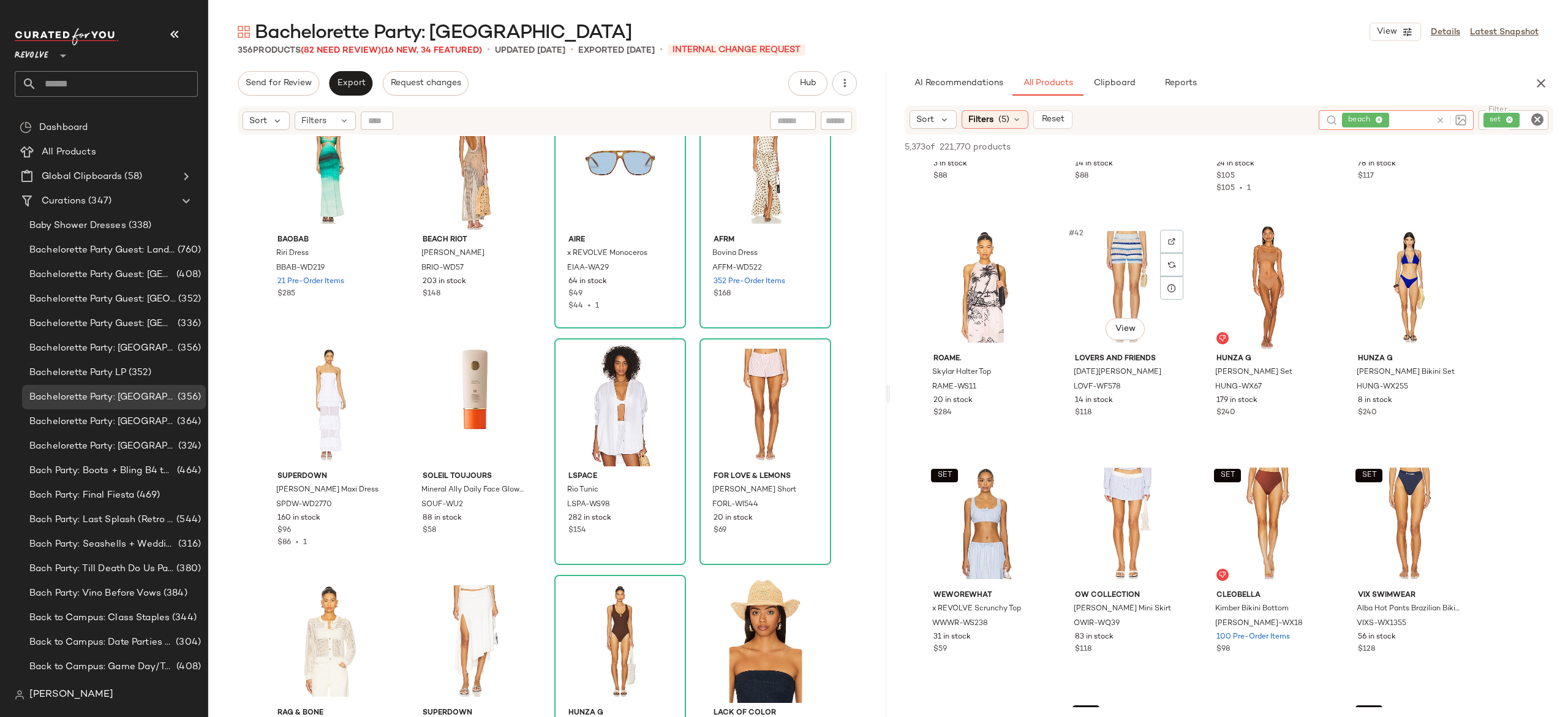
scroll to position [2307, 0]
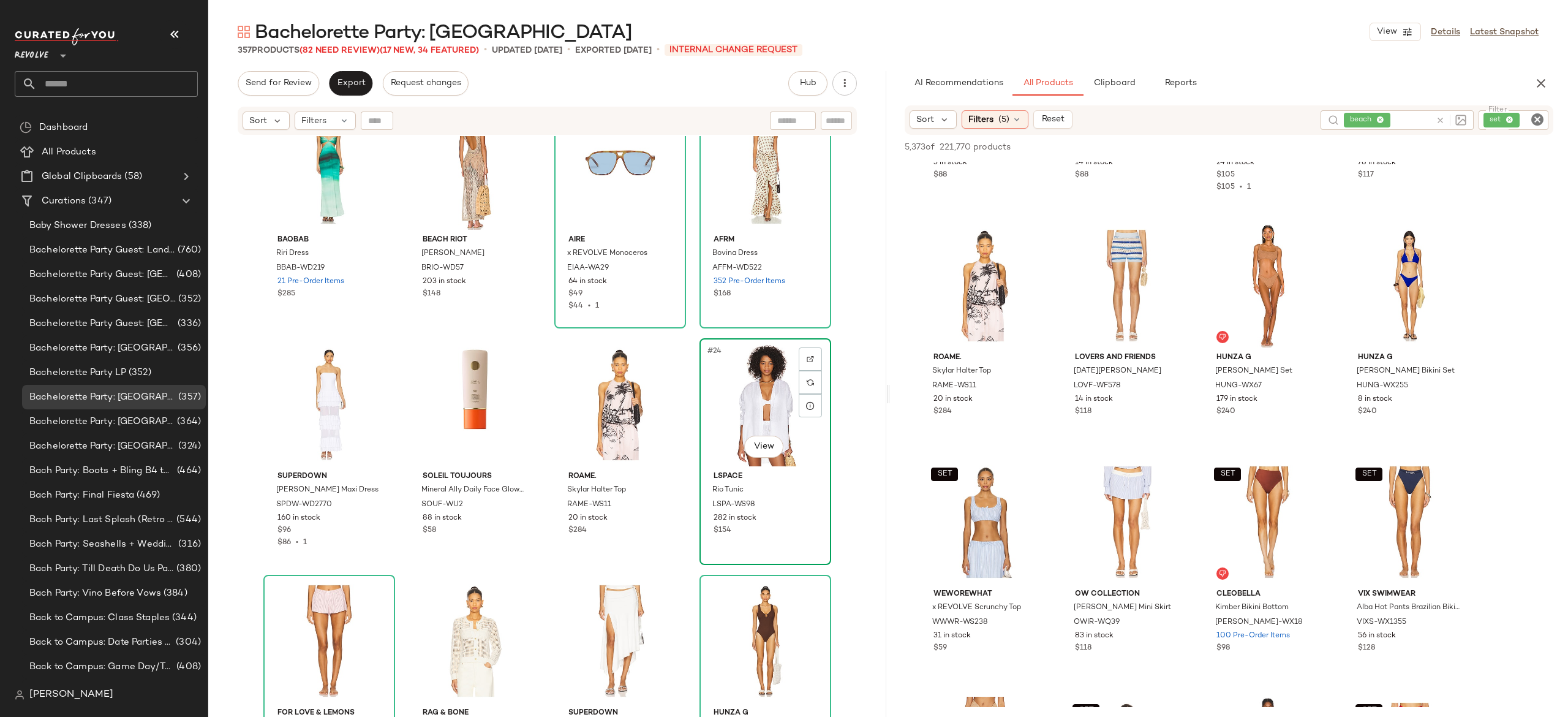
click at [742, 385] on div "#24 View" at bounding box center [765, 404] width 123 height 124
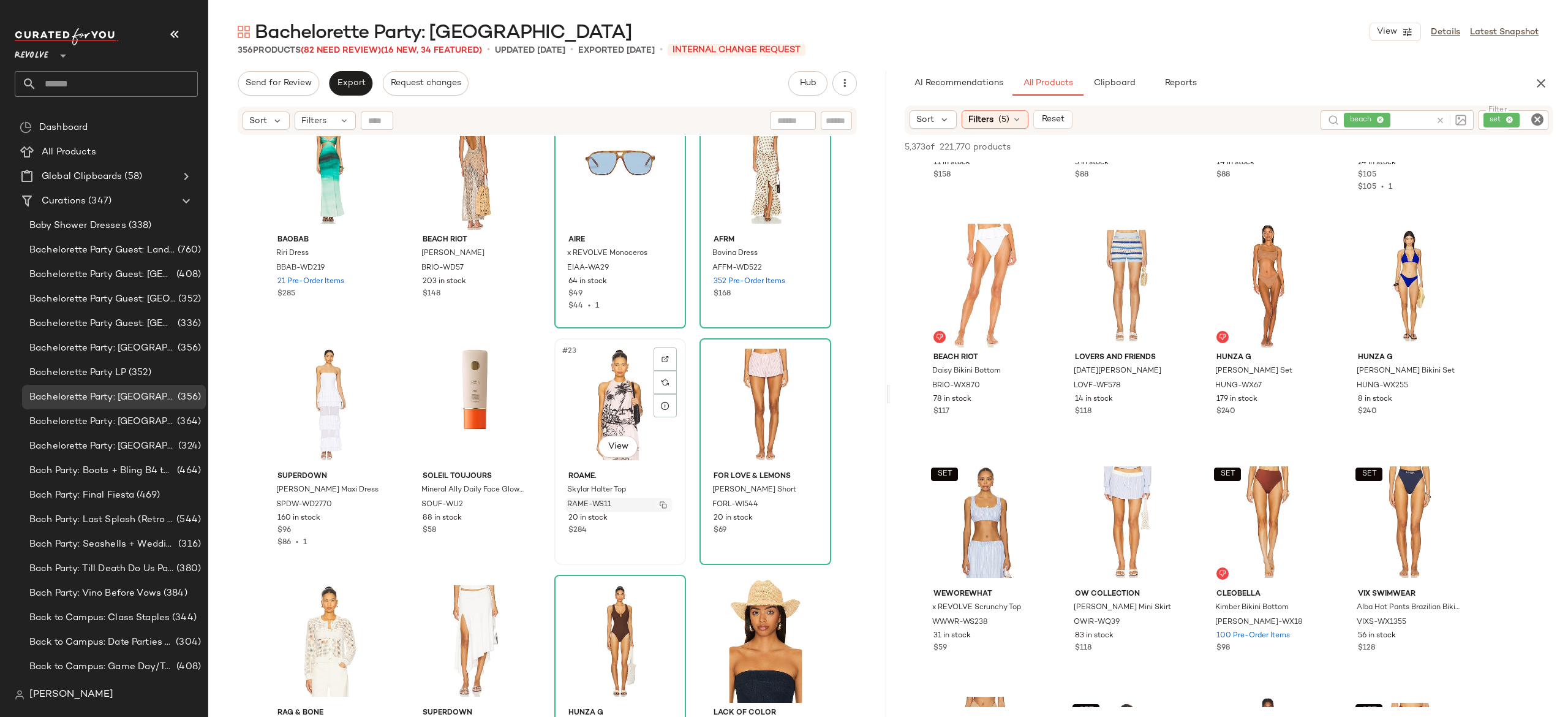
click at [665, 508] on button "button" at bounding box center [663, 505] width 17 height 11
click at [1439, 124] on icon at bounding box center [1441, 120] width 9 height 9
click at [1502, 122] on div "set" at bounding box center [1472, 120] width 153 height 19
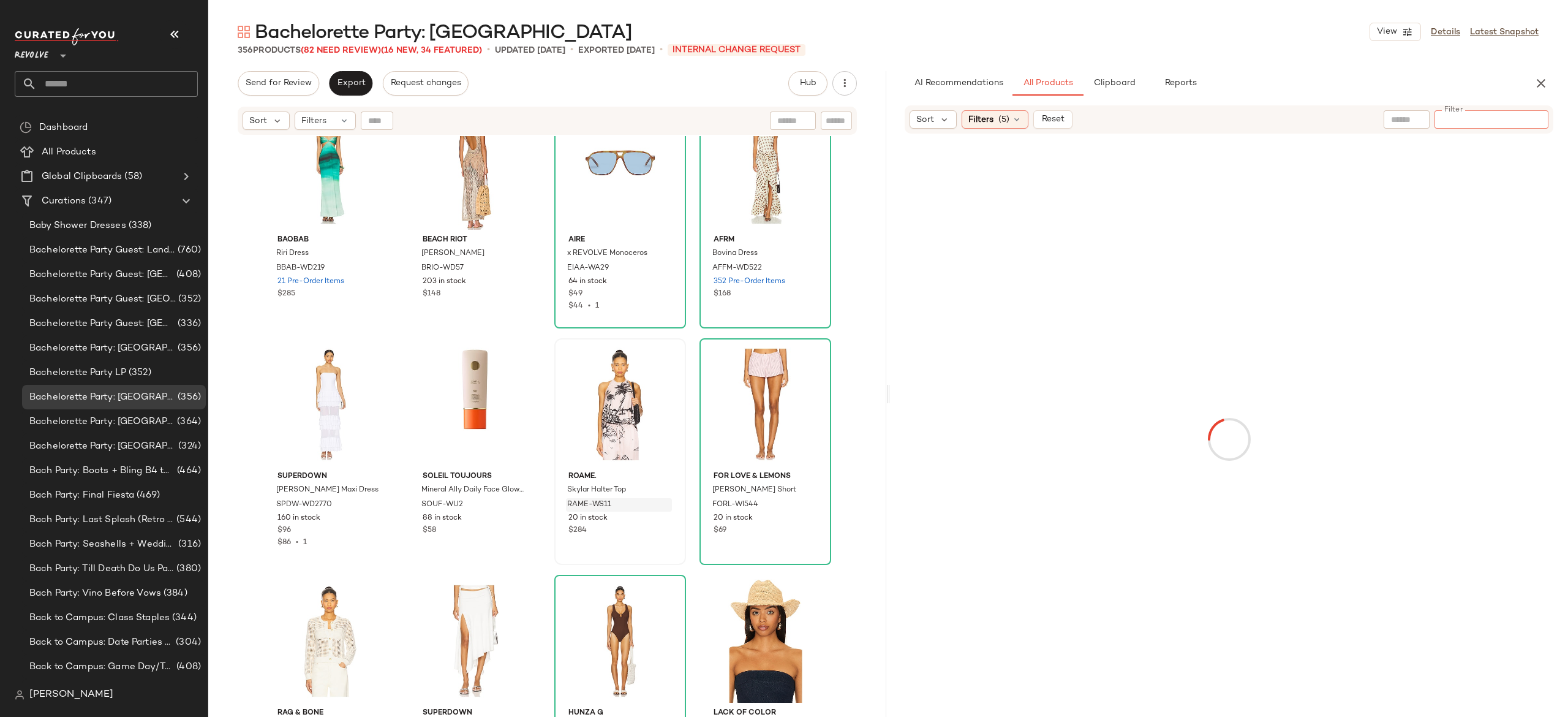
type input "********"
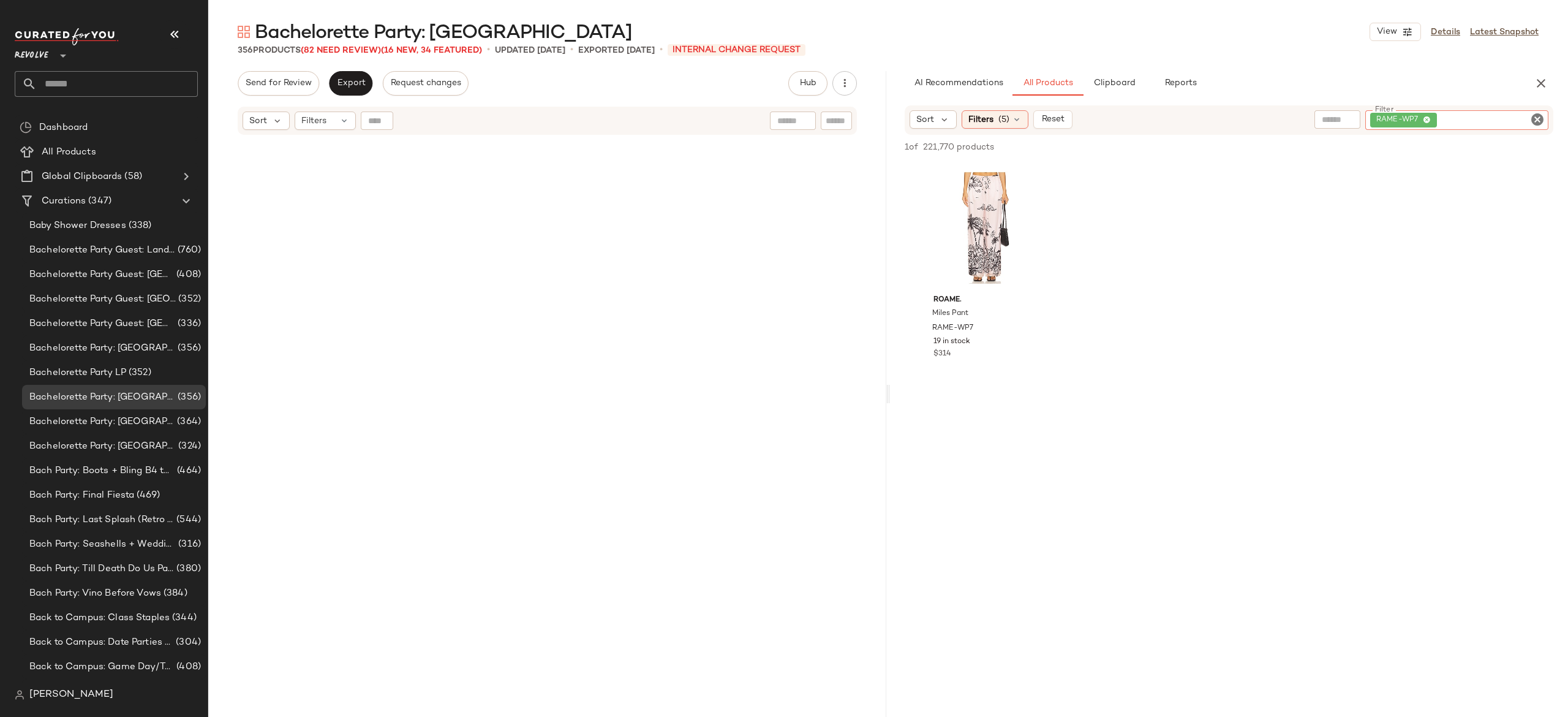
scroll to position [993, 0]
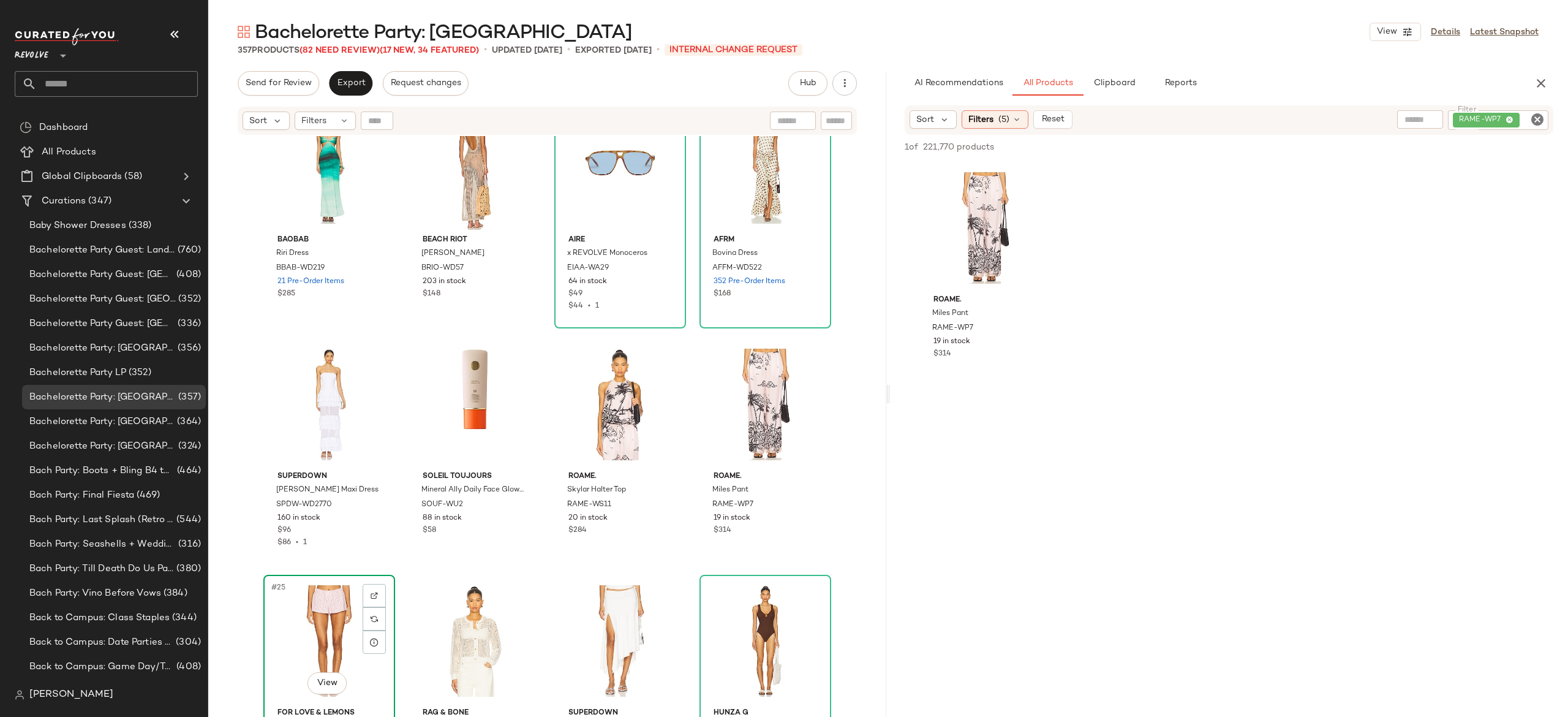
click at [314, 629] on div "#25 View" at bounding box center [329, 641] width 123 height 124
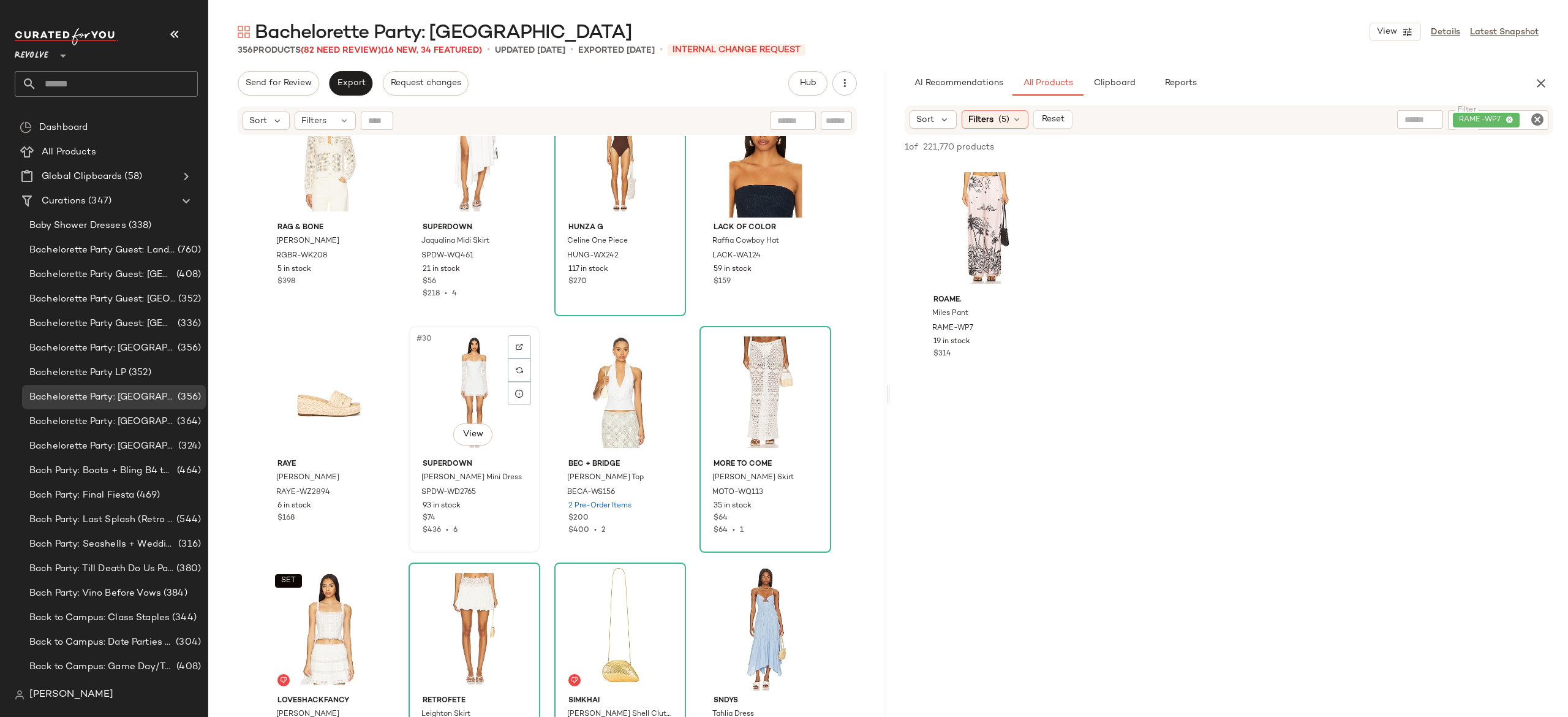
scroll to position [1511, 0]
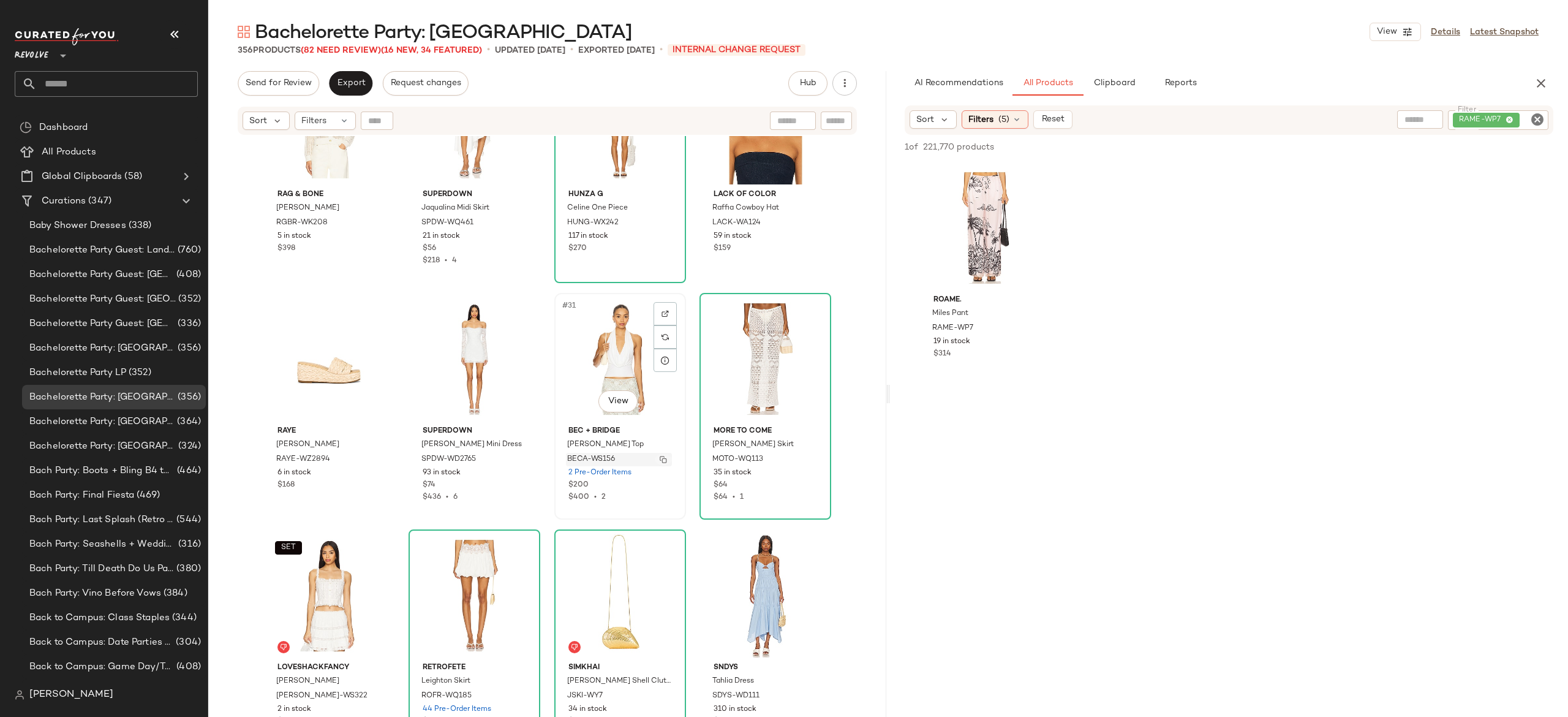
click at [663, 458] on img "button" at bounding box center [663, 460] width 7 height 7
click at [1473, 121] on div "RAME-WP7" at bounding box center [1457, 120] width 183 height 19
paste input "**********"
type input "**********"
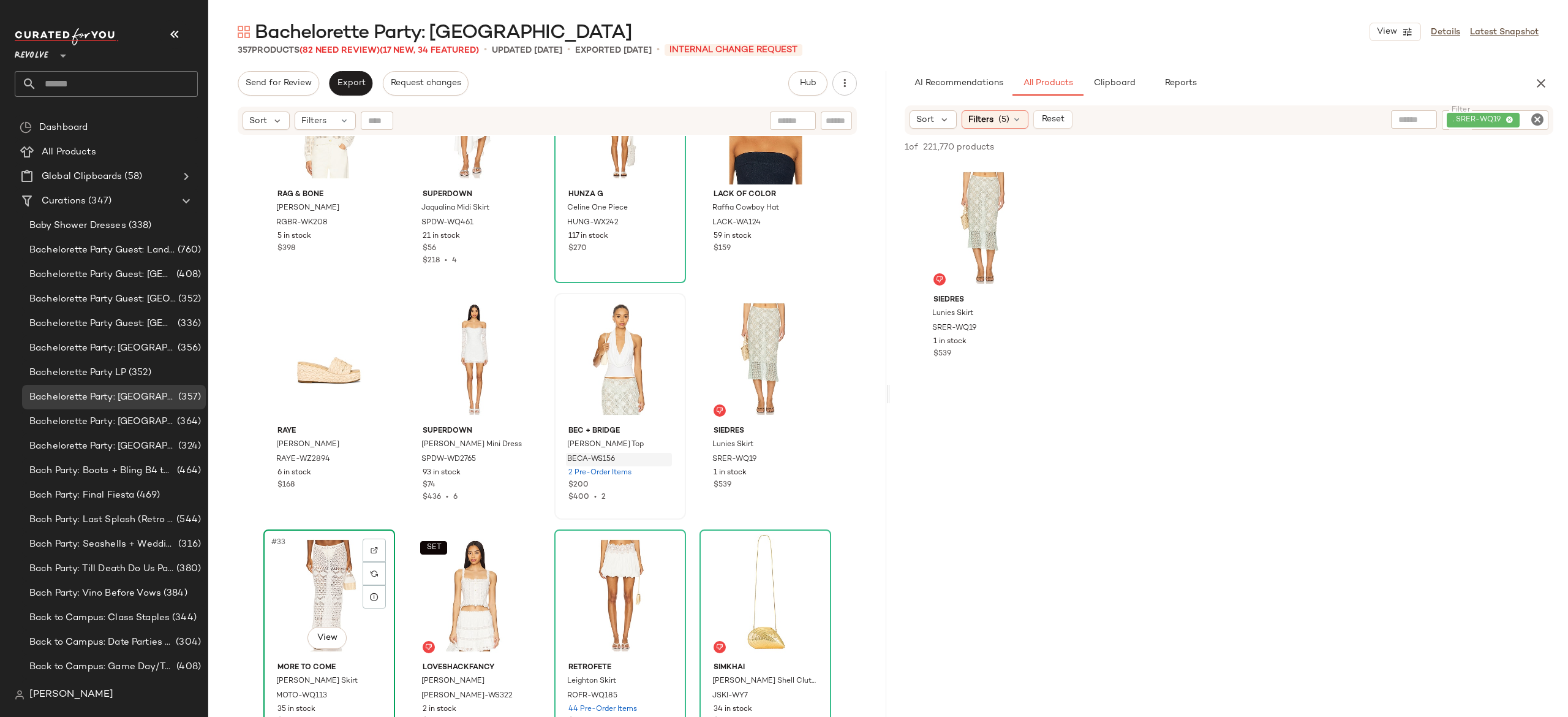
click at [329, 569] on div "#33 View" at bounding box center [329, 596] width 123 height 124
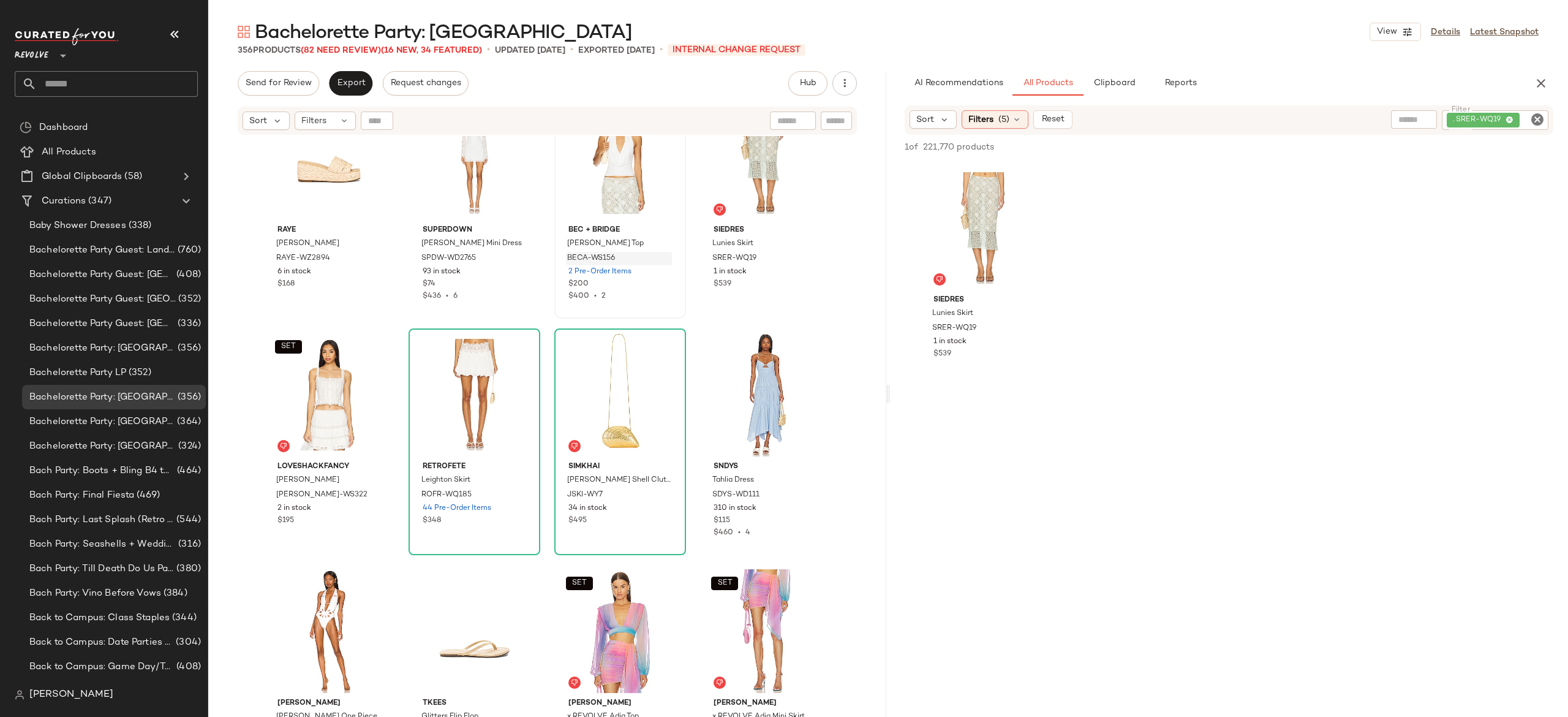
scroll to position [1713, 0]
click at [515, 490] on img "button" at bounding box center [518, 494] width 7 height 7
click at [1505, 109] on div "Sort Filters (5) Reset Filter . SRER-WQ19 Filter" at bounding box center [1229, 119] width 648 height 29
click at [1515, 122] on div ". SRER-WQ19" at bounding box center [1454, 120] width 189 height 19
paste input "**********"
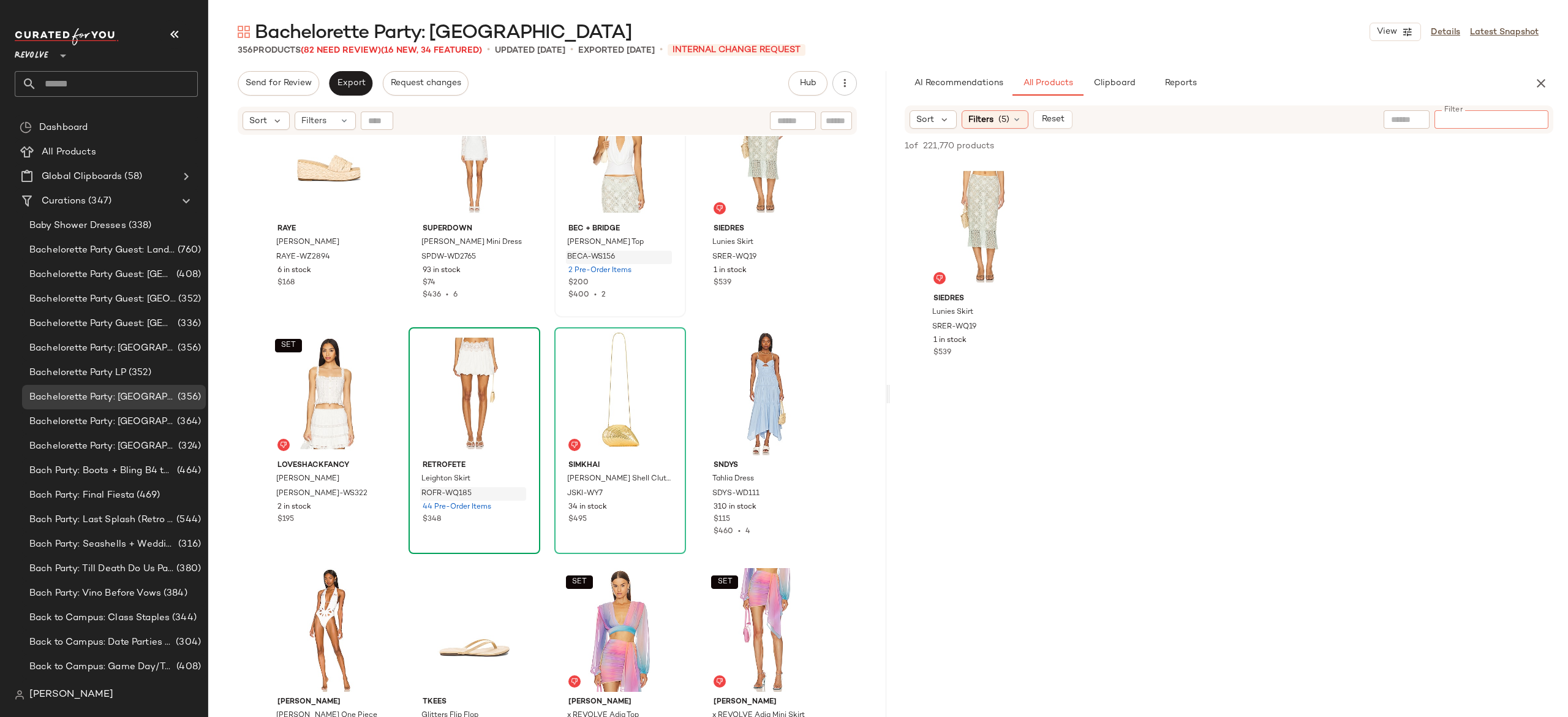
type input "**********"
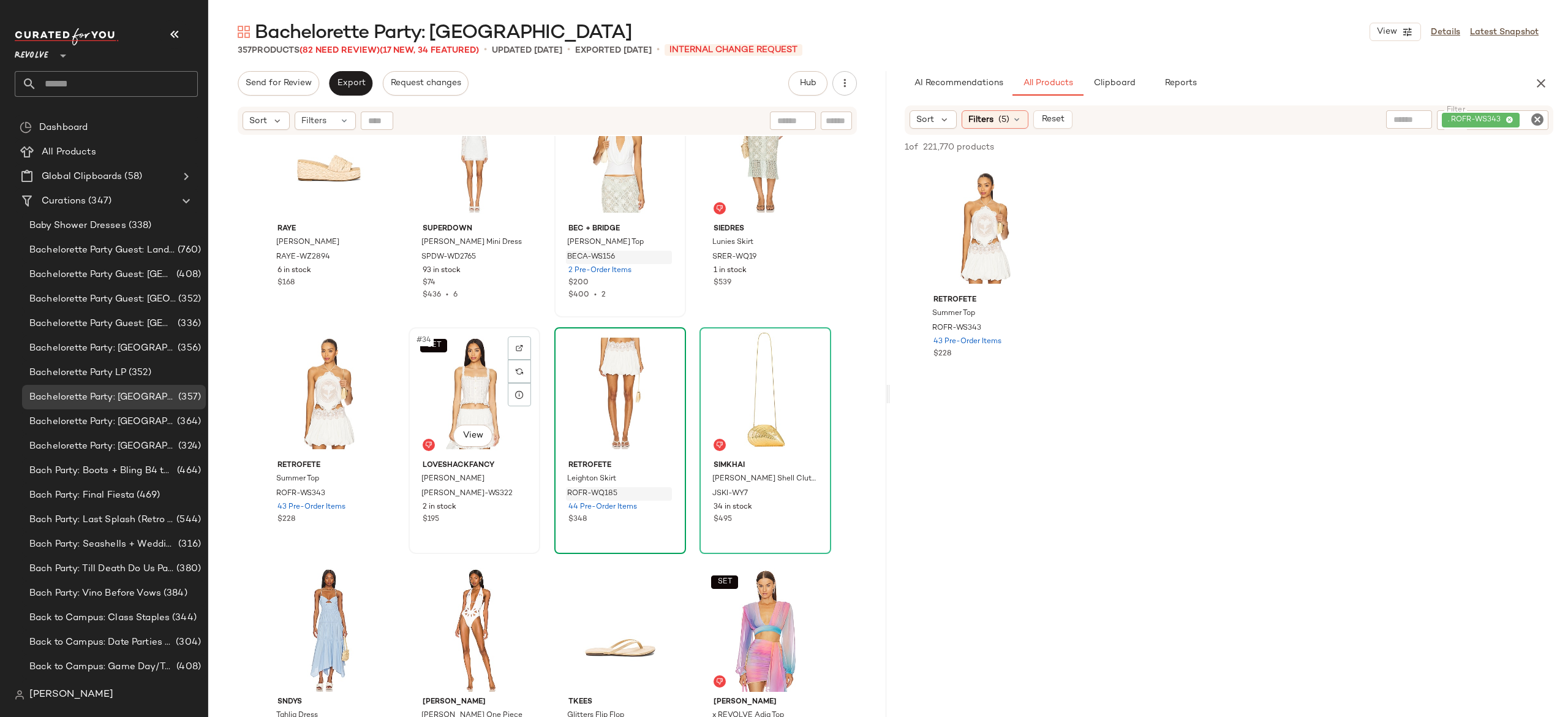
click at [445, 382] on div "SET #34 View" at bounding box center [474, 394] width 123 height 124
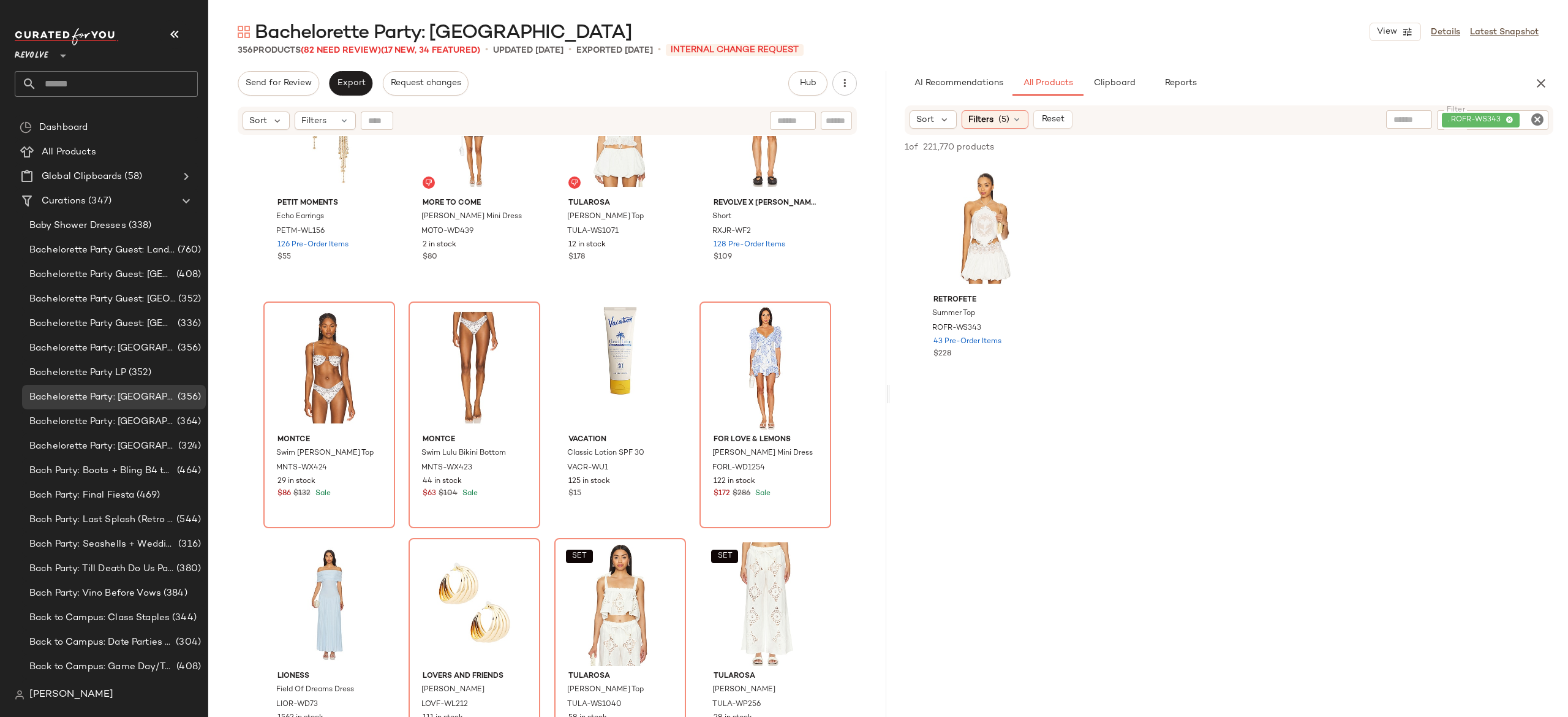
scroll to position [2725, 0]
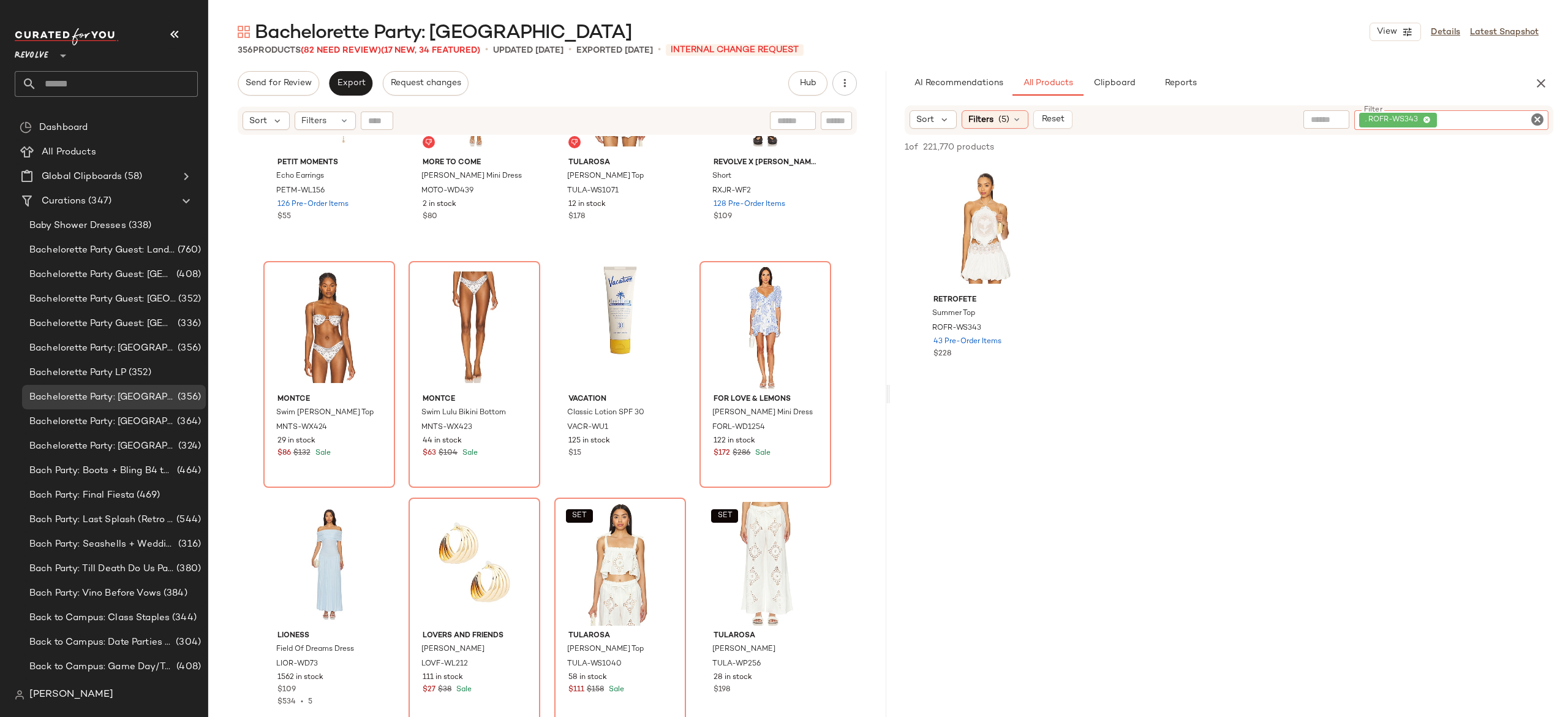
click at [1482, 116] on div ". ROFR-WS343" at bounding box center [1451, 120] width 195 height 19
type input "******"
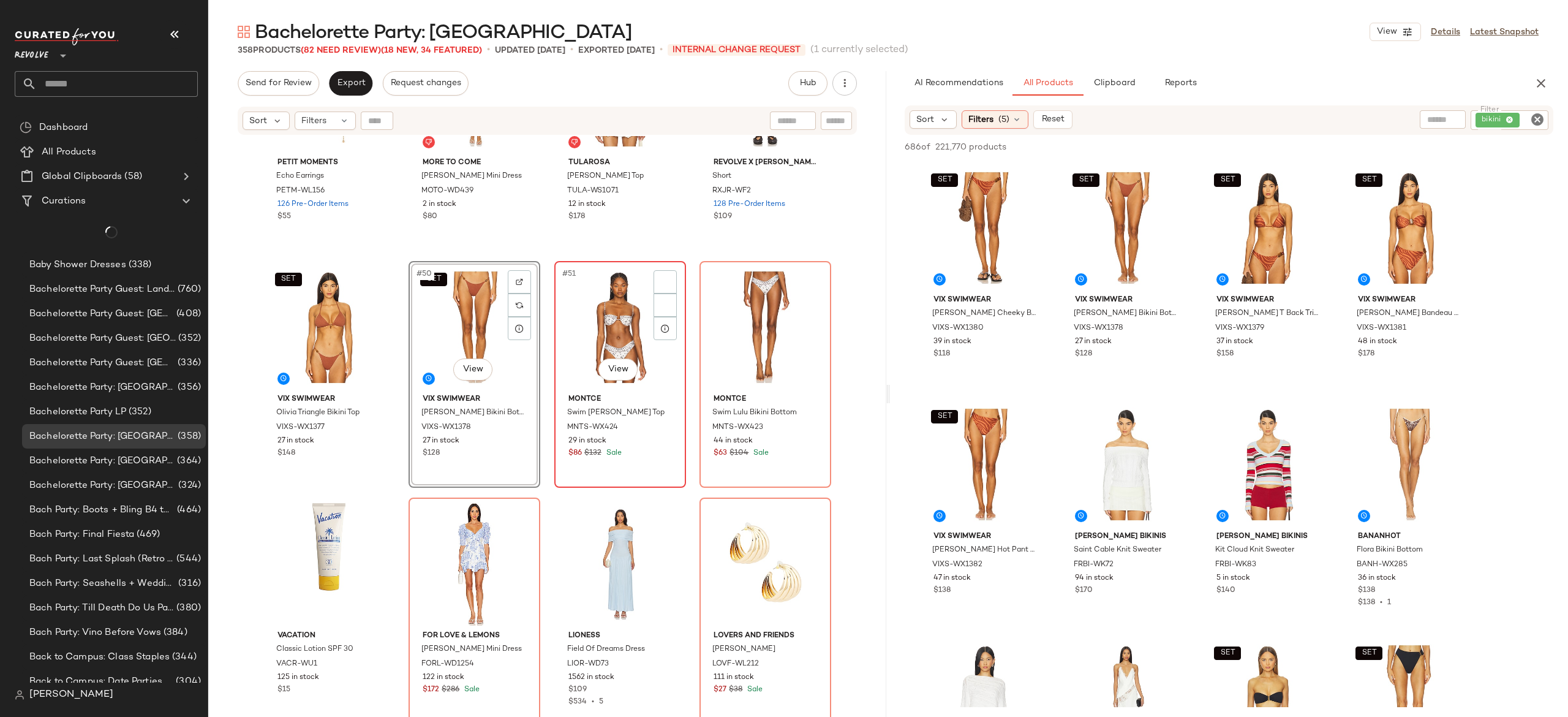
click at [601, 335] on div "#51 View" at bounding box center [620, 327] width 123 height 124
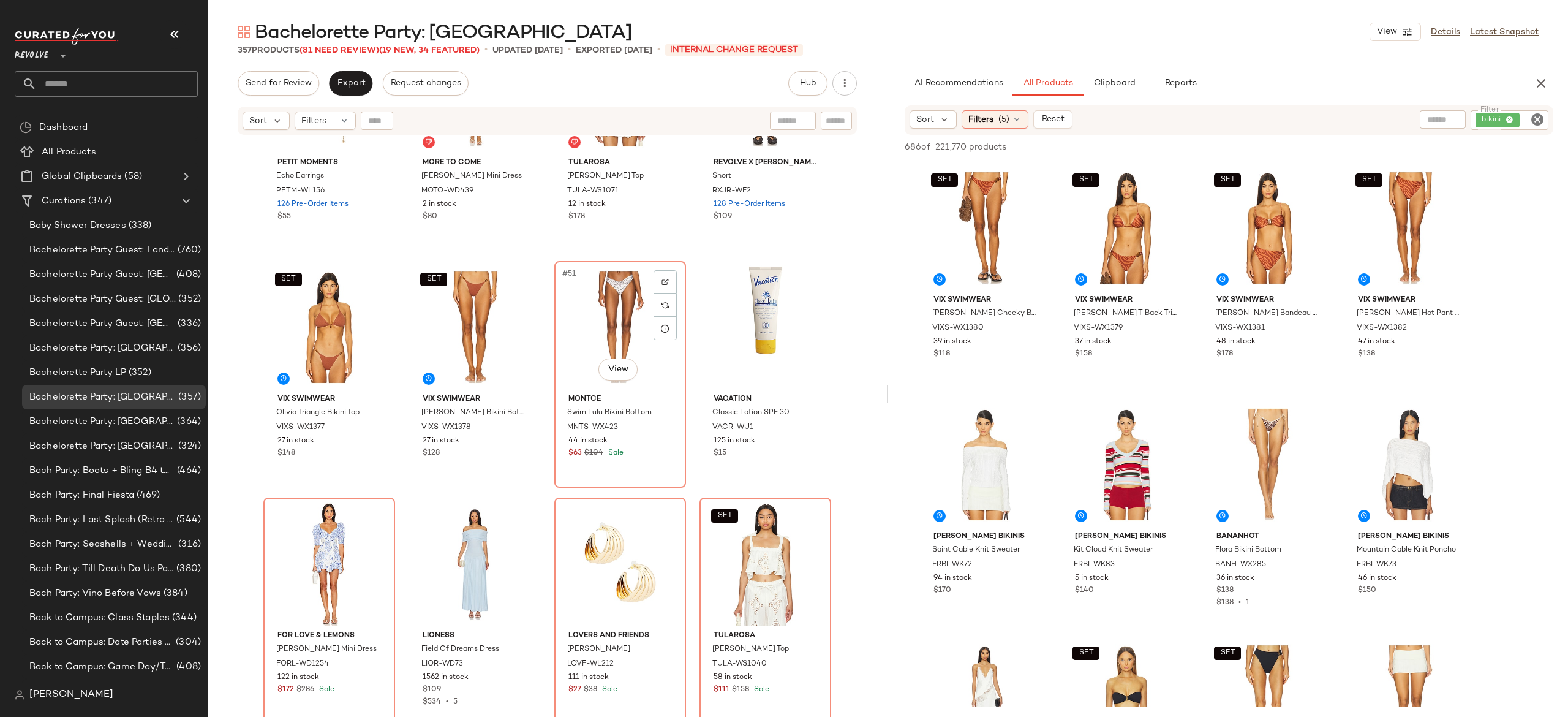
click at [601, 335] on div "#51 View" at bounding box center [620, 327] width 123 height 124
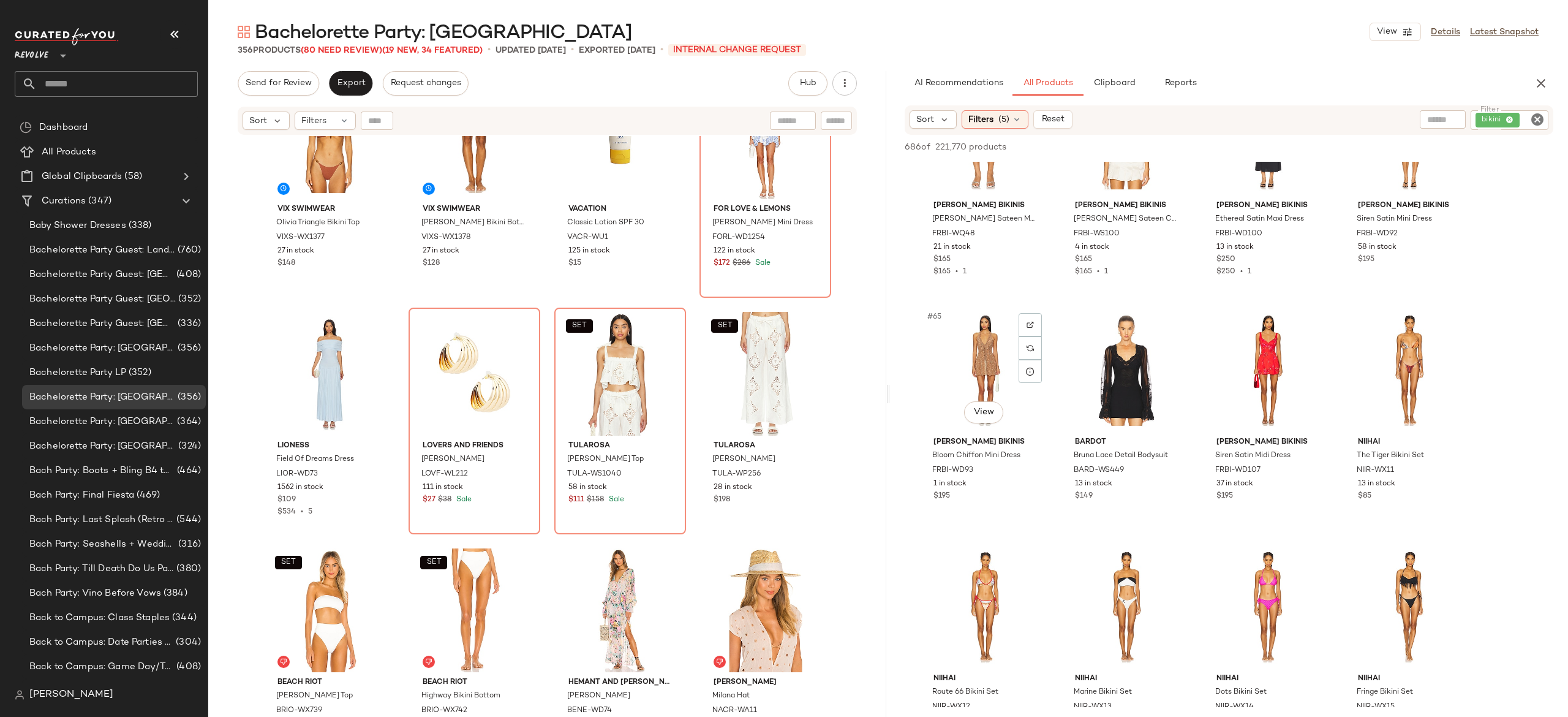
scroll to position [3644, 0]
click at [1495, 118] on div "bikini" at bounding box center [1468, 120] width 160 height 19
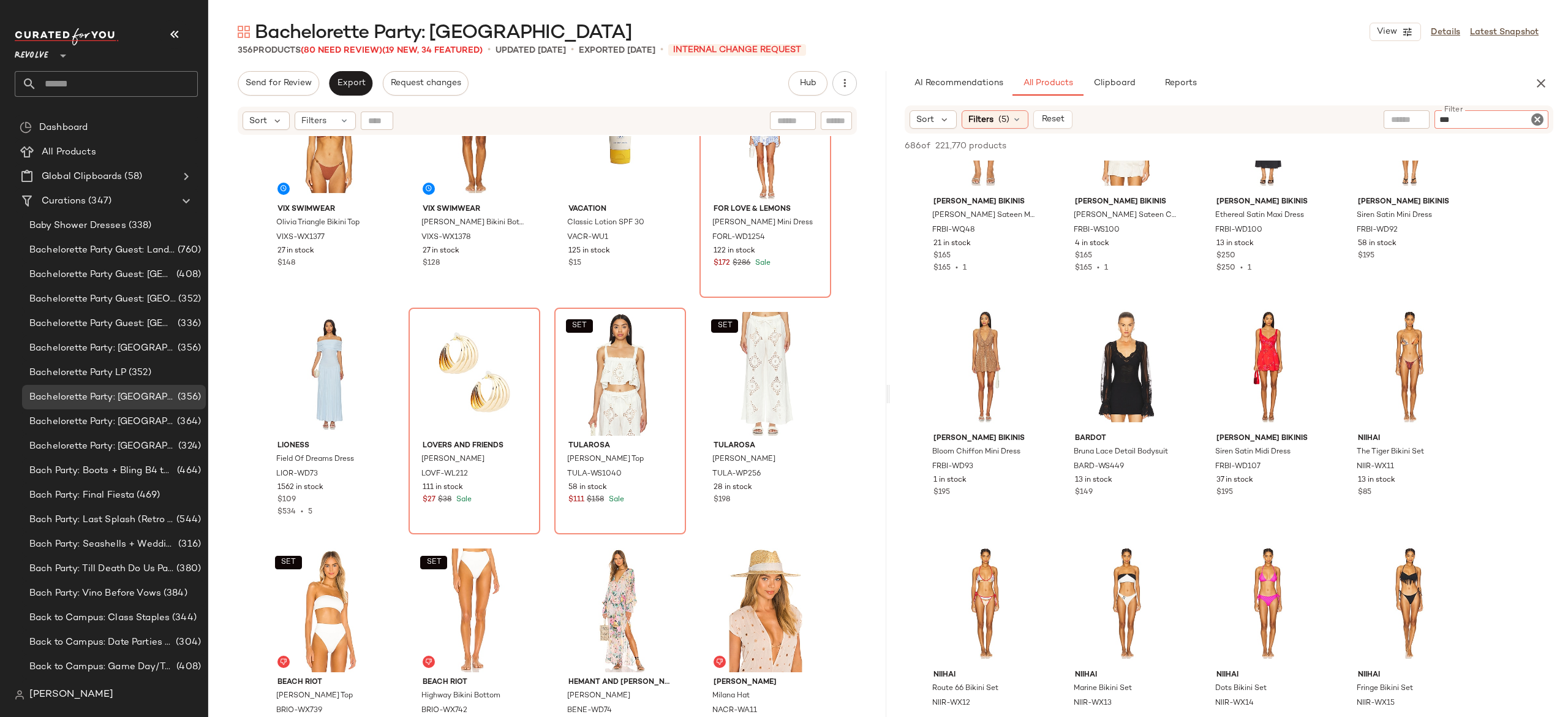
type input "***"
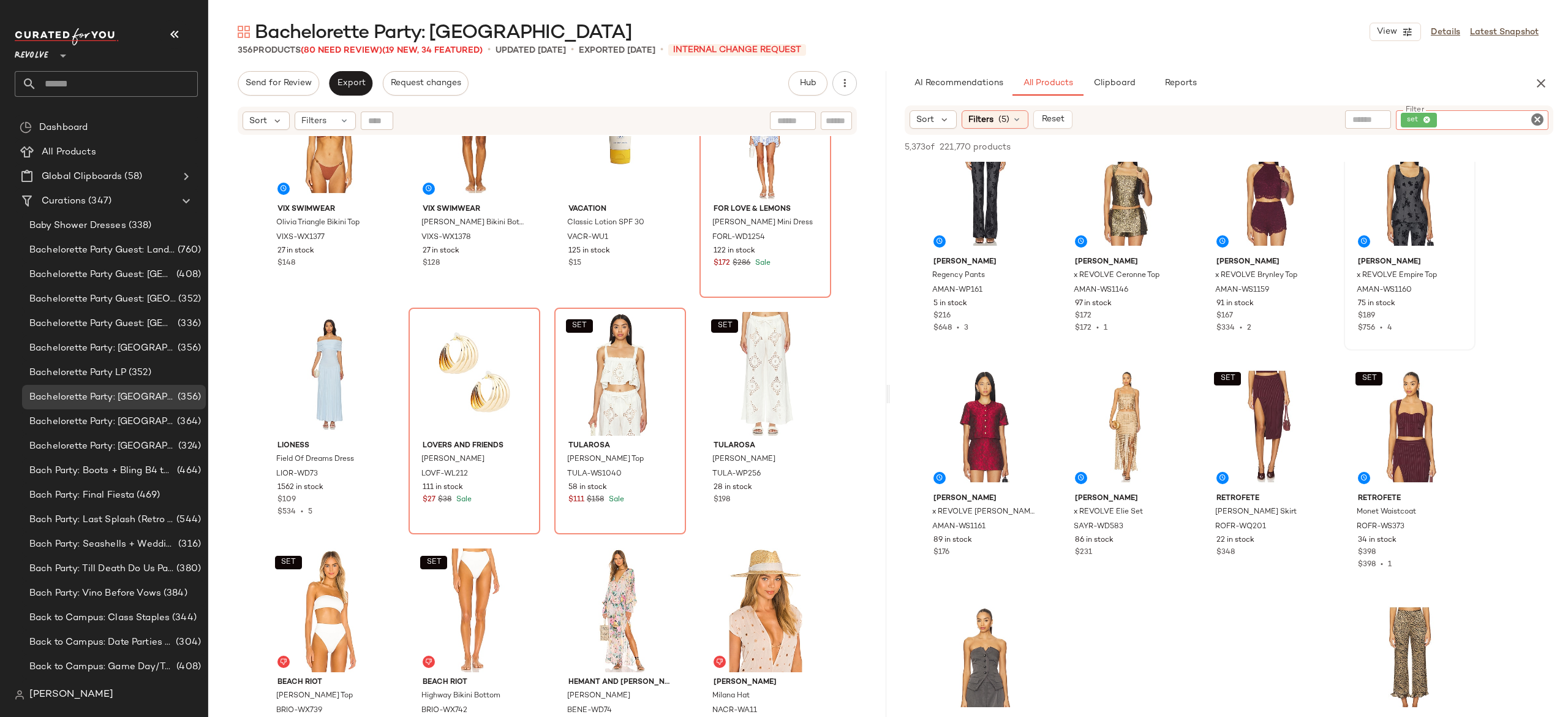
scroll to position [10922, 0]
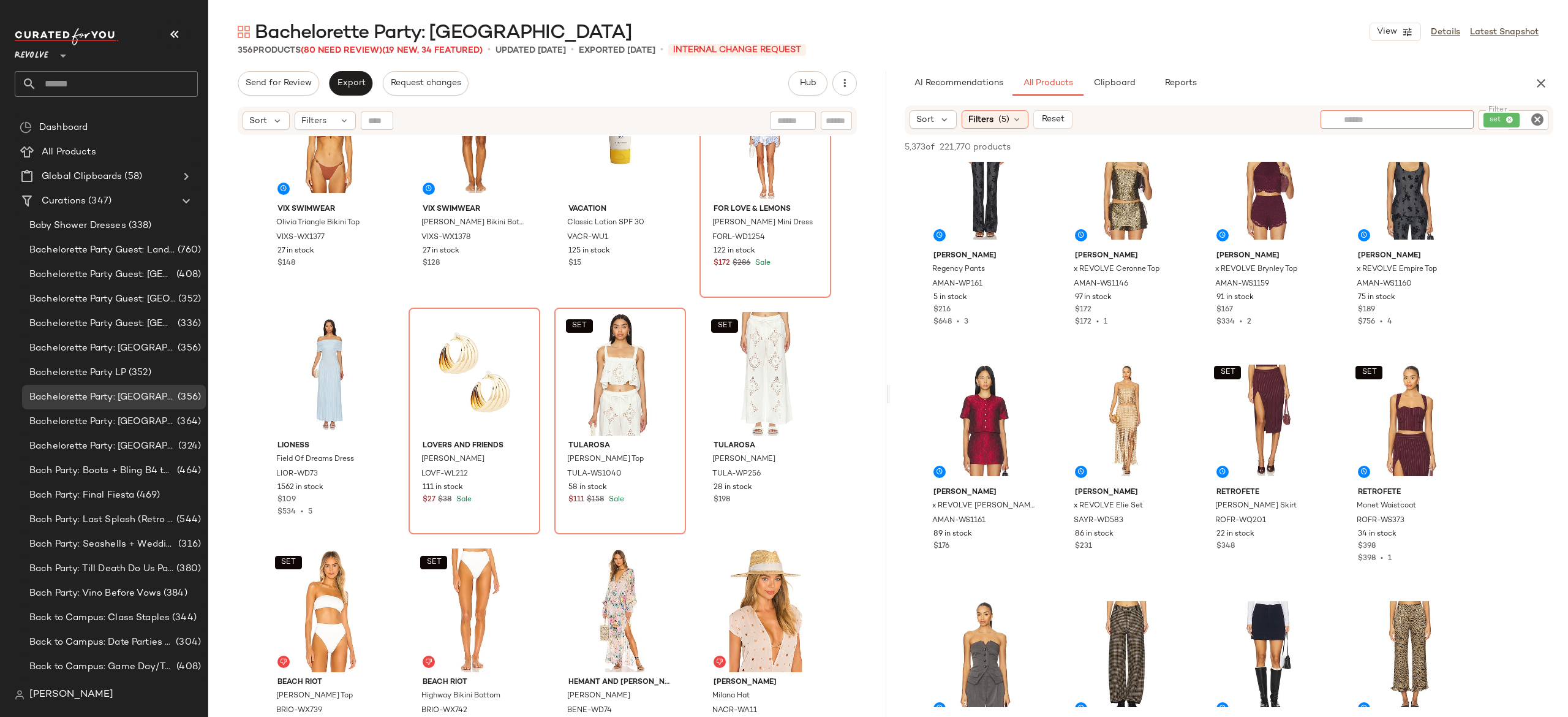
click at [1374, 114] on input "text" at bounding box center [1397, 119] width 107 height 13
type input "*****"
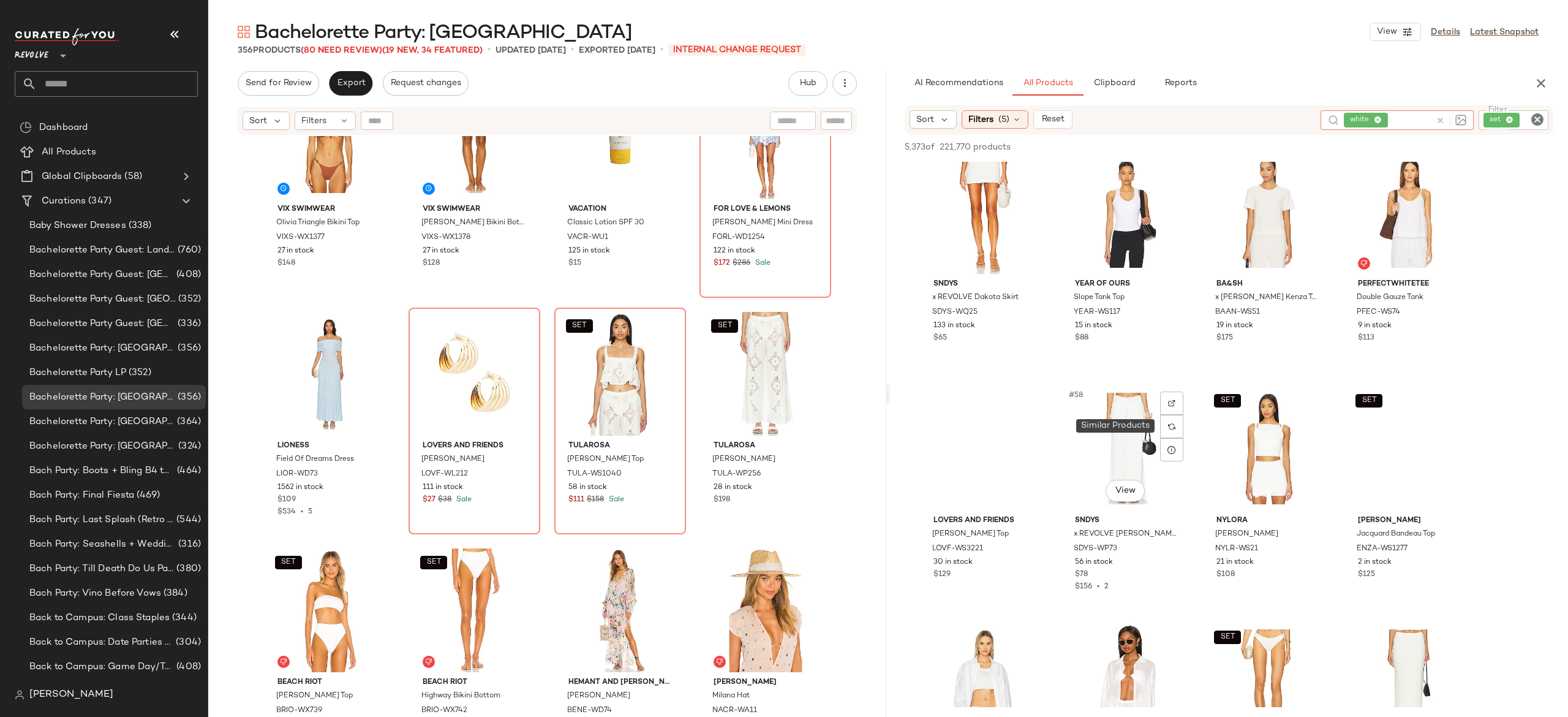
scroll to position [3101, 0]
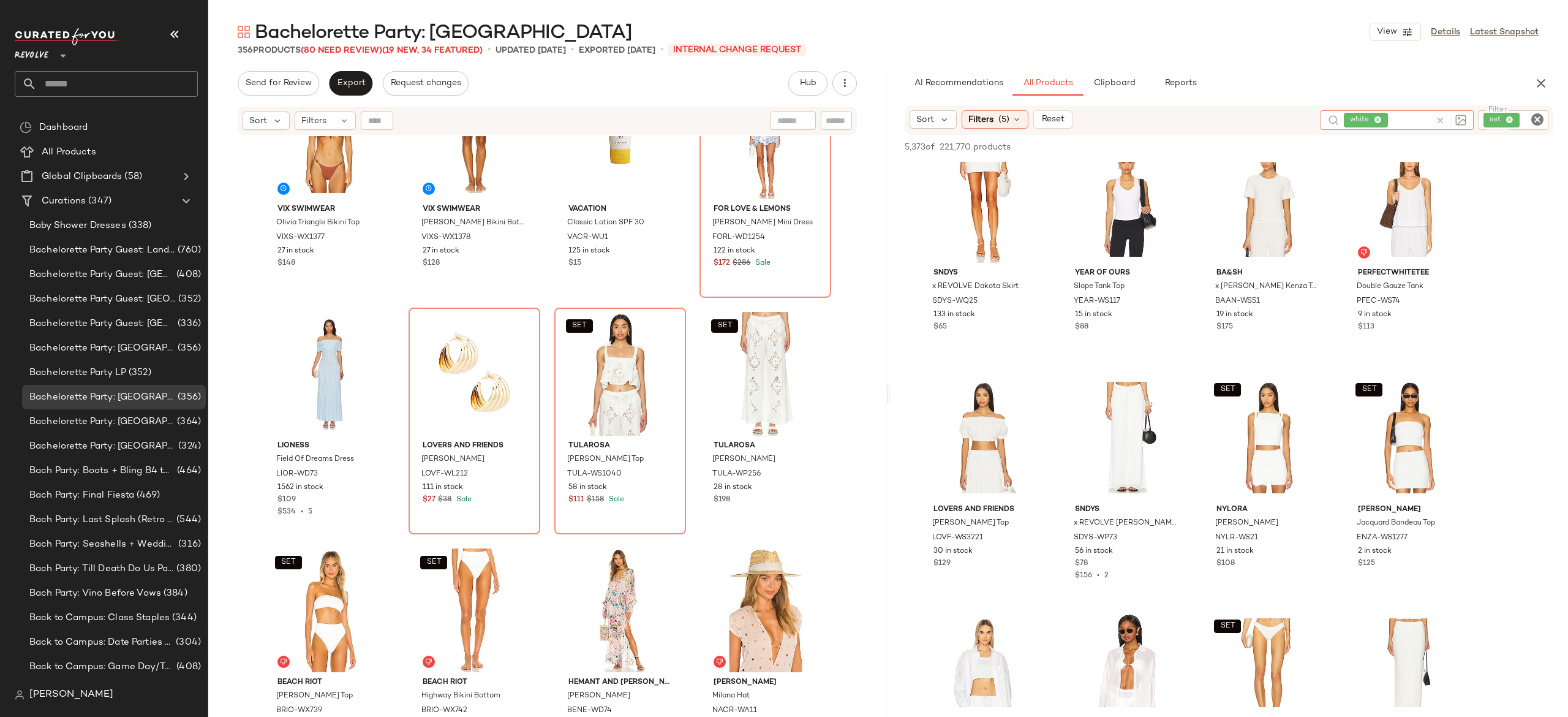
click at [1434, 119] on div at bounding box center [1449, 120] width 36 height 19
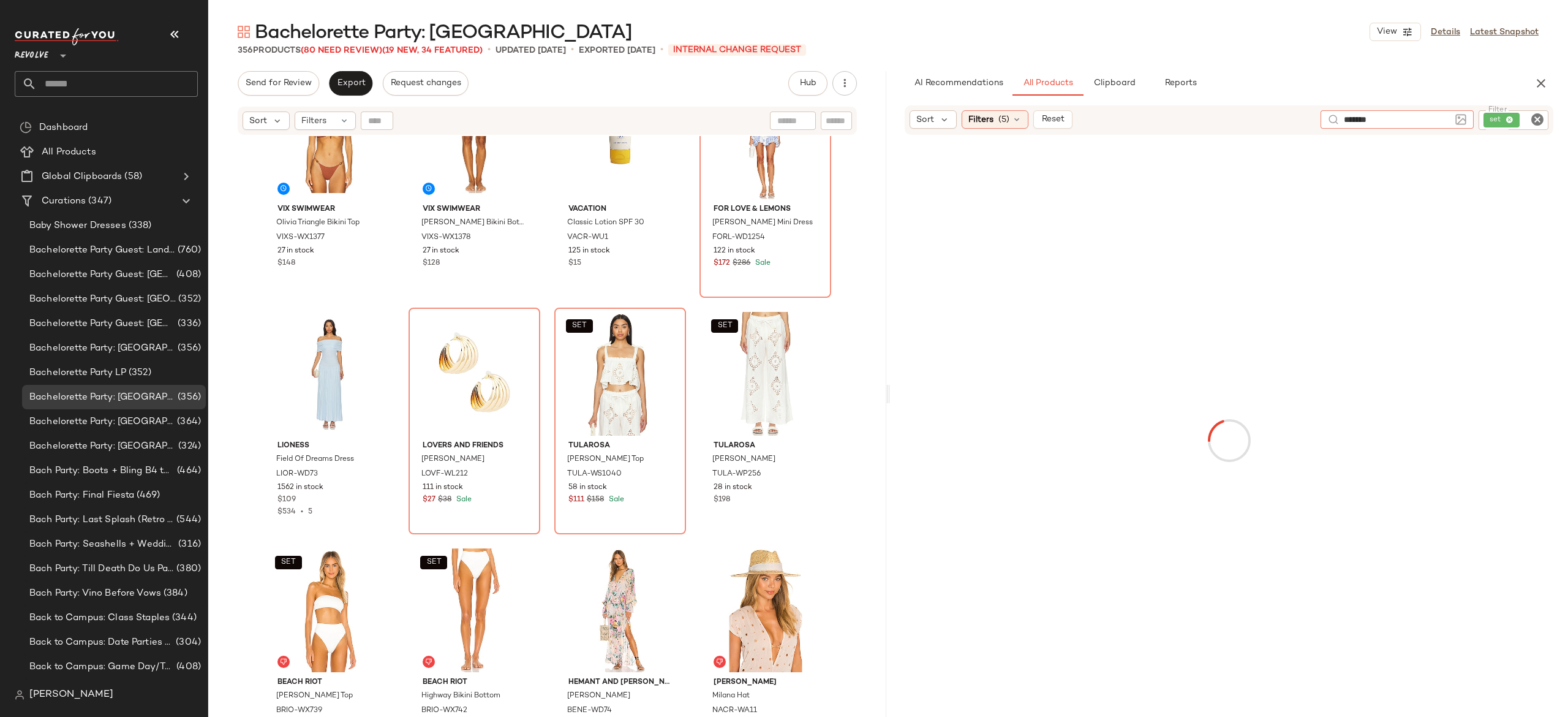
type input "*******"
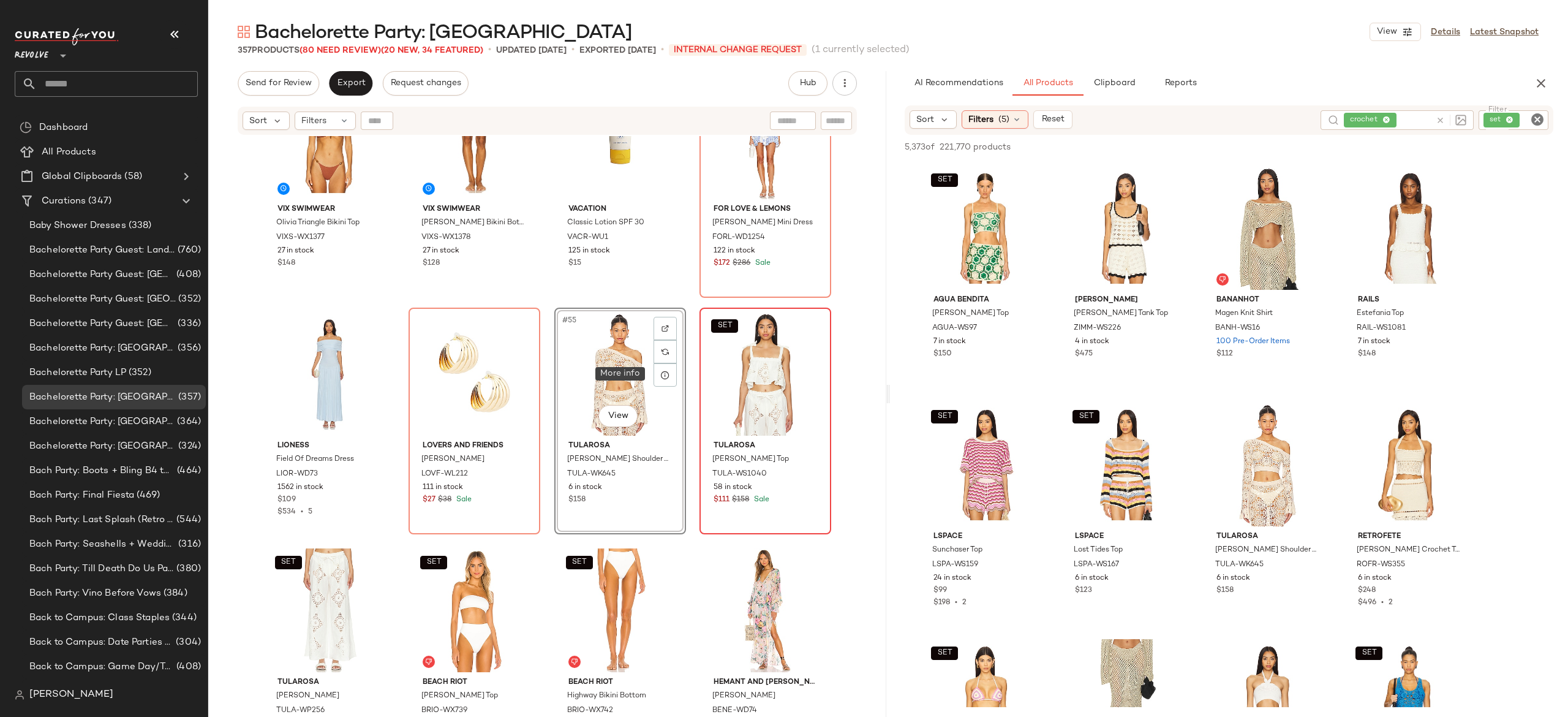
click at [745, 370] on div "SET" at bounding box center [765, 373] width 123 height 124
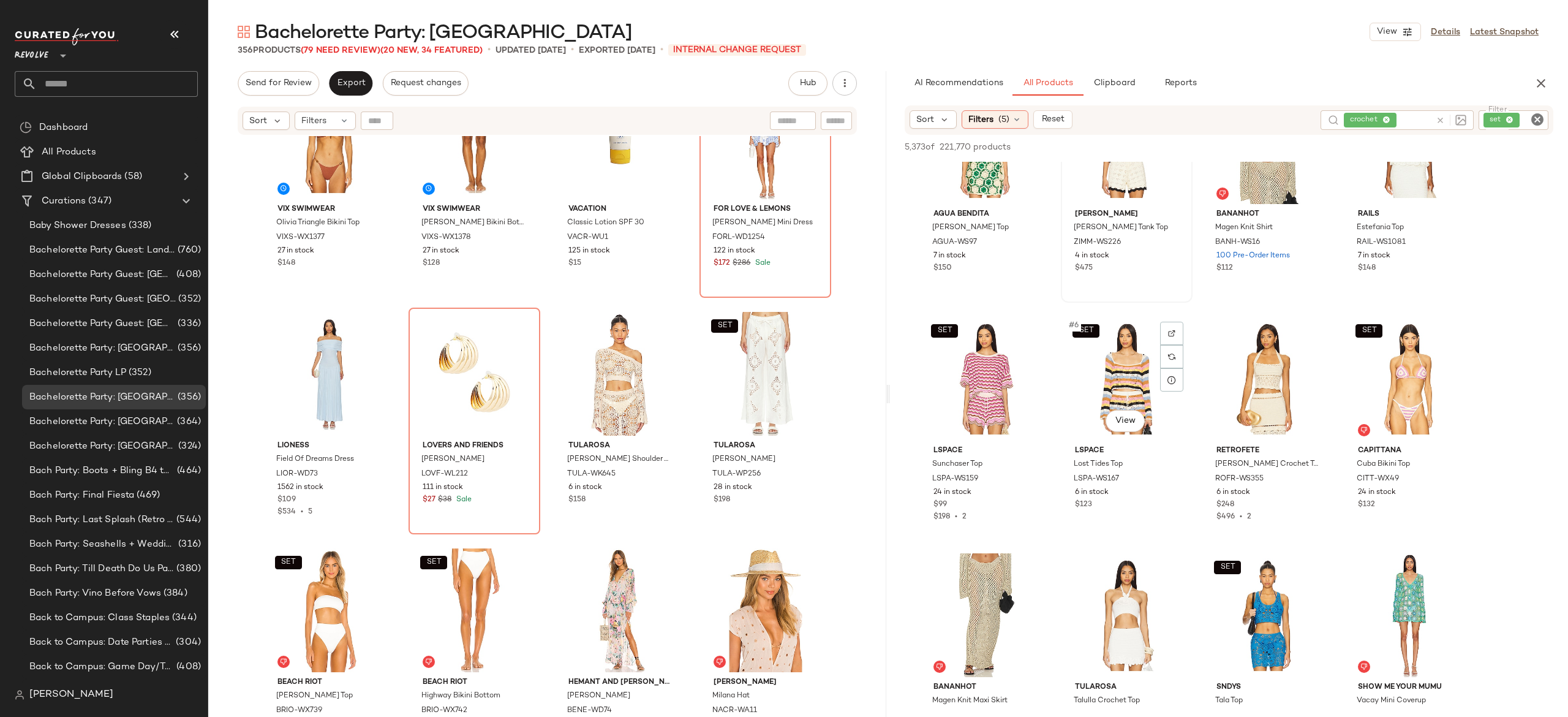
scroll to position [240, 0]
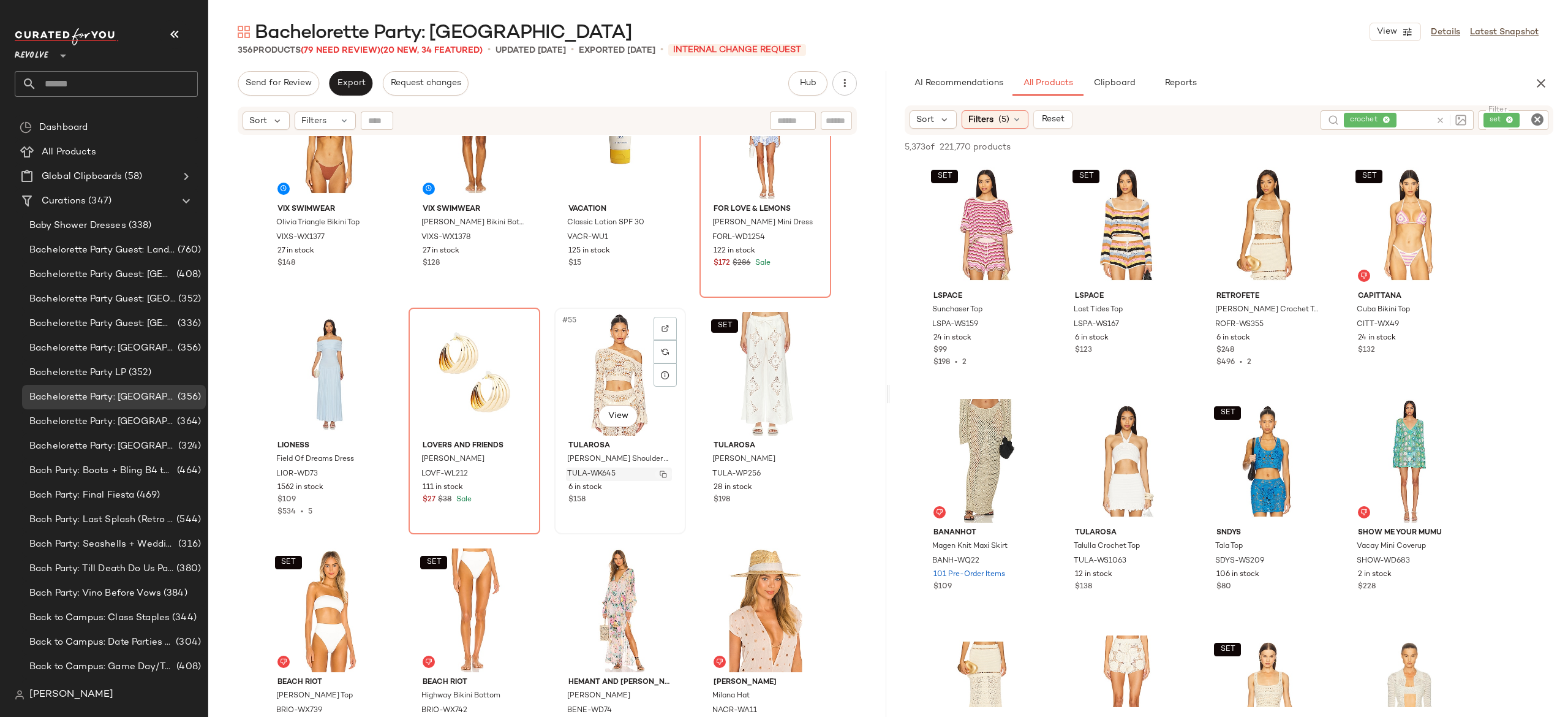
click at [660, 469] on button "button" at bounding box center [663, 474] width 17 height 11
click at [1444, 120] on icon at bounding box center [1441, 120] width 9 height 9
click at [1498, 119] on div "set" at bounding box center [1472, 120] width 153 height 19
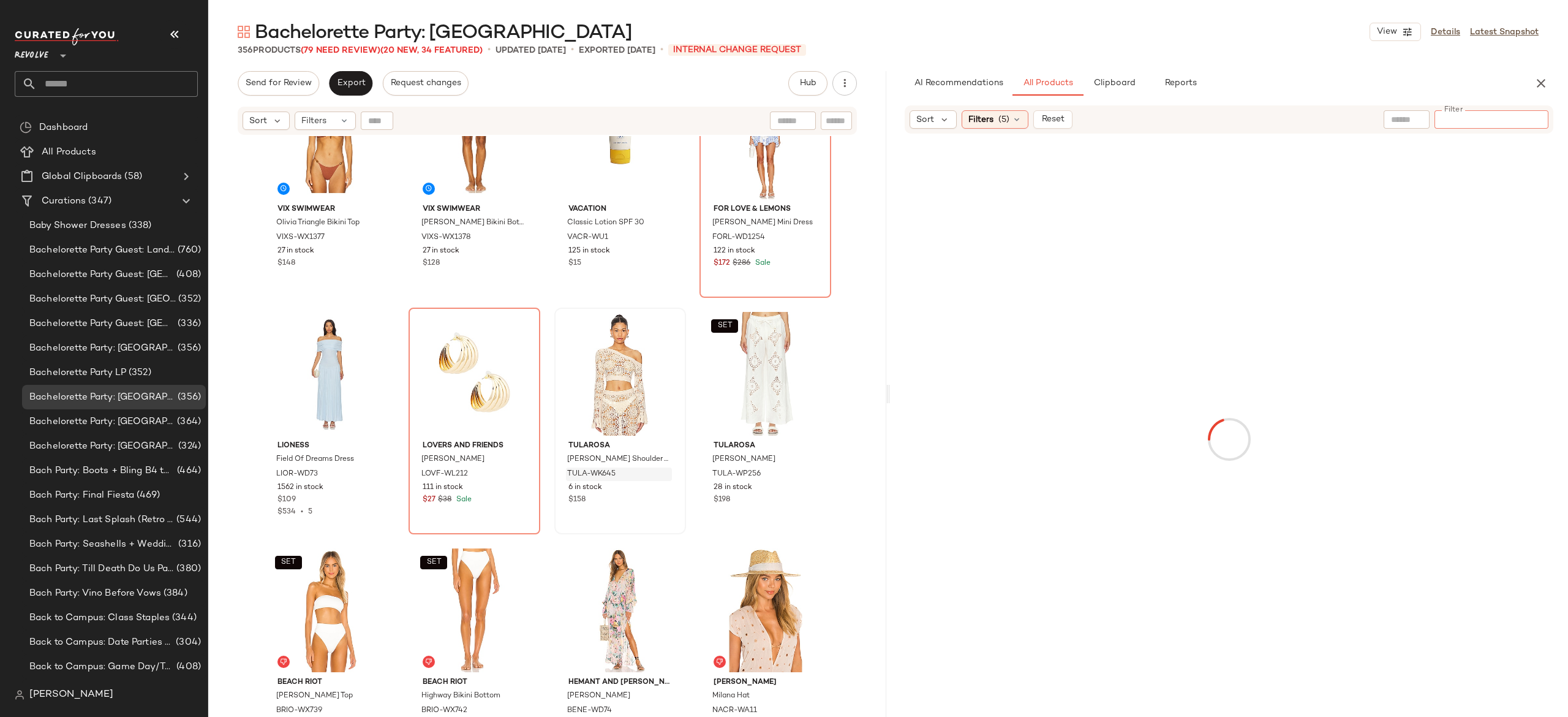
type input "**********"
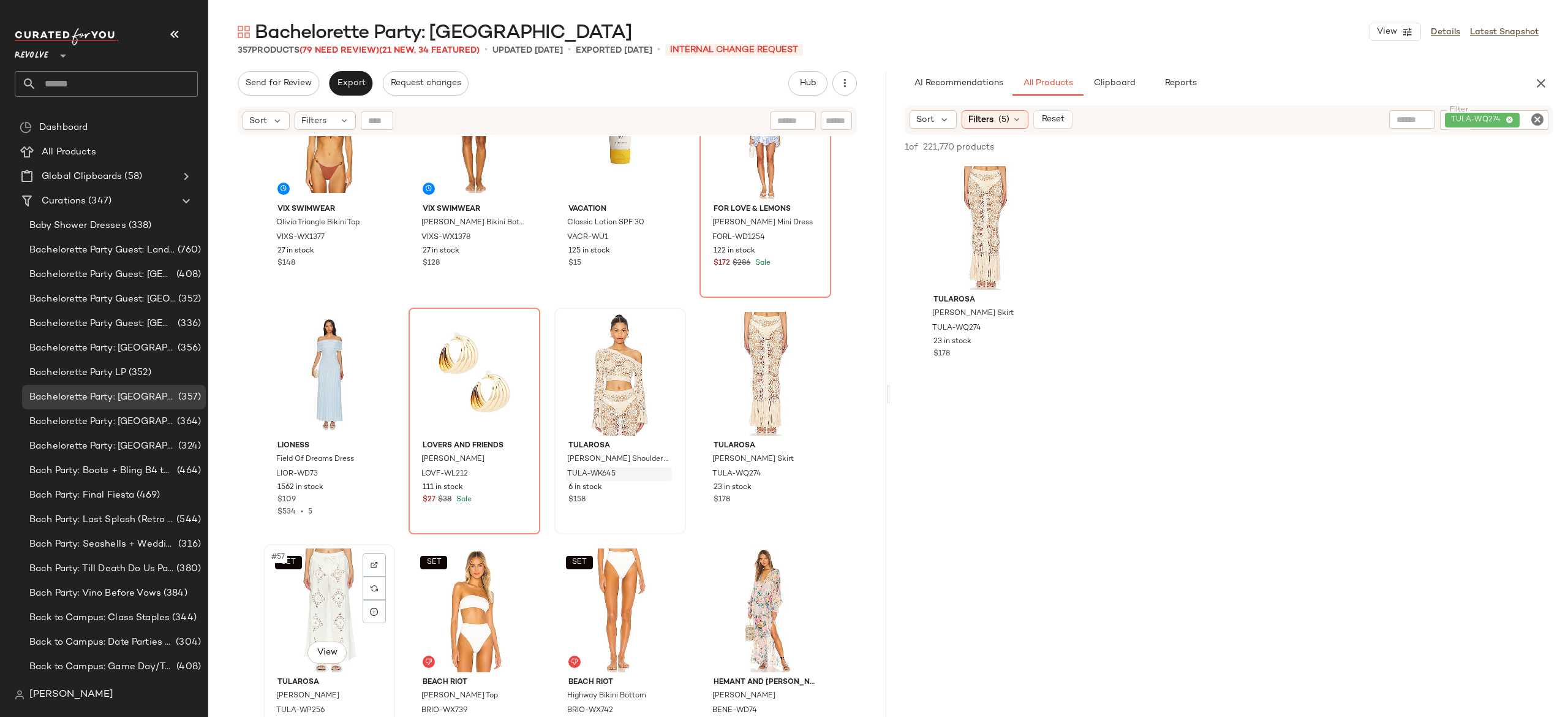
click at [320, 610] on div "SET #57 View" at bounding box center [329, 610] width 123 height 124
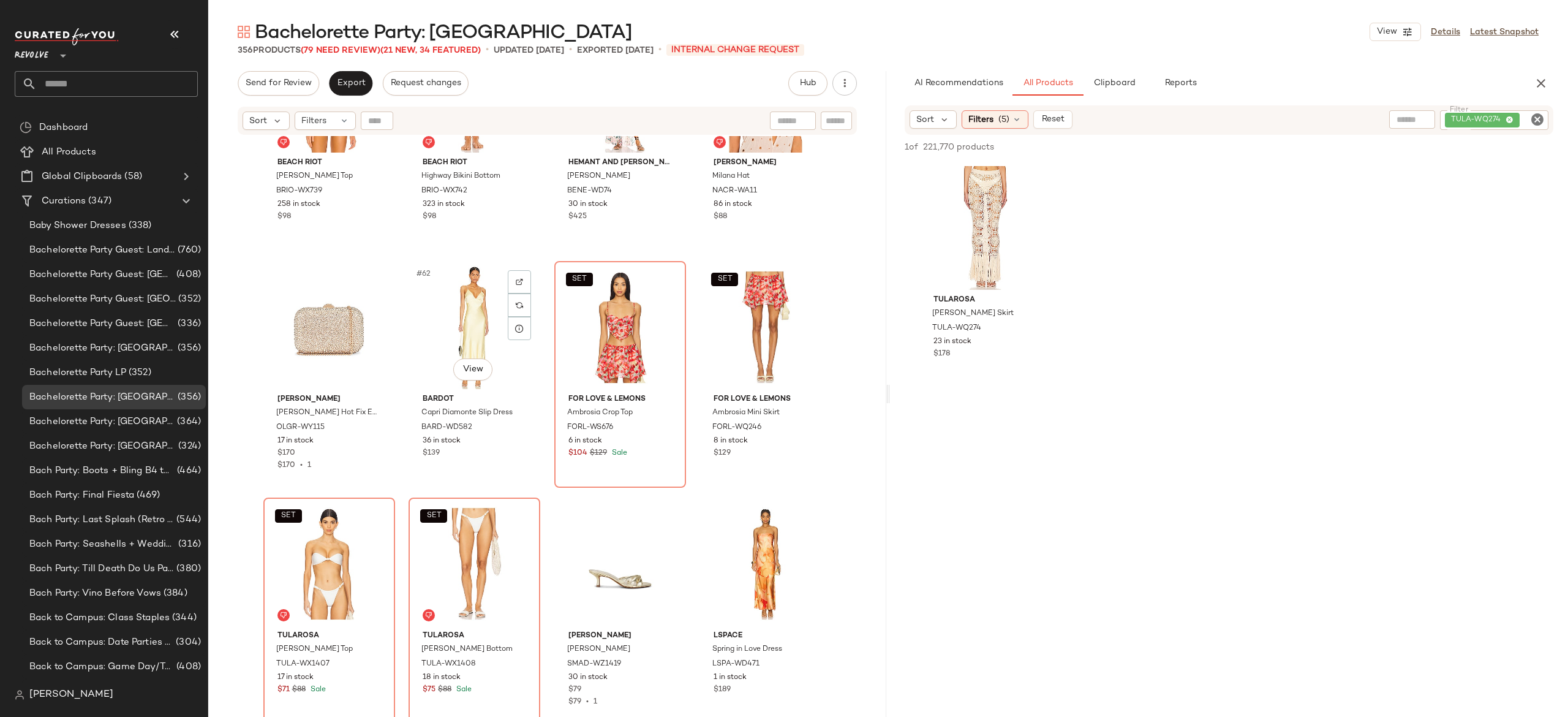
scroll to position [3444, 0]
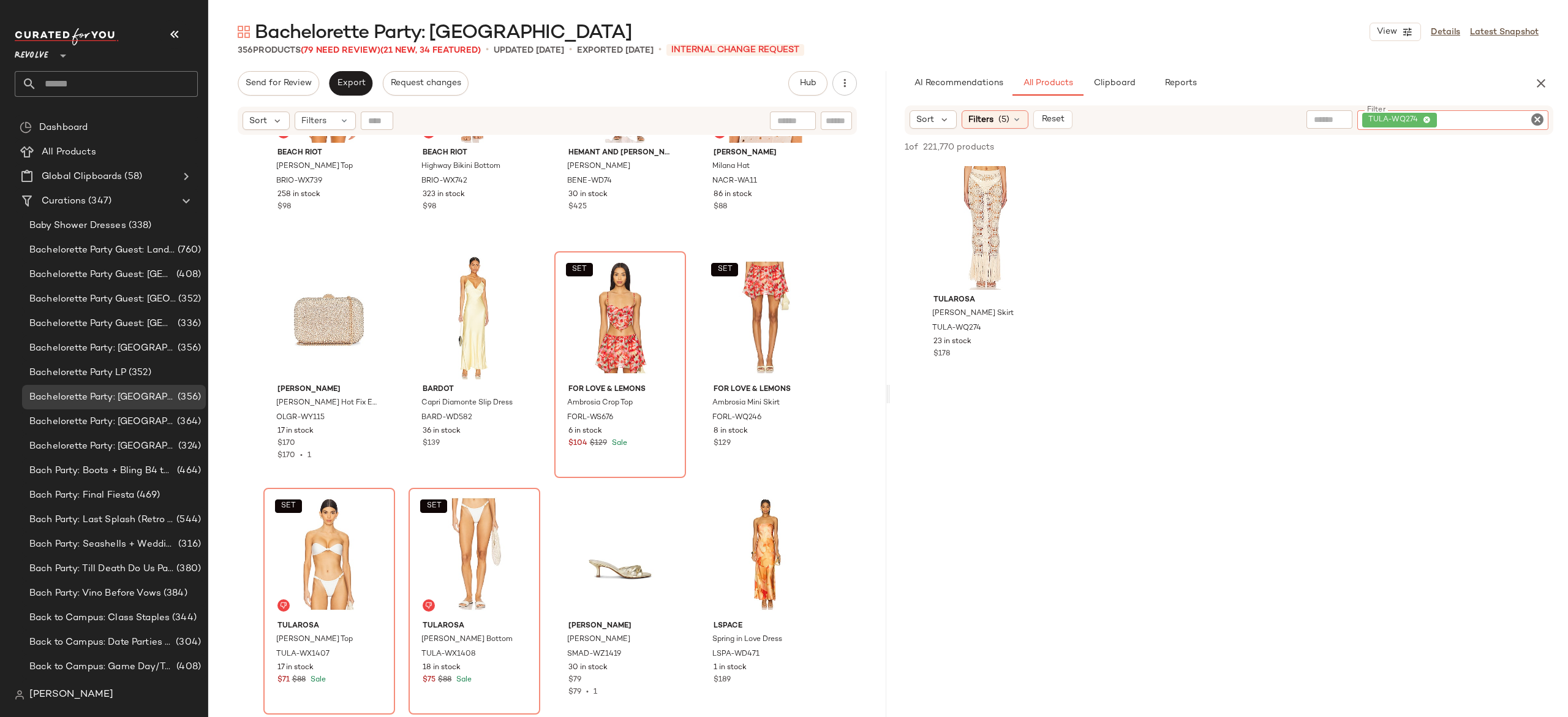
click at [1470, 116] on div "TULA-WQ274" at bounding box center [1452, 120] width 191 height 19
type input "***"
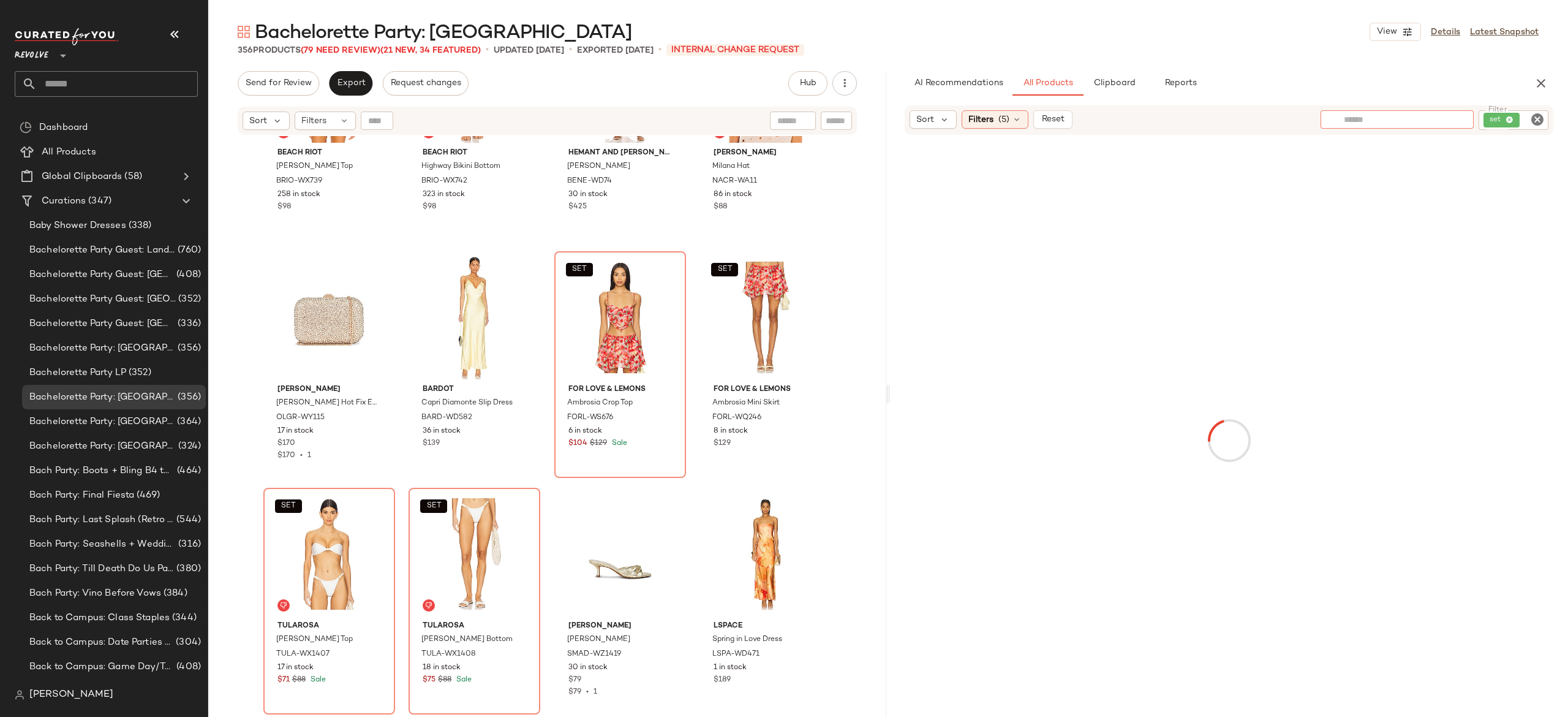
click at [1365, 118] on input "text" at bounding box center [1397, 119] width 107 height 13
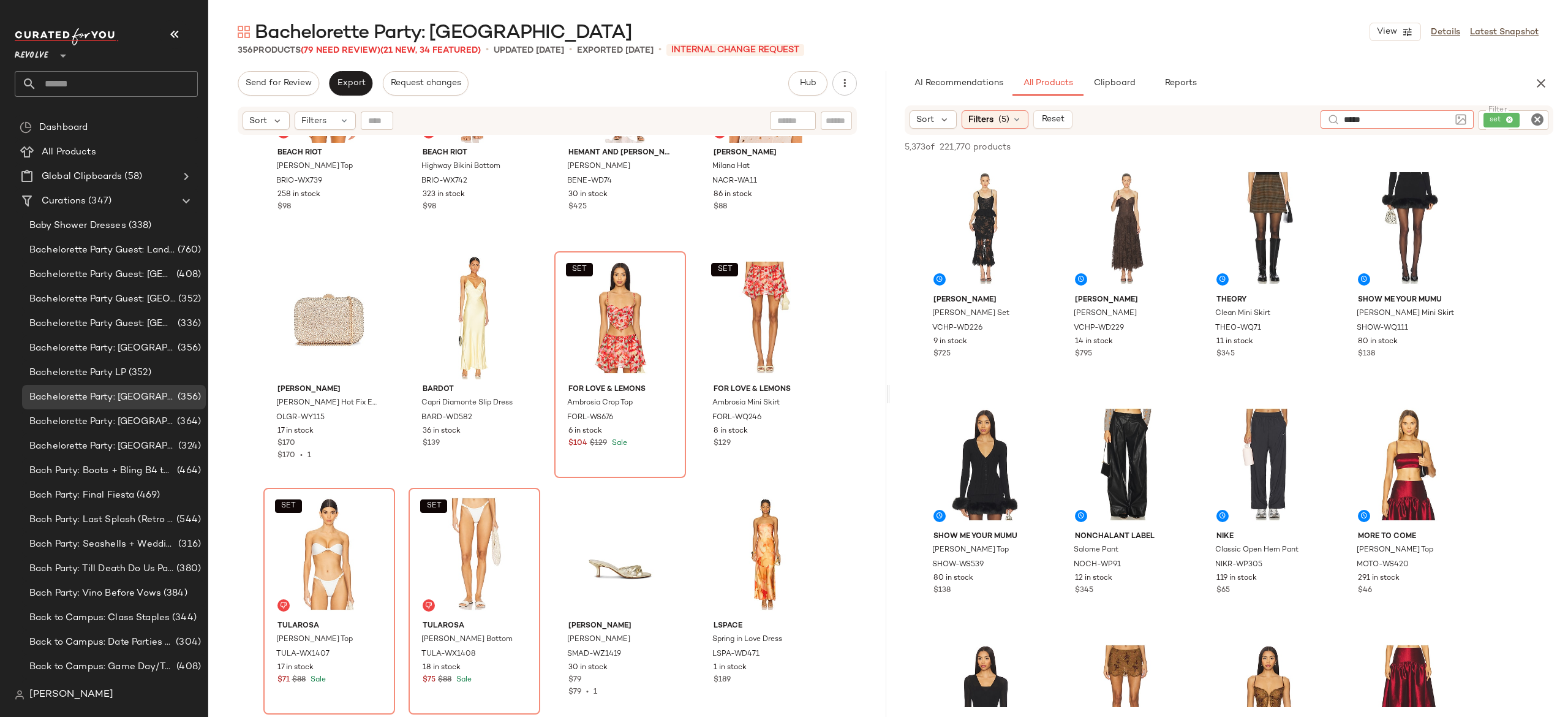
type input "*****"
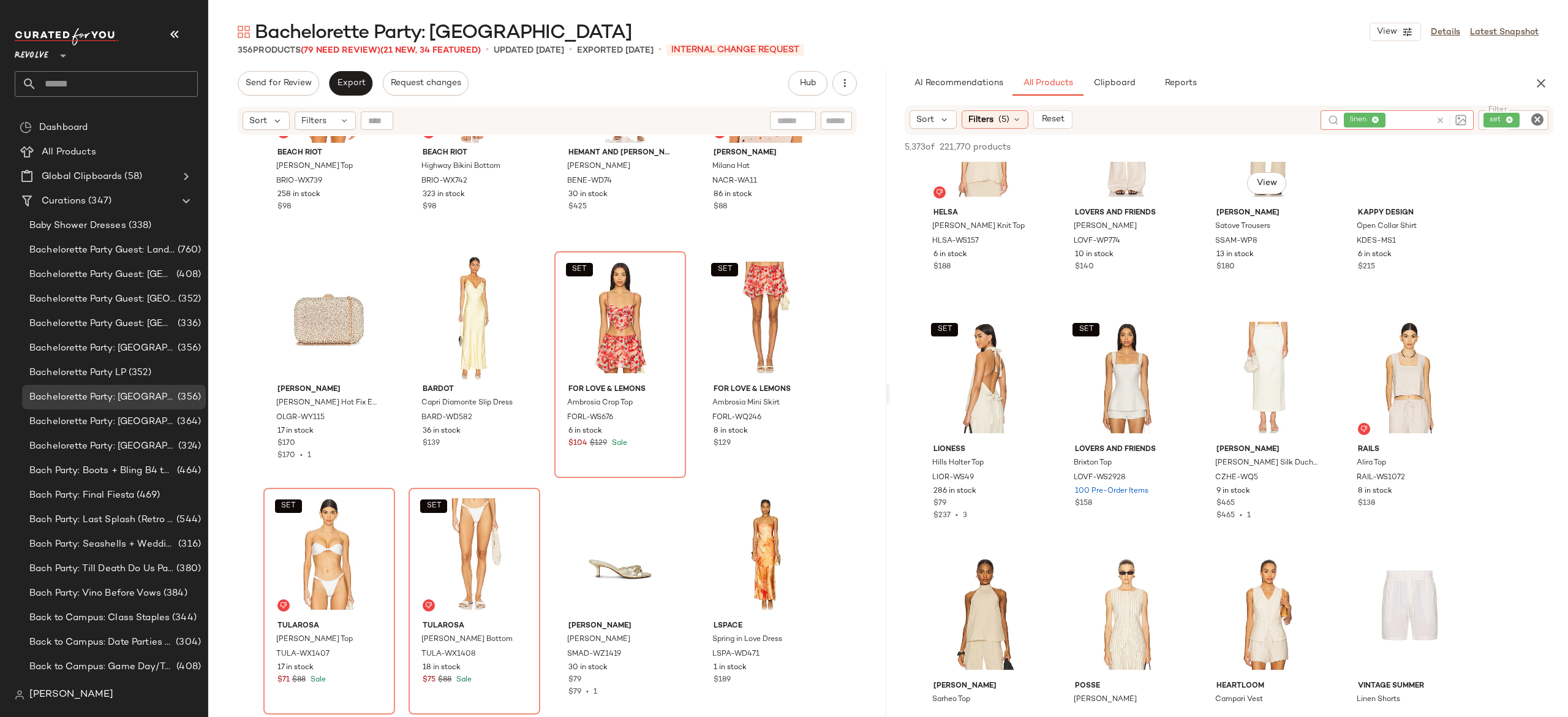
scroll to position [566, 0]
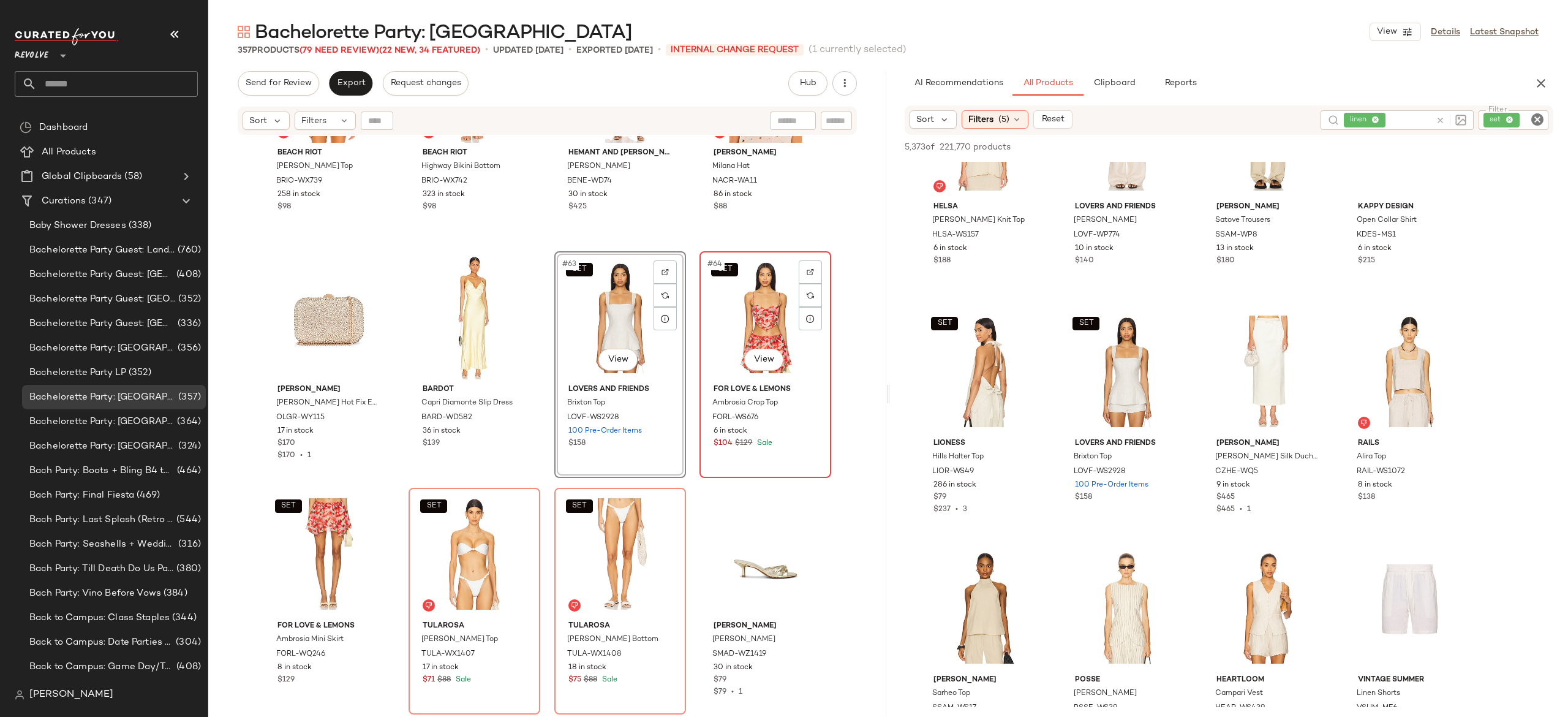
click at [727, 315] on div "SET #64 View" at bounding box center [765, 318] width 123 height 124
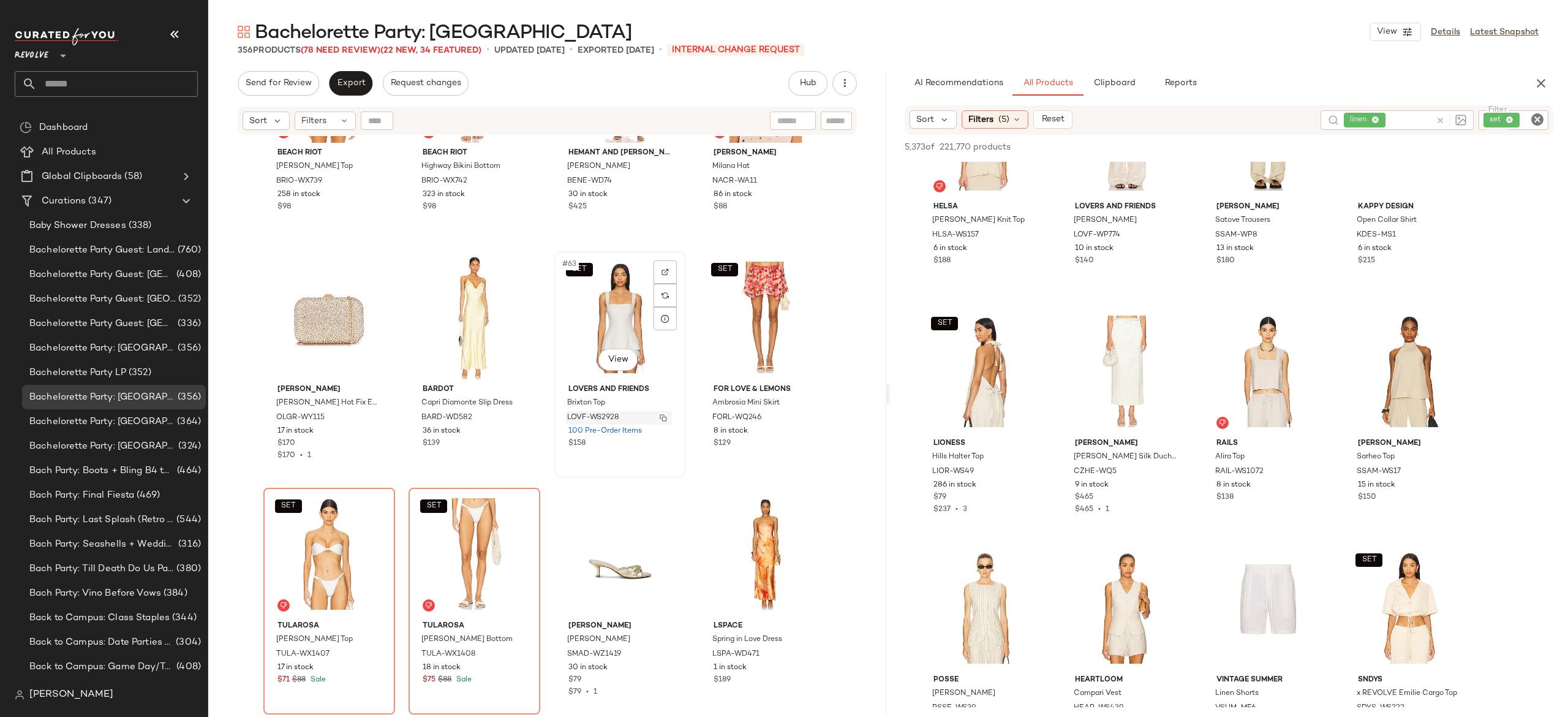
click at [655, 415] on button "button" at bounding box center [663, 417] width 17 height 11
click at [1439, 122] on icon at bounding box center [1441, 120] width 9 height 9
click at [1534, 117] on icon "Clear Filter" at bounding box center [1537, 119] width 15 height 15
paste input "**********"
type input "**********"
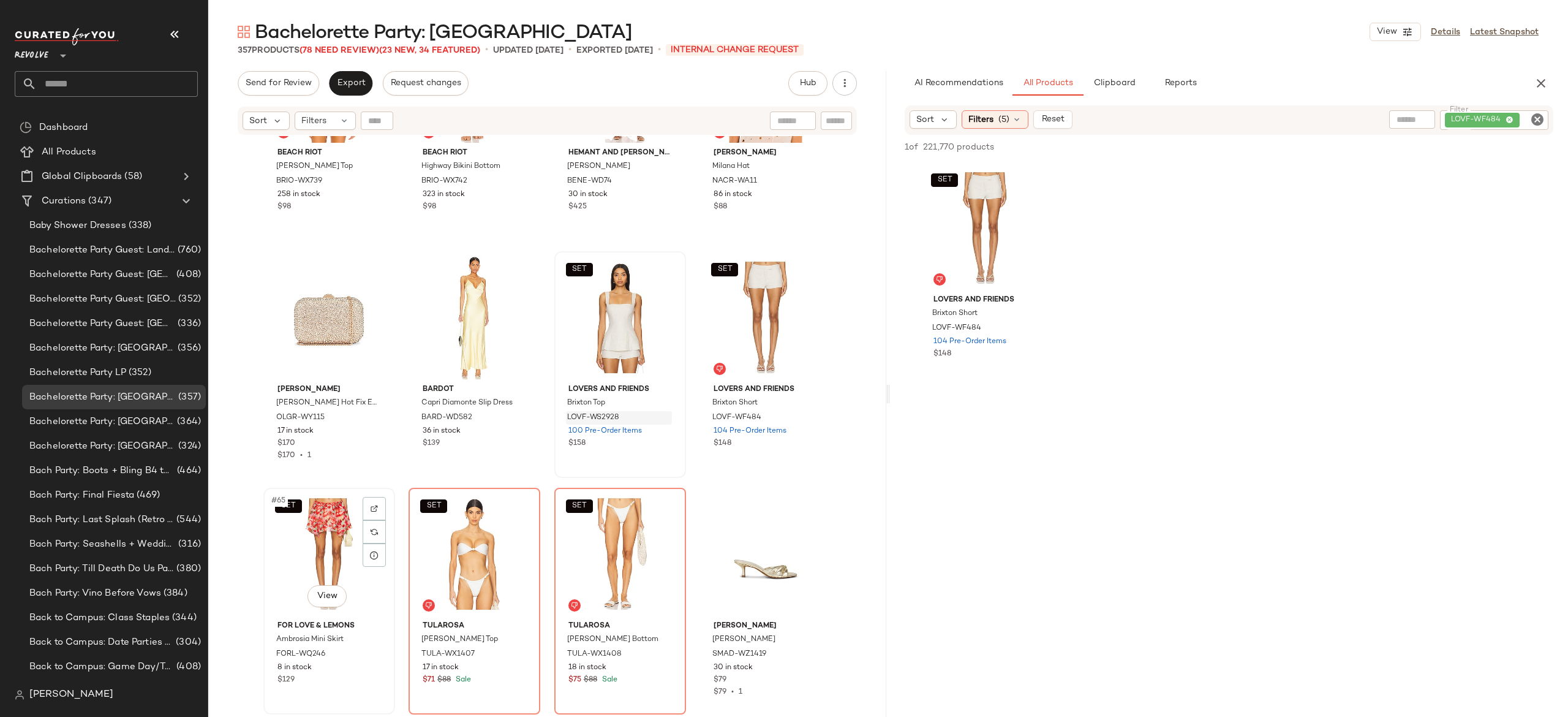
click at [329, 531] on div "SET #65 View" at bounding box center [329, 554] width 123 height 124
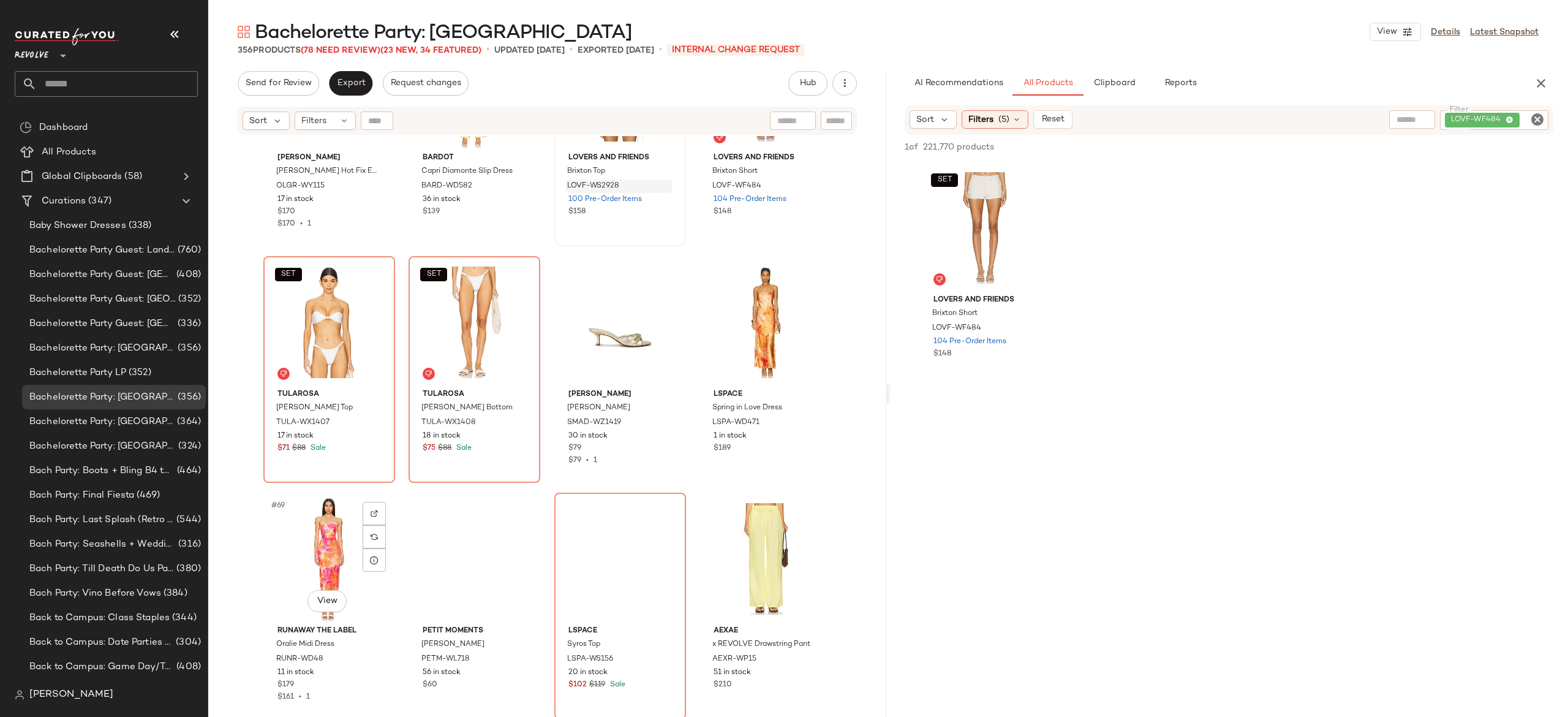
scroll to position [3677, 0]
click at [1454, 120] on div "LOVF-WF484" at bounding box center [1452, 120] width 191 height 19
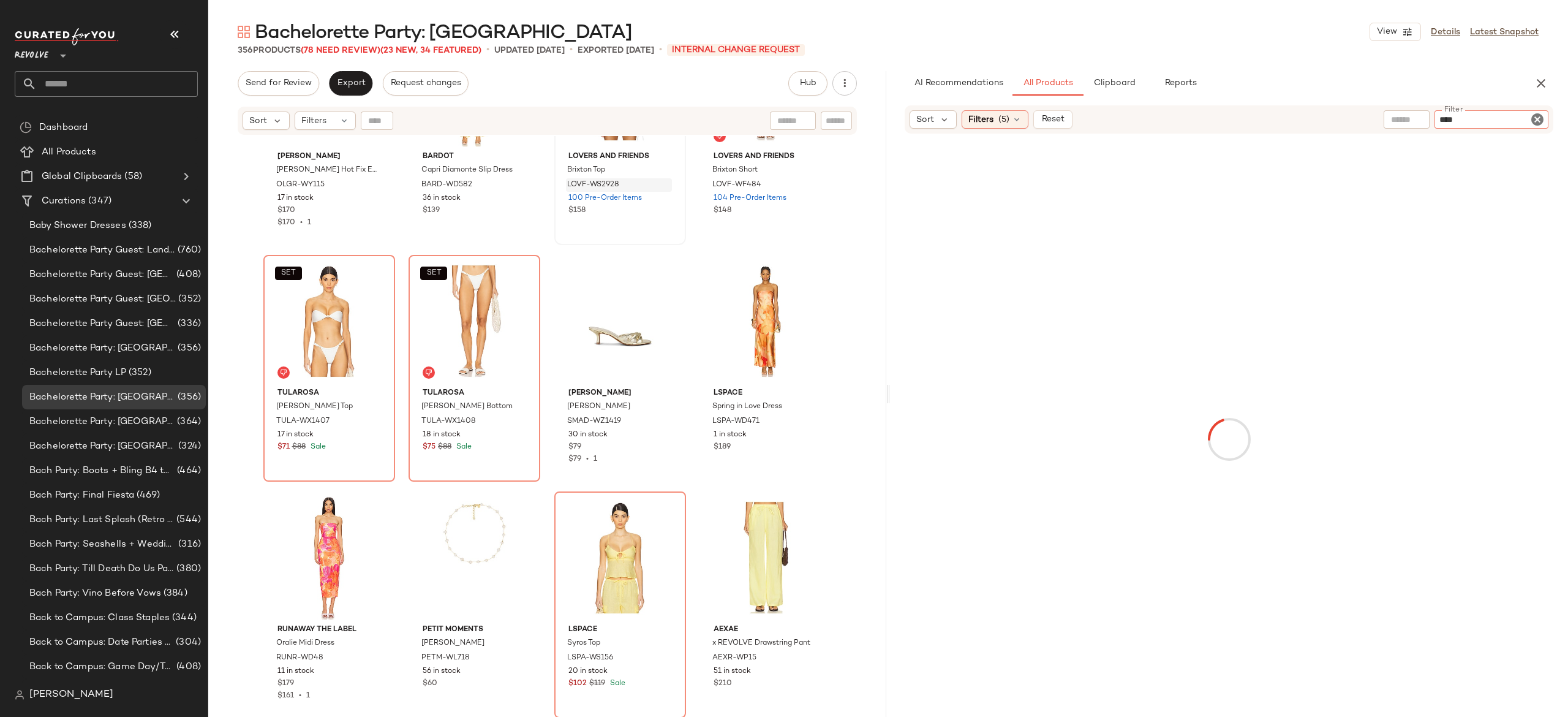
type input "*****"
type input "******"
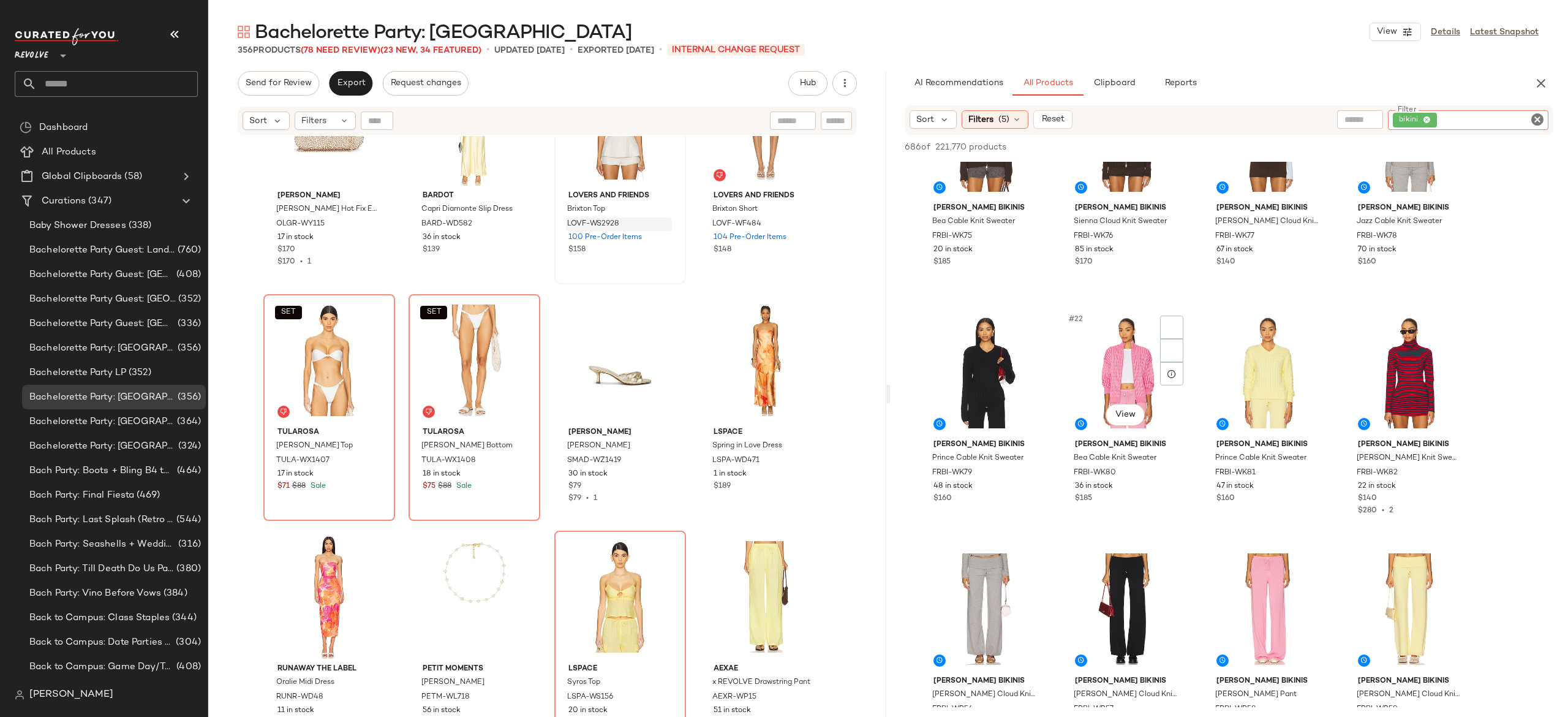
scroll to position [1040, 0]
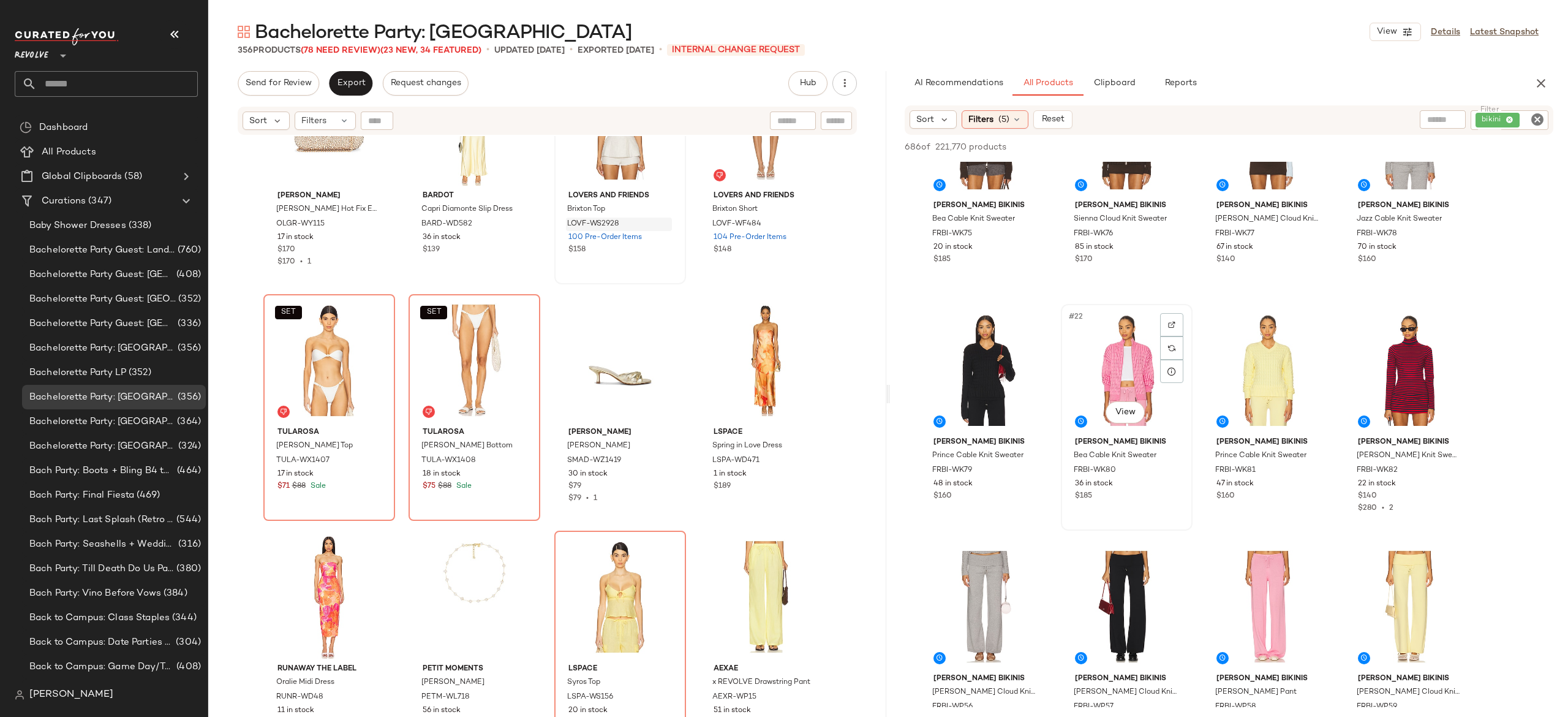
click at [1189, 309] on div "#22 View Frankies Bikinis Bea Cable Knit Sweater FRBI-WK80 36 in stock $185" at bounding box center [1126, 417] width 129 height 224
click at [1202, 288] on div "Frankies Bikinis Lenon Cloud Knit Sweater FRBI-WK77 67 in stock $140" at bounding box center [1268, 180] width 132 height 227
